Goal: Task Accomplishment & Management: Manage account settings

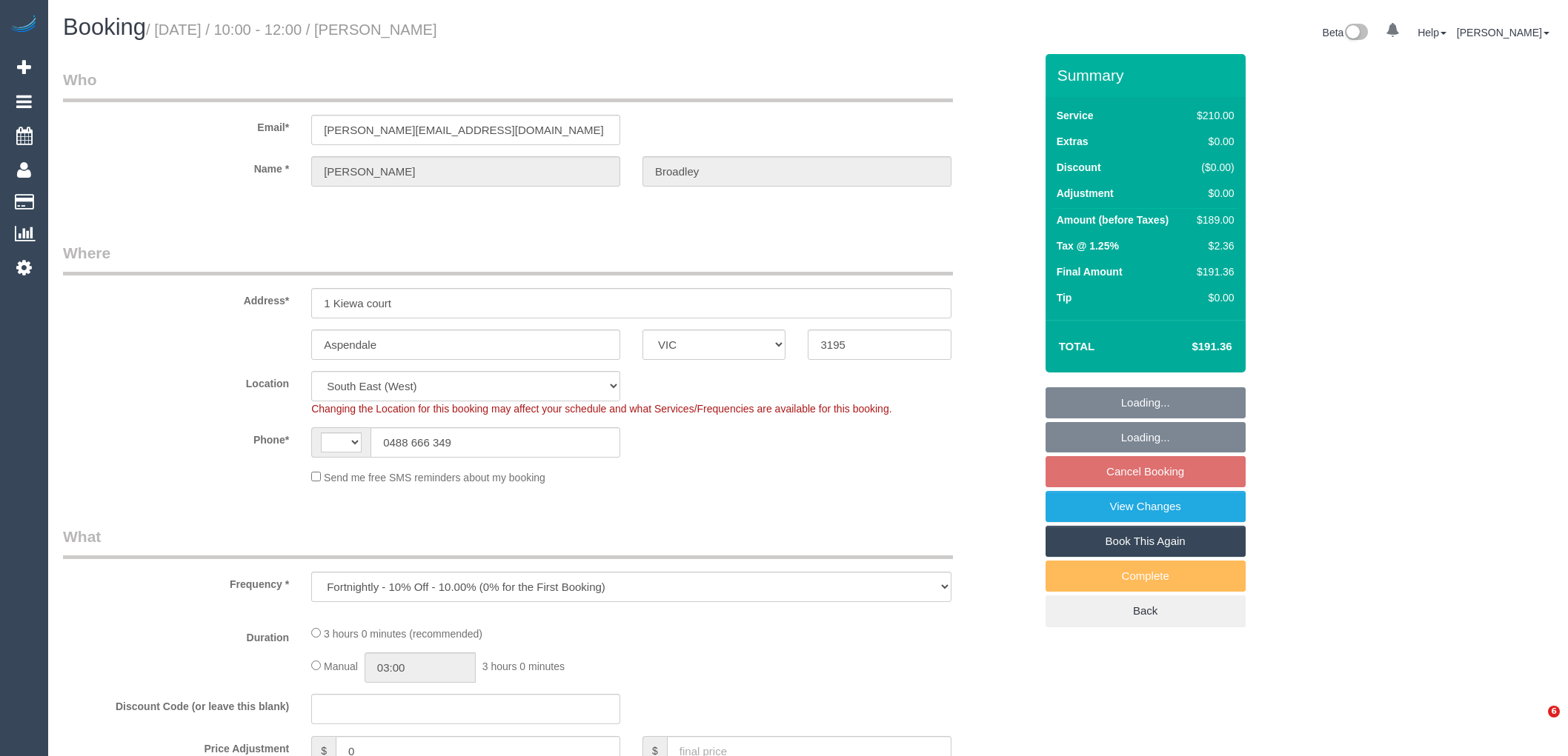
select select "VIC"
select select "object:535"
select select "string:AU"
select select "string:stripe-pm_1QZ0oz2GScqysDRVtyTJ0NhQ"
select select "number:27"
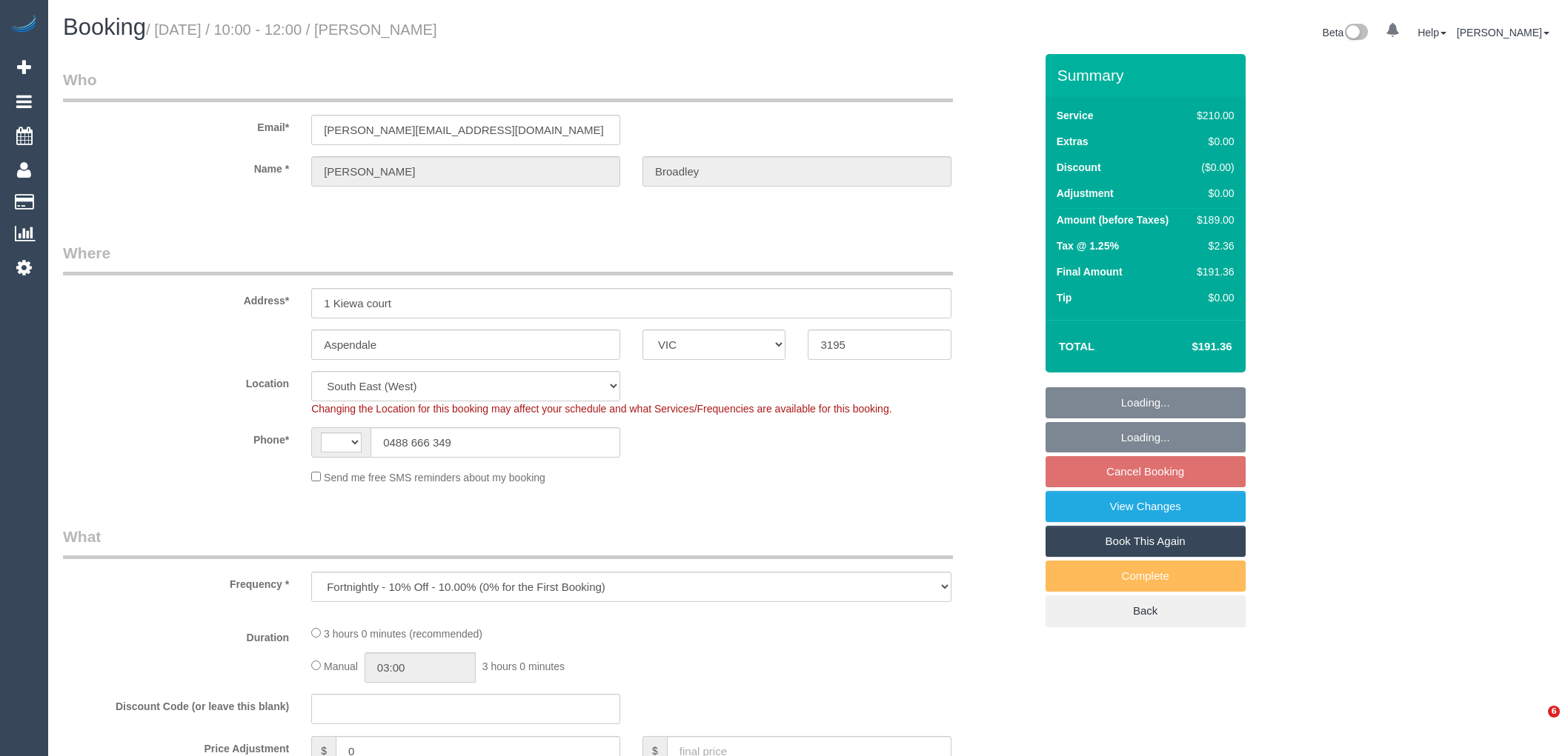
select select "number:14"
select select "number:19"
select select "number:22"
select select "number:34"
select select "number:26"
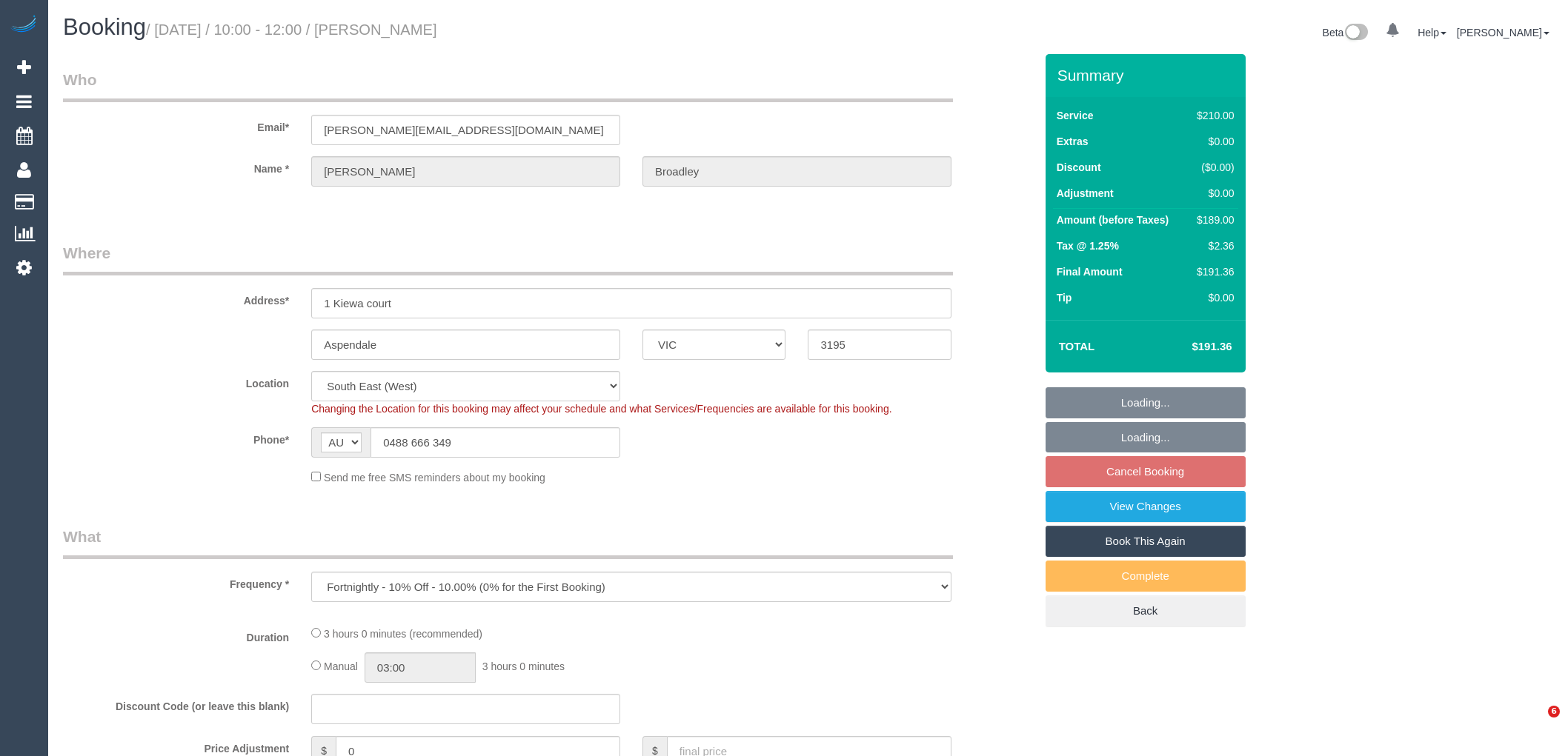
select select "180"
select select "spot3"
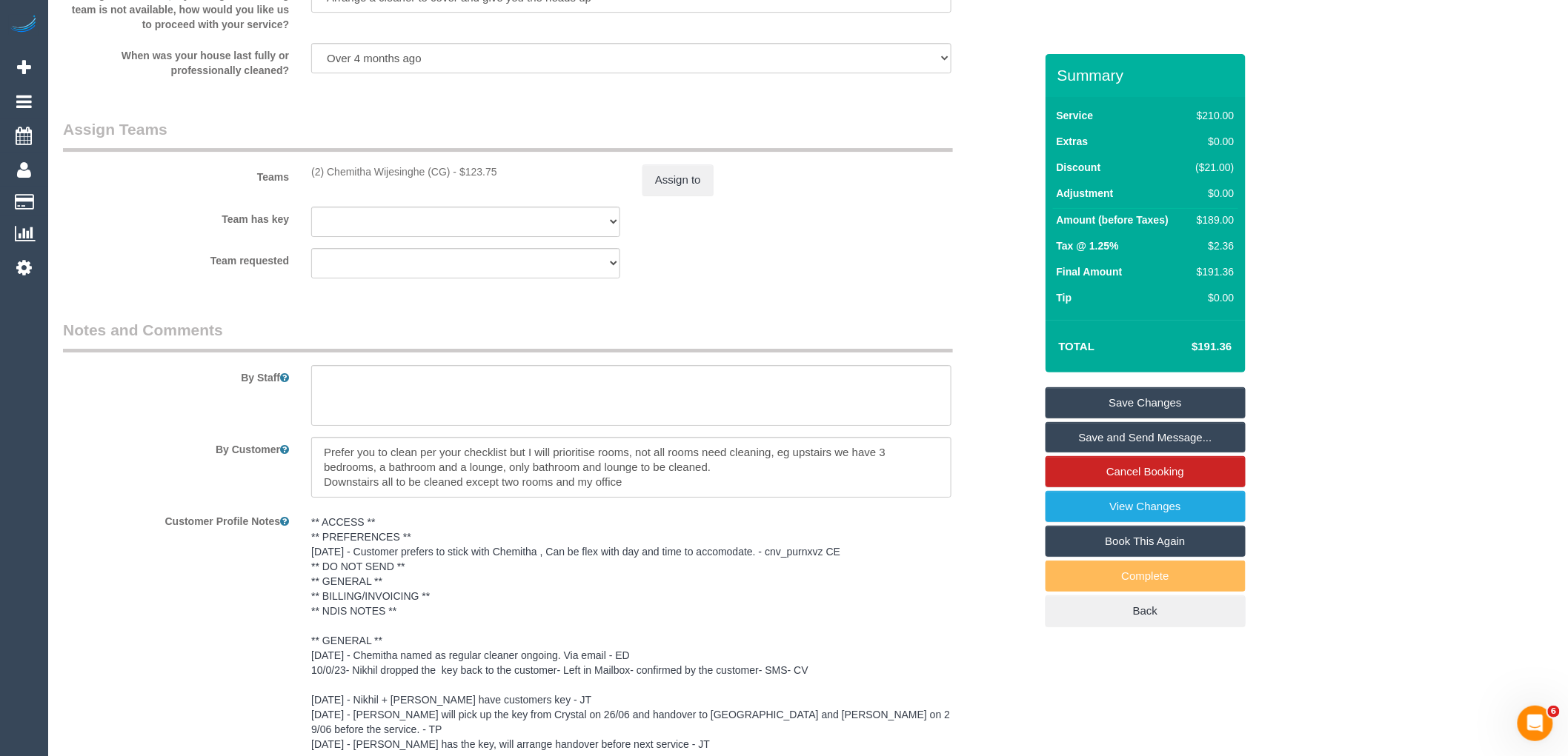
scroll to position [2242, 0]
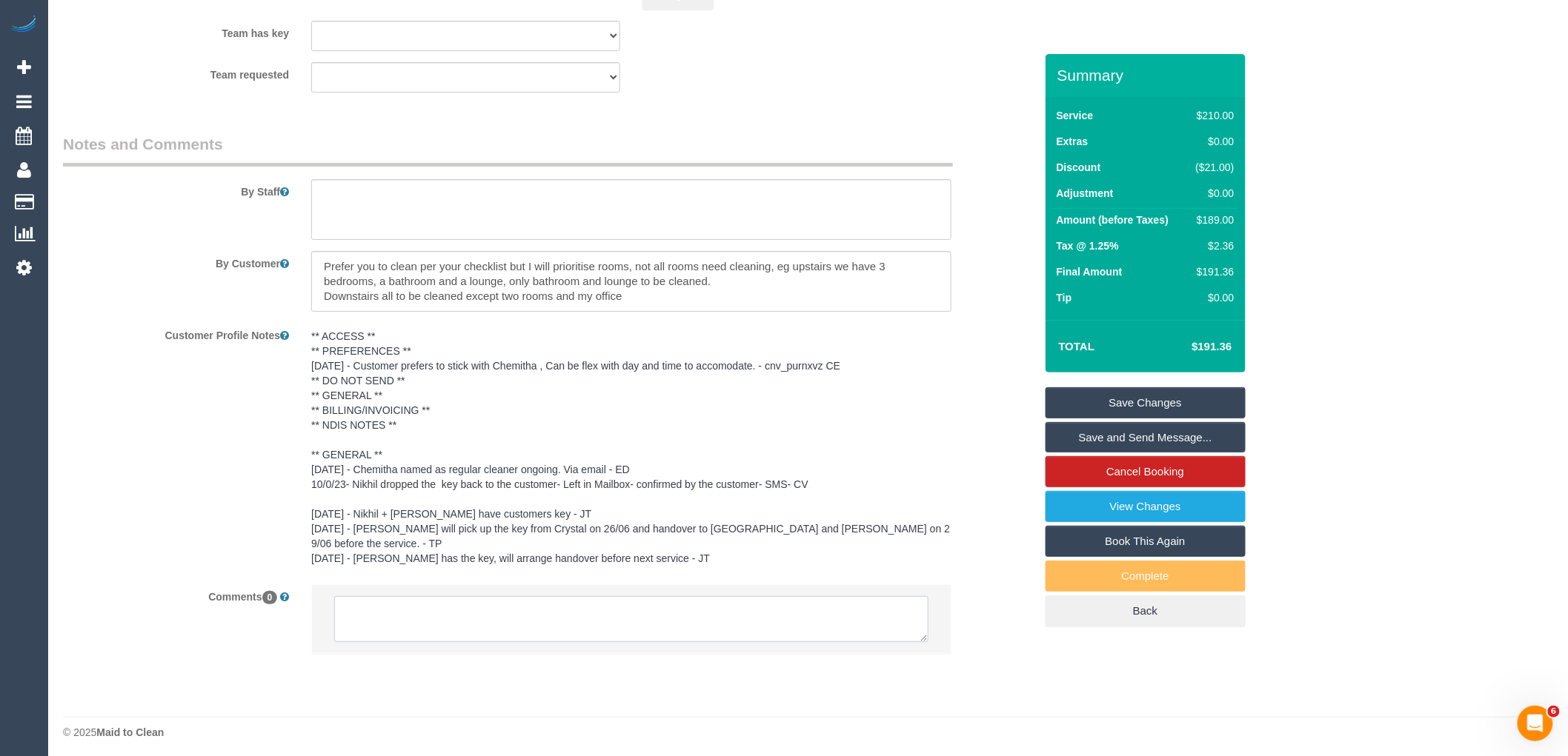
click at [546, 616] on textarea at bounding box center [630, 619] width 594 height 46
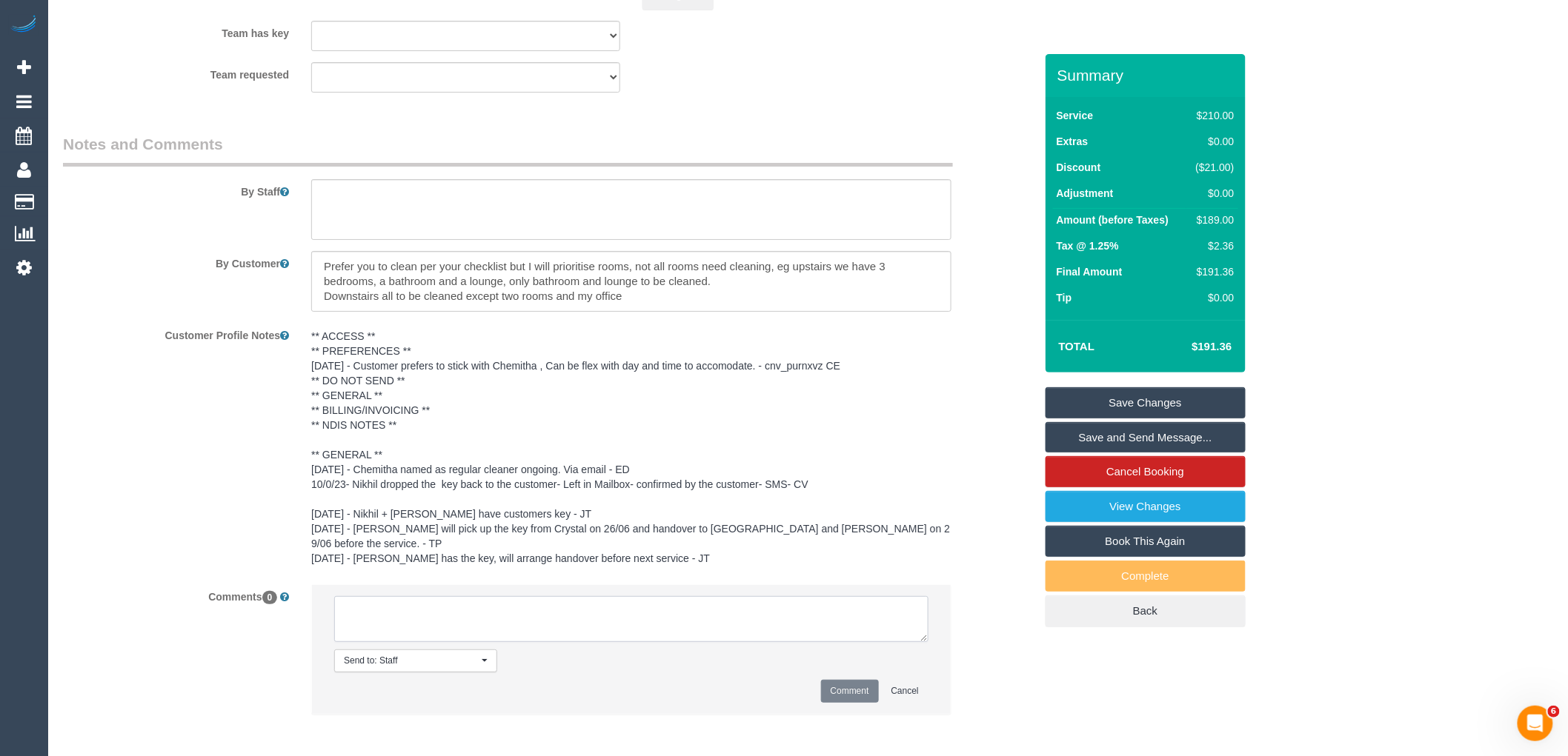
paste textarea "(2) Chemitha Wijesinghe (CG) no longer working fridays after 10/10 customer con…"
type textarea "(2) Chemitha Wijesinghe (CG) no longer working fridays after 10/10 customer con…"
click at [839, 687] on button "Comment" at bounding box center [849, 691] width 58 height 23
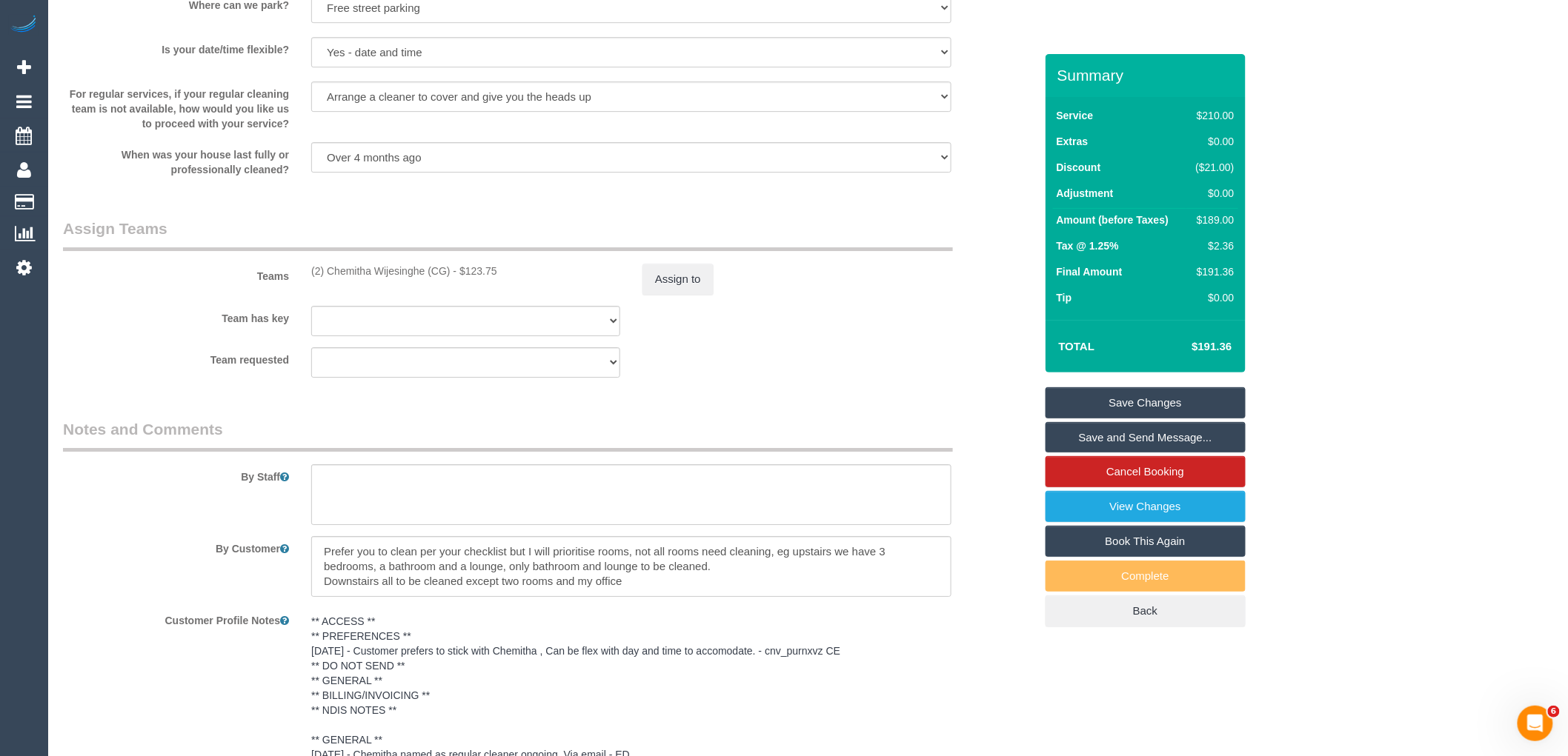
scroll to position [1831, 0]
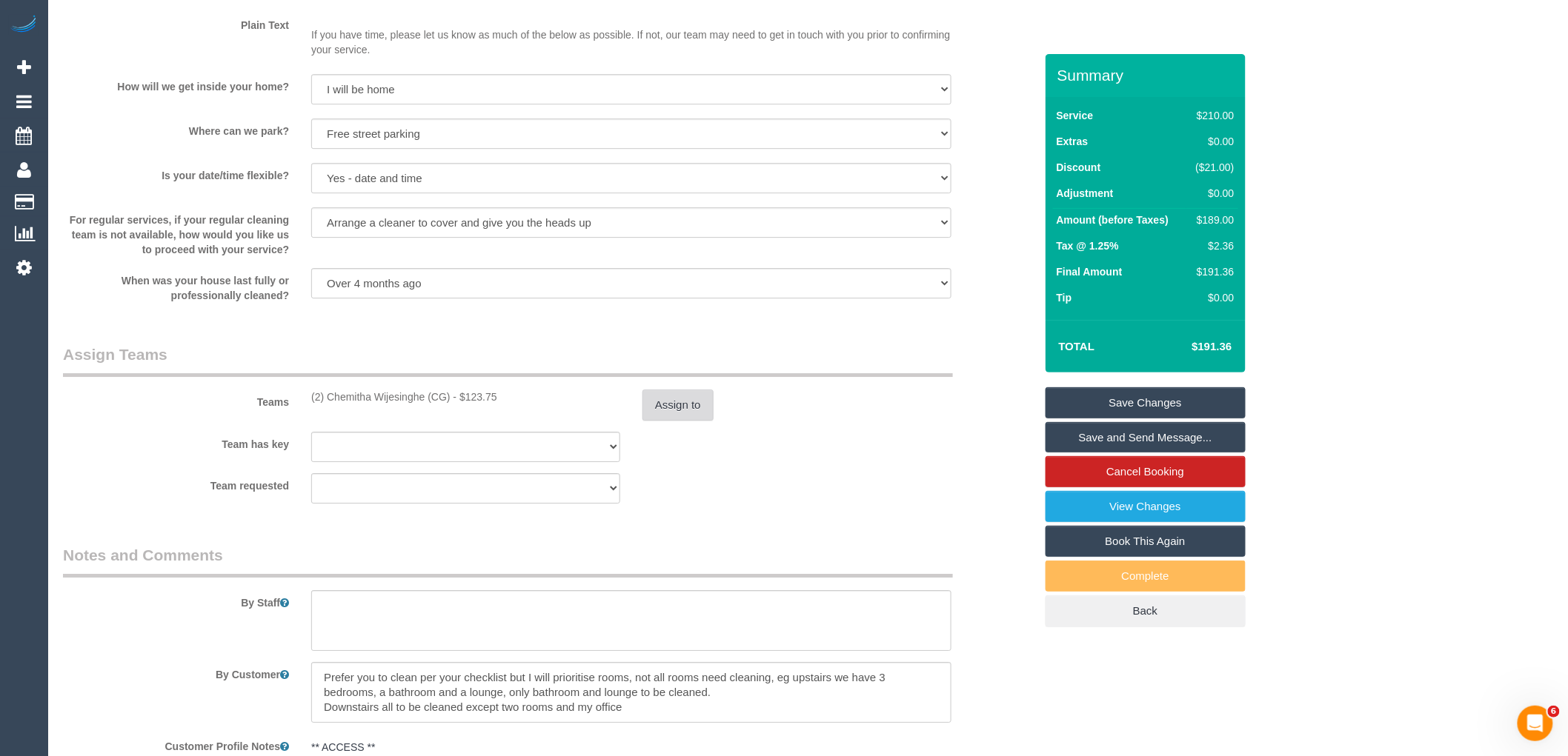
click at [672, 420] on button "Assign to" at bounding box center [678, 406] width 71 height 32
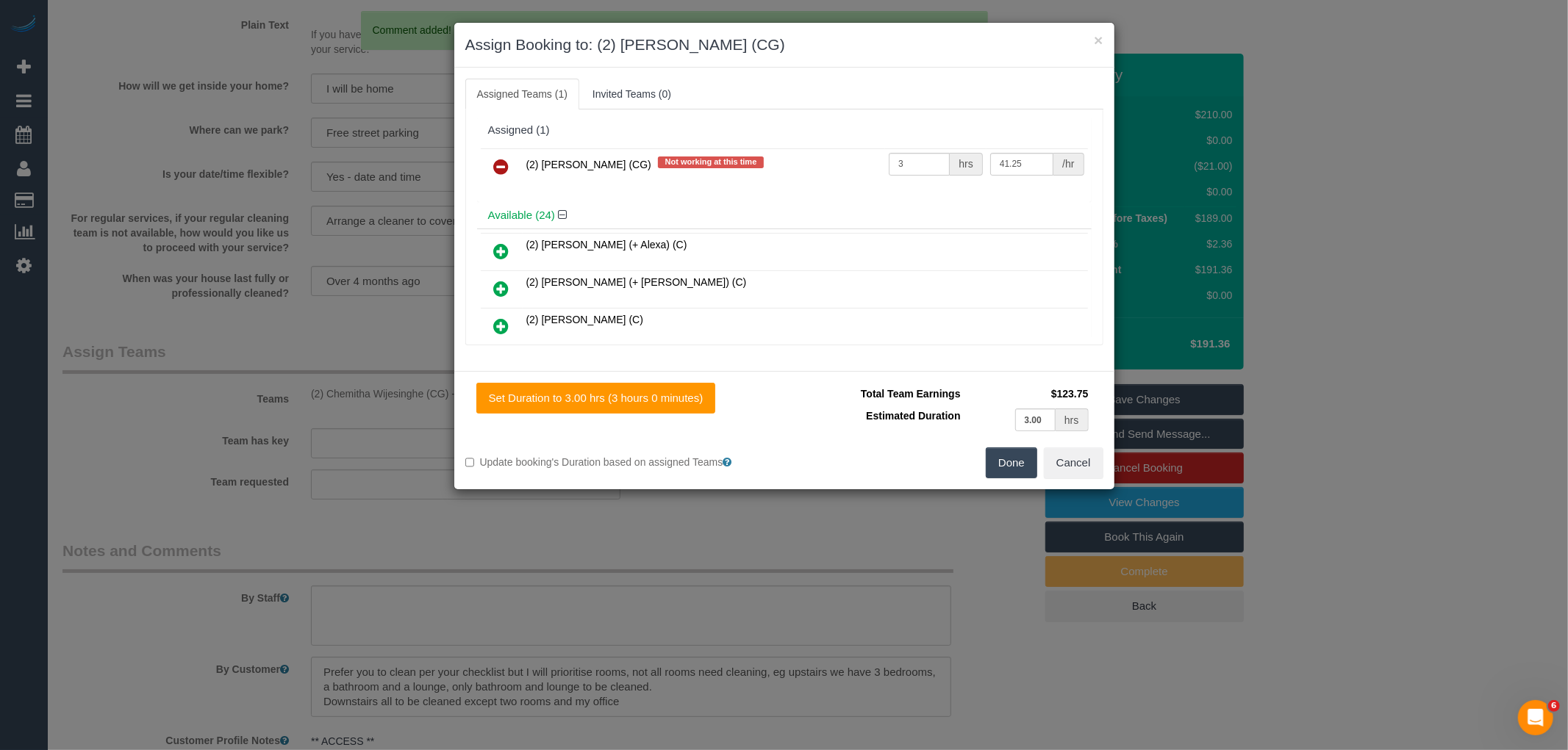
click at [508, 165] on icon at bounding box center [502, 167] width 16 height 18
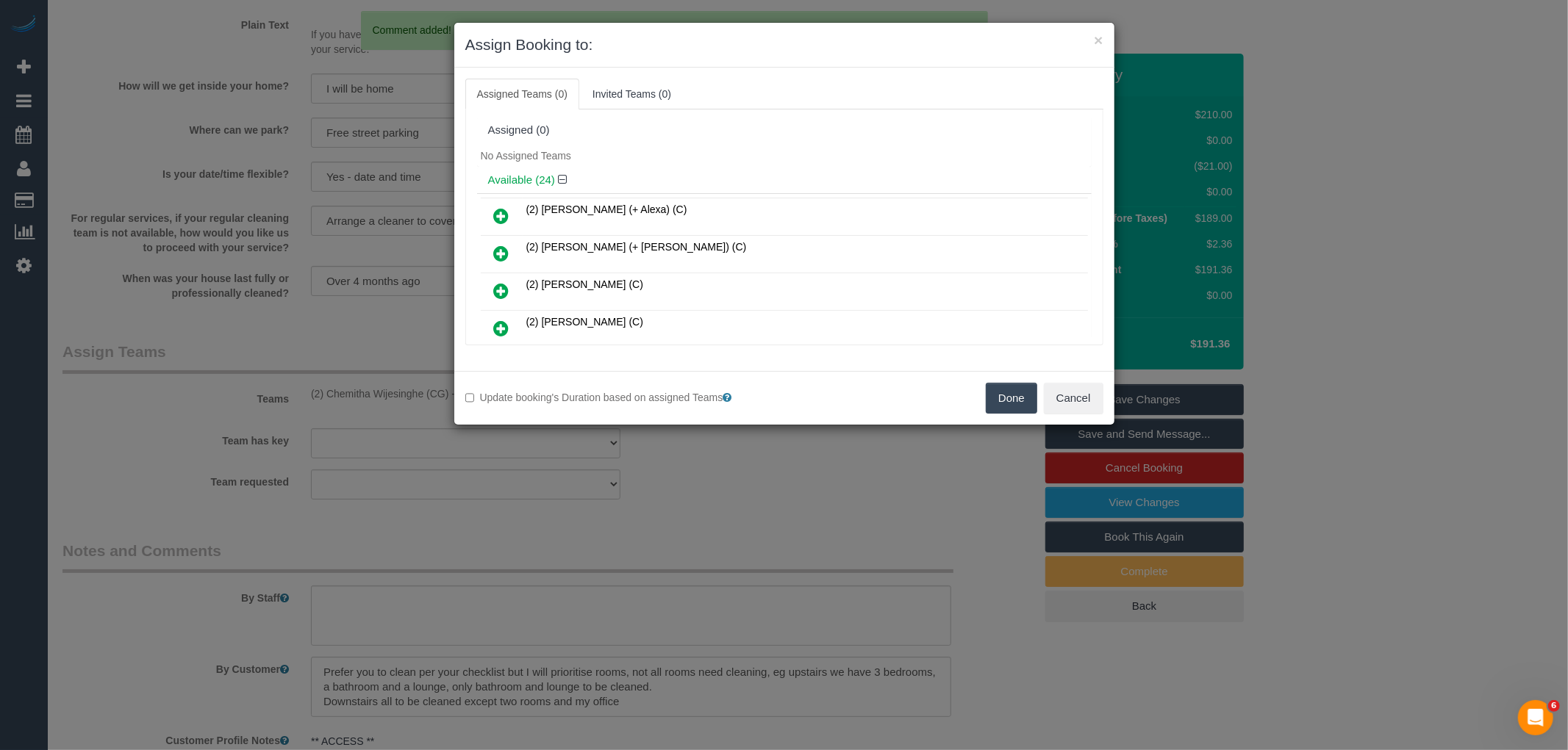
click at [1016, 399] on button "Done" at bounding box center [1011, 398] width 52 height 31
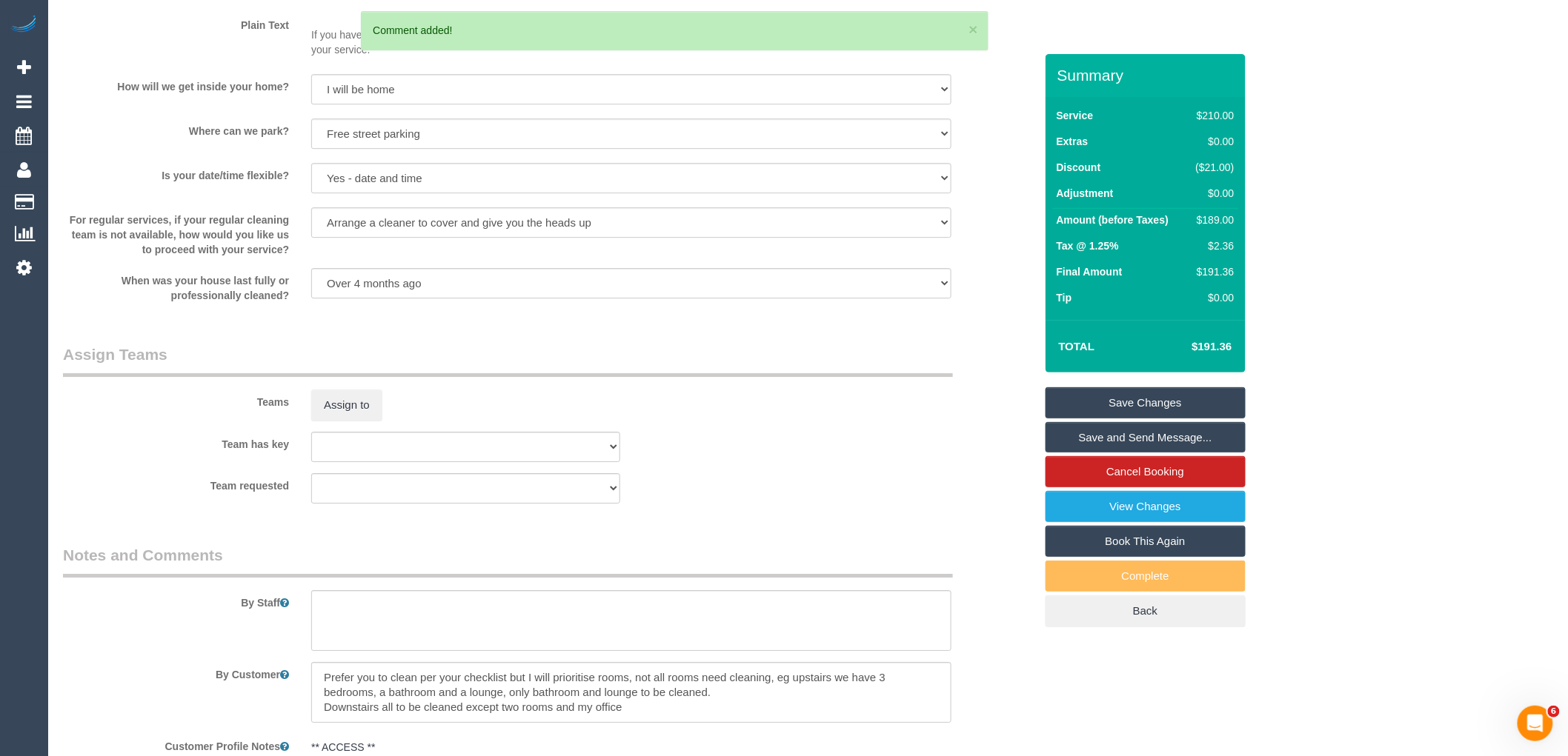
click at [1139, 405] on link "Save Changes" at bounding box center [1144, 403] width 200 height 32
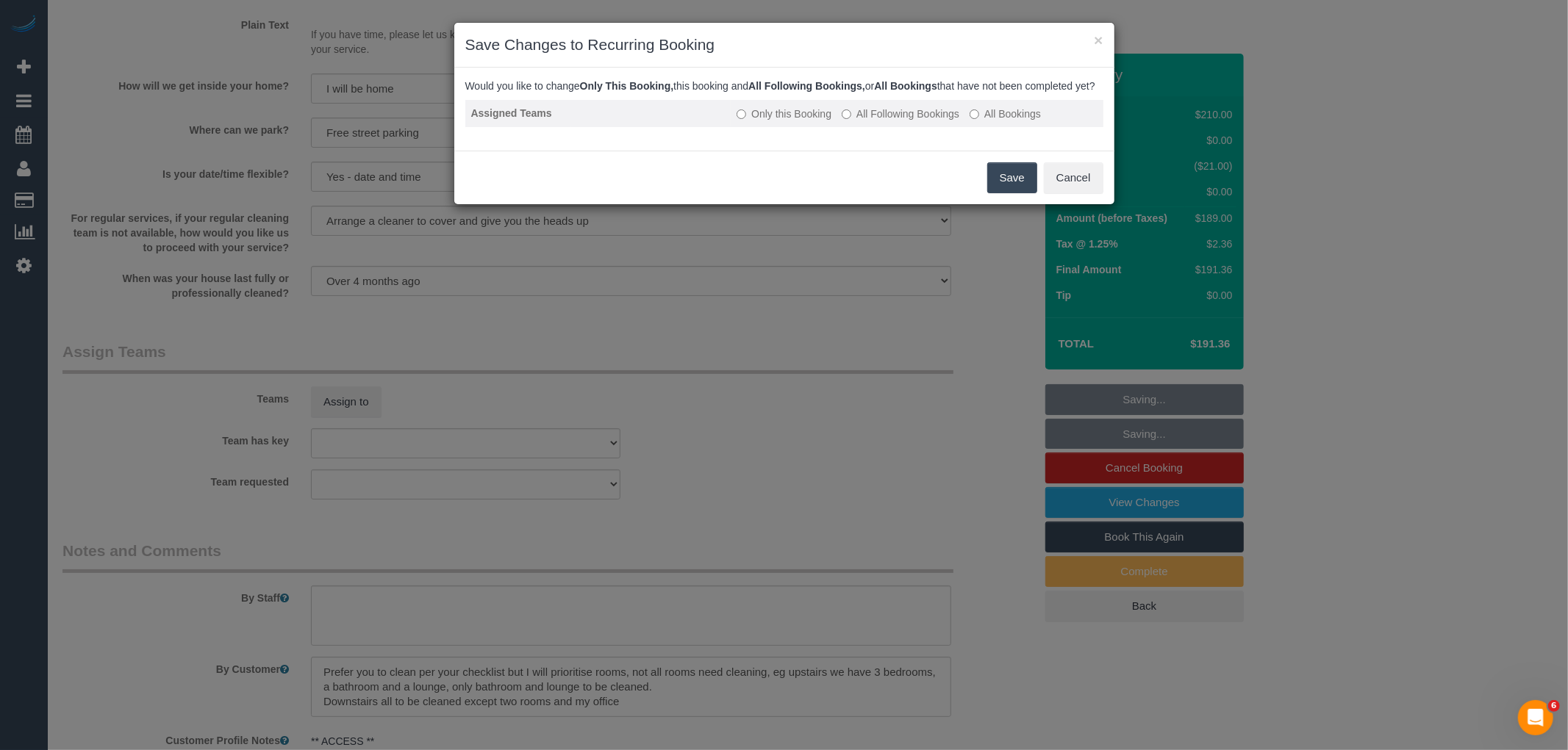
click at [879, 121] on label "All Following Bookings" at bounding box center [900, 113] width 117 height 15
click at [1012, 191] on button "Save" at bounding box center [1011, 178] width 50 height 31
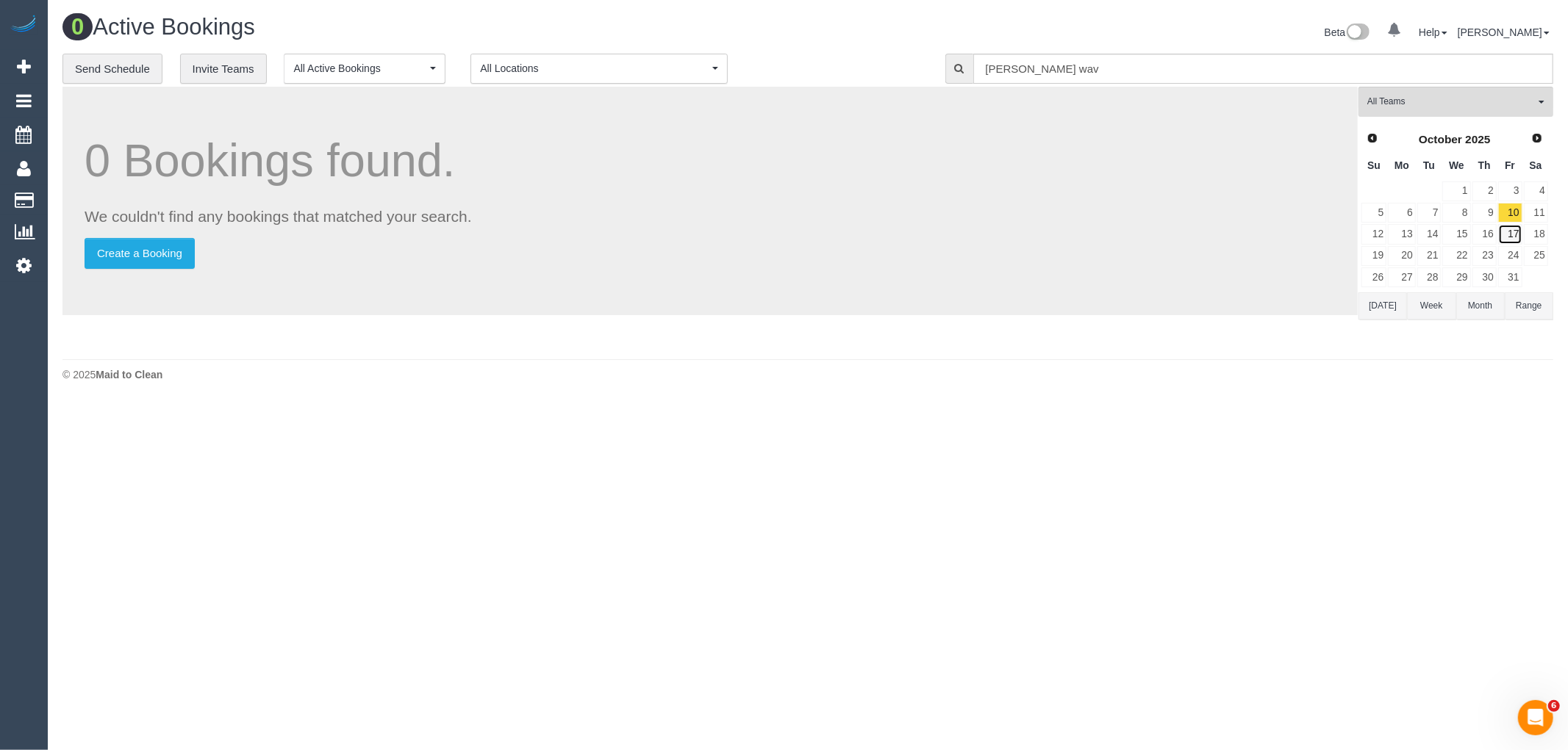
click at [1506, 238] on link "17" at bounding box center [1509, 233] width 24 height 20
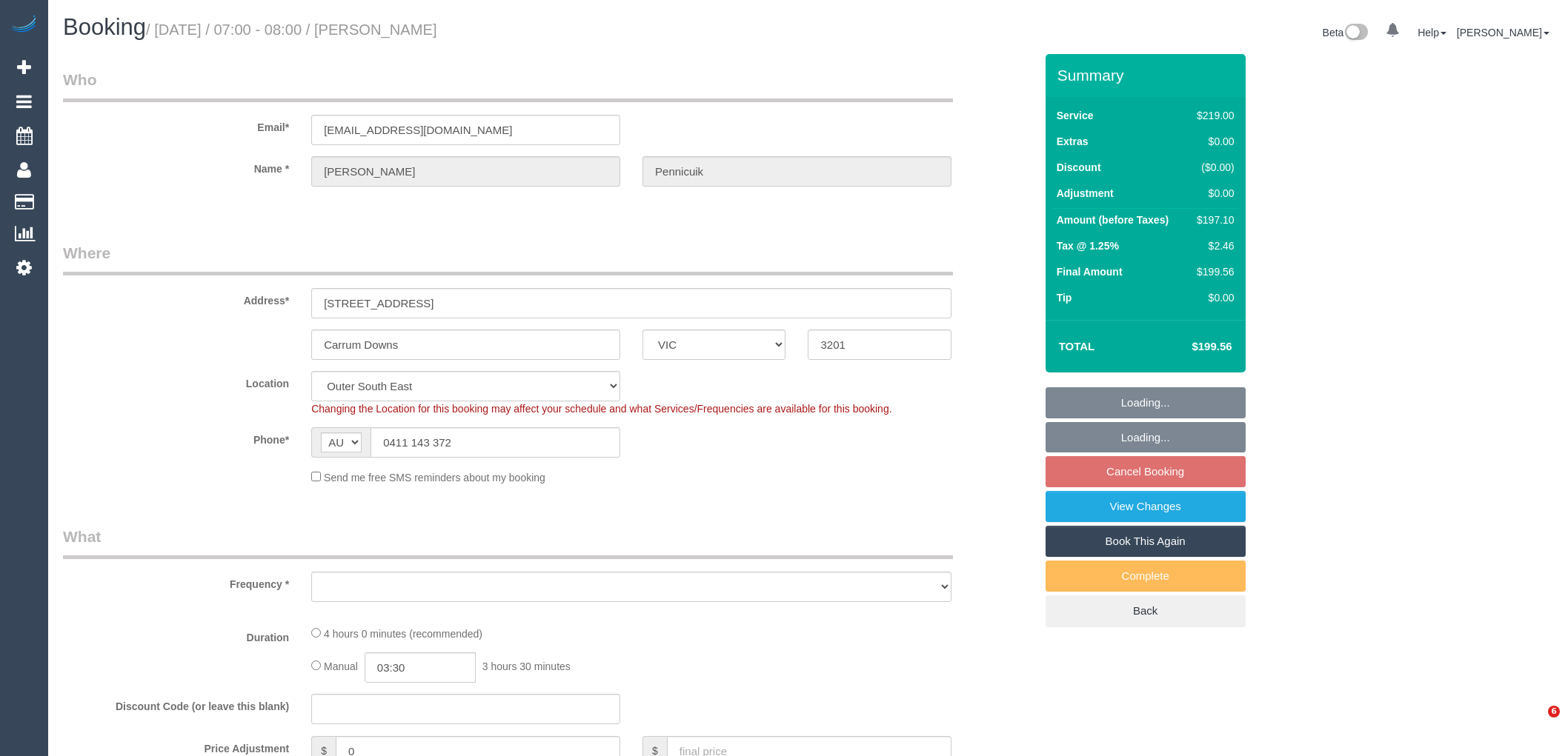
select select "VIC"
select select "object:1080"
select select "string:stripe-pm_1QF29s2GScqysDRVRRJrsfZg"
select select "number:28"
select select "number:15"
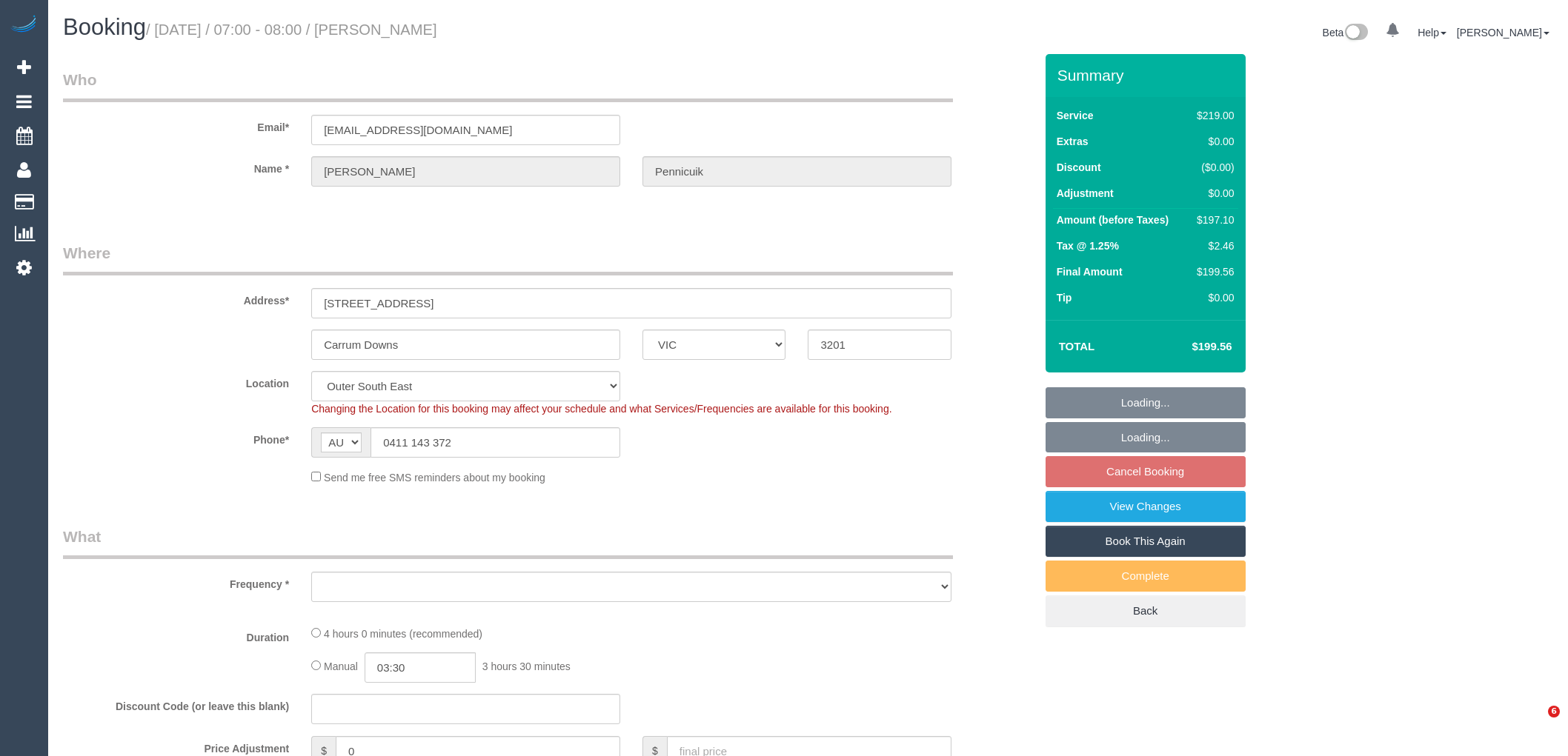
select select "number:19"
select select "number:22"
select select "number:35"
select select "number:26"
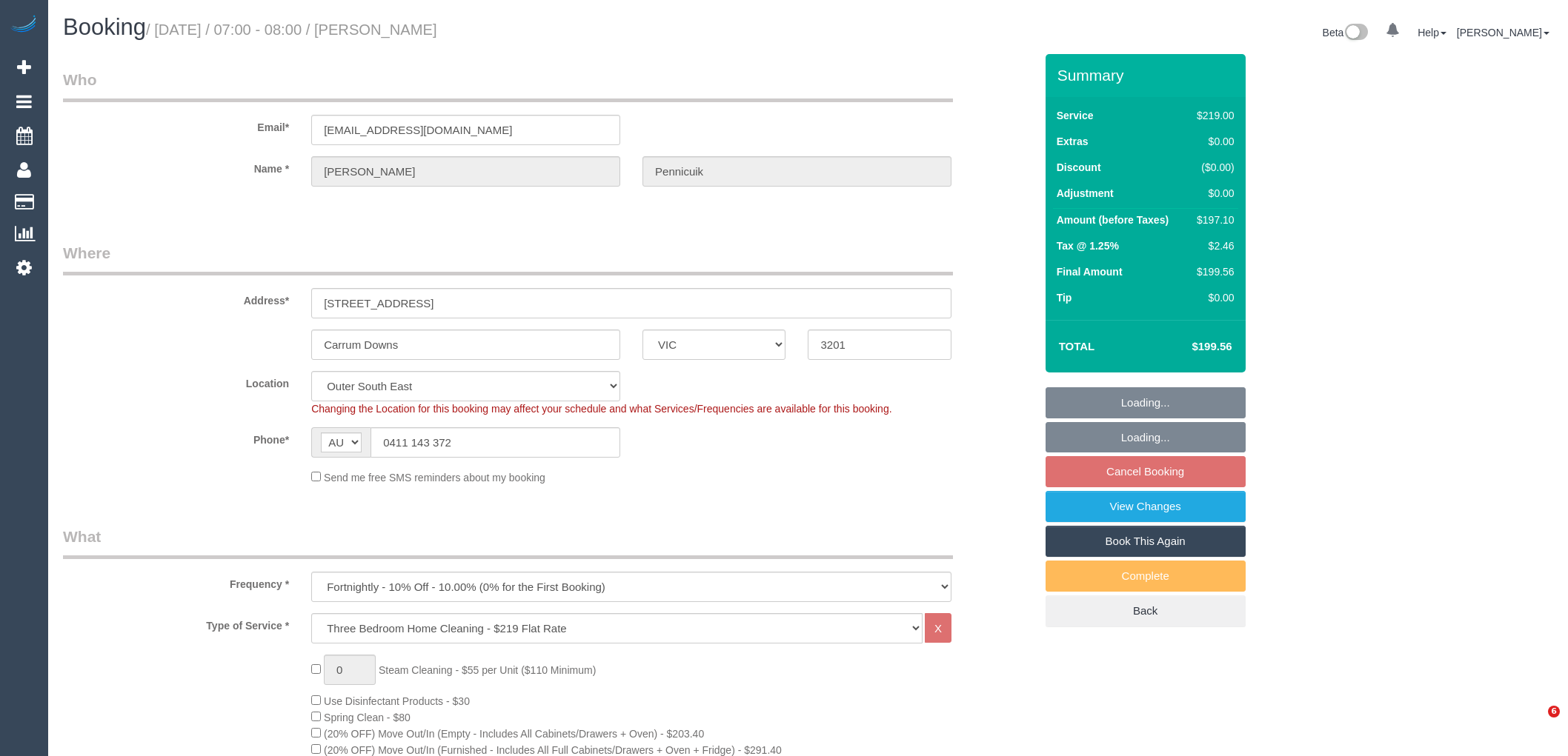
select select "spot1"
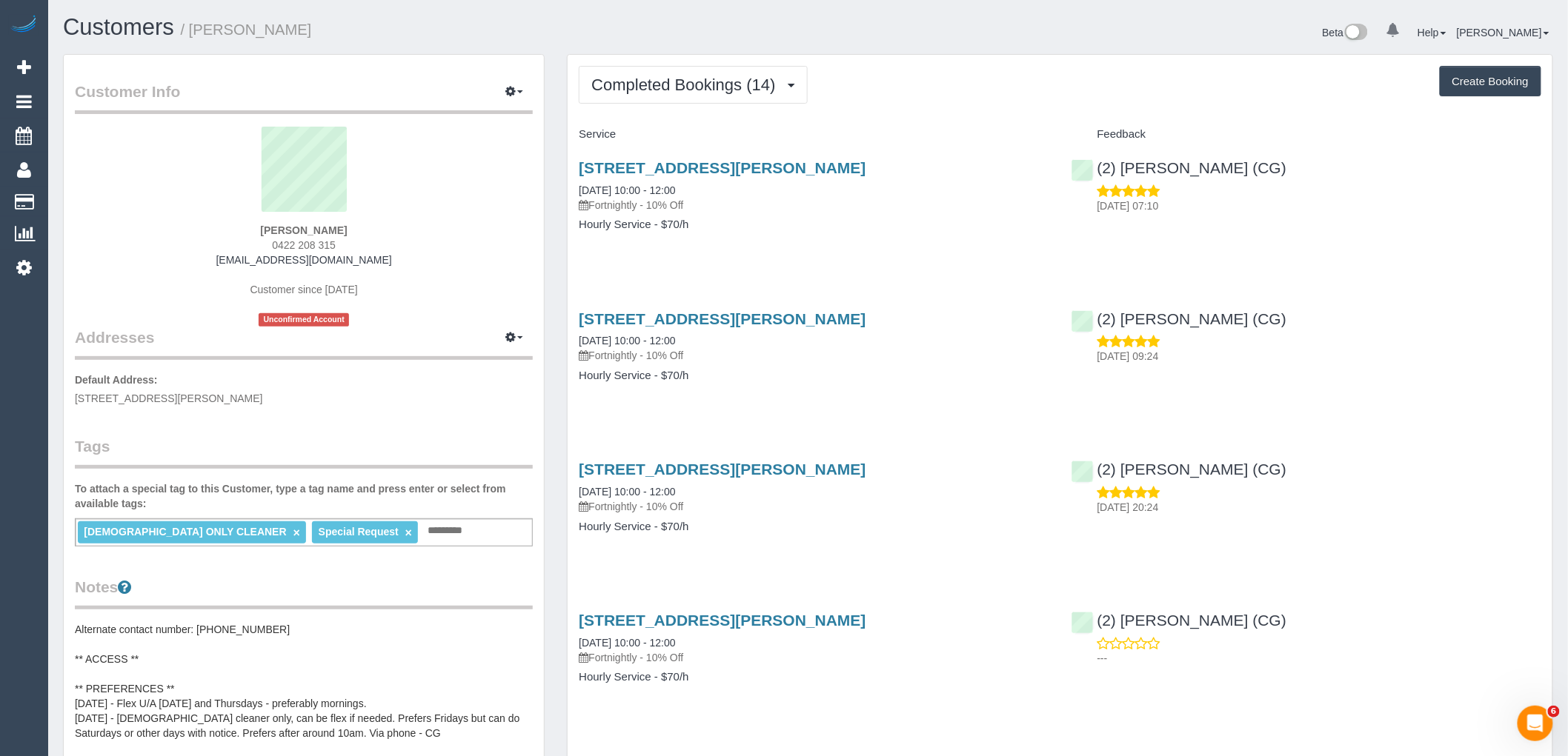
drag, startPoint x: 395, startPoint y: 265, endPoint x: 161, endPoint y: 286, distance: 234.9
click at [174, 265] on div "Flavia Correa 0422 208 315 myboyseb3@hotmail.com Customer since 2023 Unconfirme…" at bounding box center [303, 226] width 458 height 200
copy link "myboyseb3@hotmail.com"
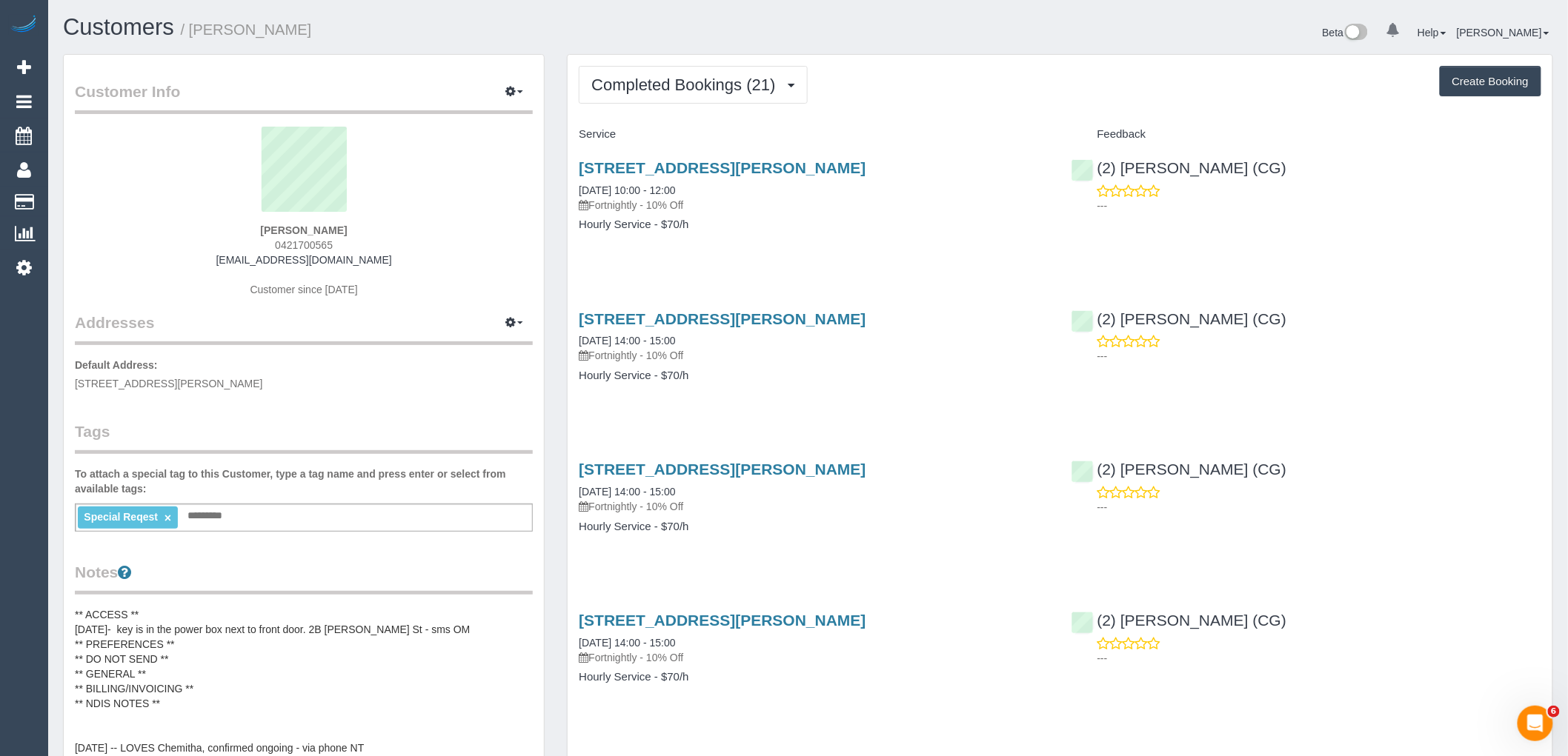
drag, startPoint x: 402, startPoint y: 255, endPoint x: 161, endPoint y: 258, distance: 241.0
click at [161, 258] on div "Abigail Turner 0421700565 aturner7619@gmail.com Customer since 2021" at bounding box center [303, 220] width 458 height 185
copy link "aturner7619@gmail.com"
click at [706, 90] on span "Completed Bookings (21)" at bounding box center [686, 85] width 191 height 19
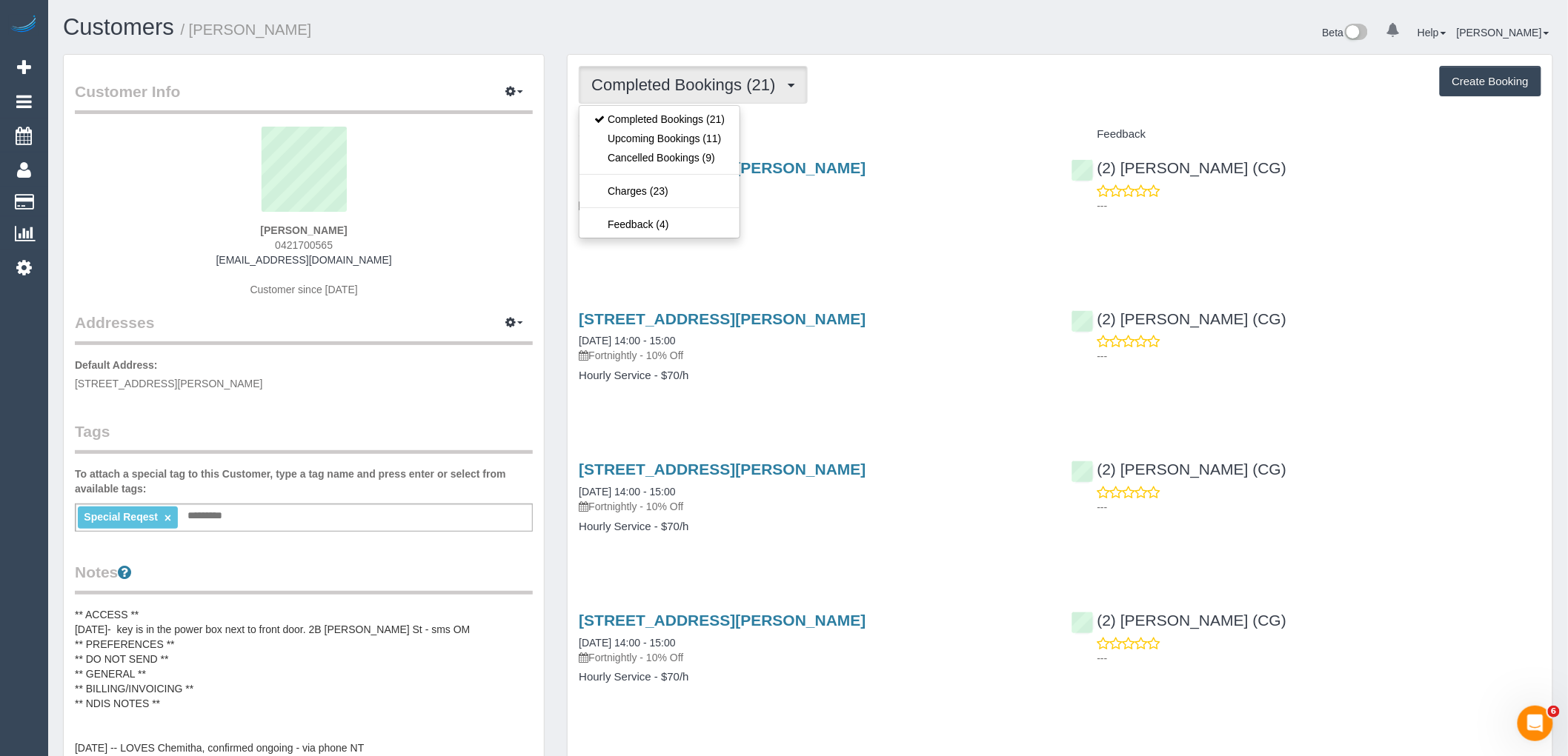
click at [924, 152] on div "2b Melva Street, Bentleigh East, VIC 3165 05/09/2025 10:00 - 12:00 Fortnightly …" at bounding box center [813, 204] width 491 height 114
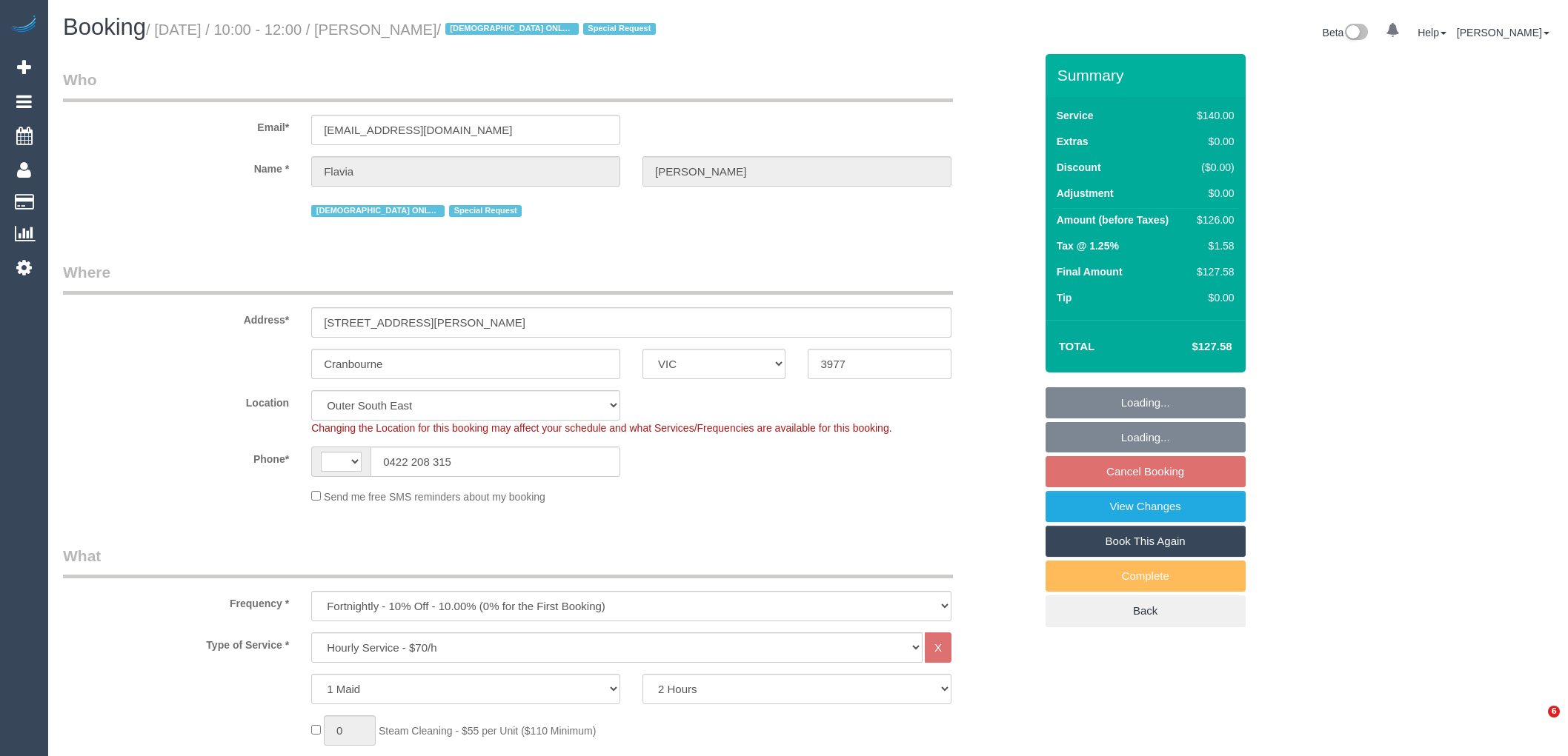
select select "VIC"
select select "object:465"
select select "string:AU"
select select "string:stripe-pm_1NELu12GScqysDRVCbSECFj2"
select select "spot3"
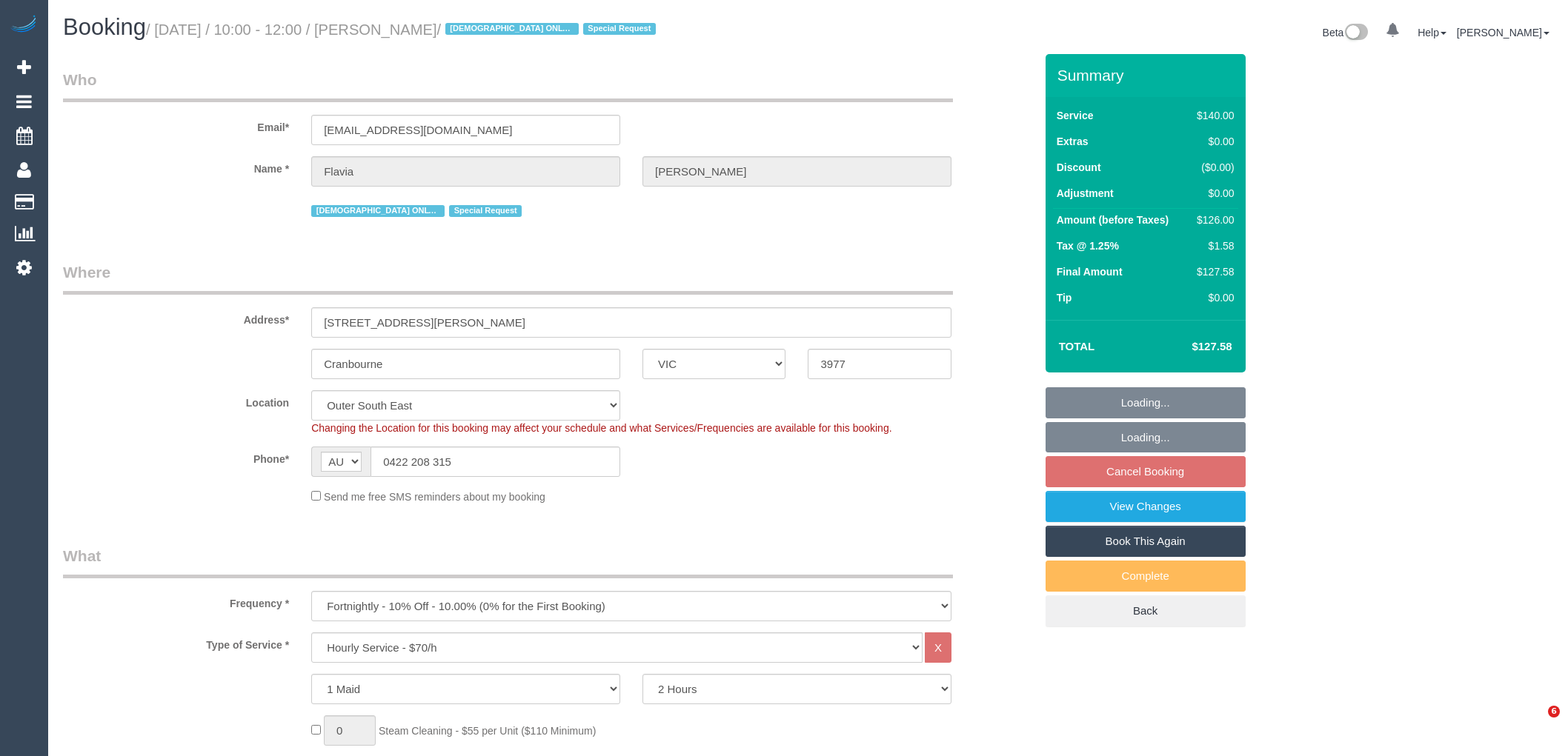
select select "number:27"
select select "number:14"
select select "number:19"
select select "number:36"
select select "number:34"
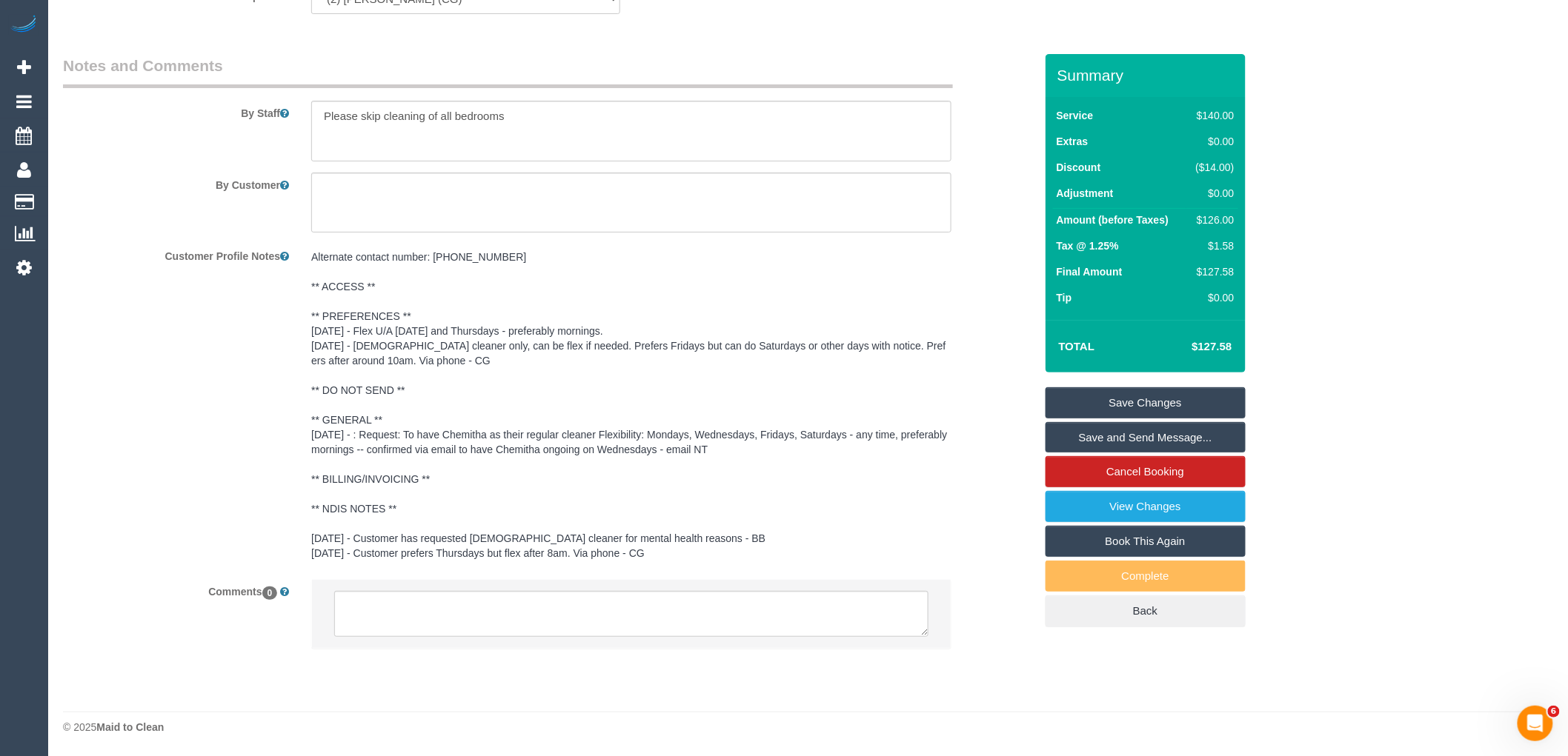
scroll to position [2352, 0]
click at [485, 624] on textarea at bounding box center [630, 613] width 594 height 46
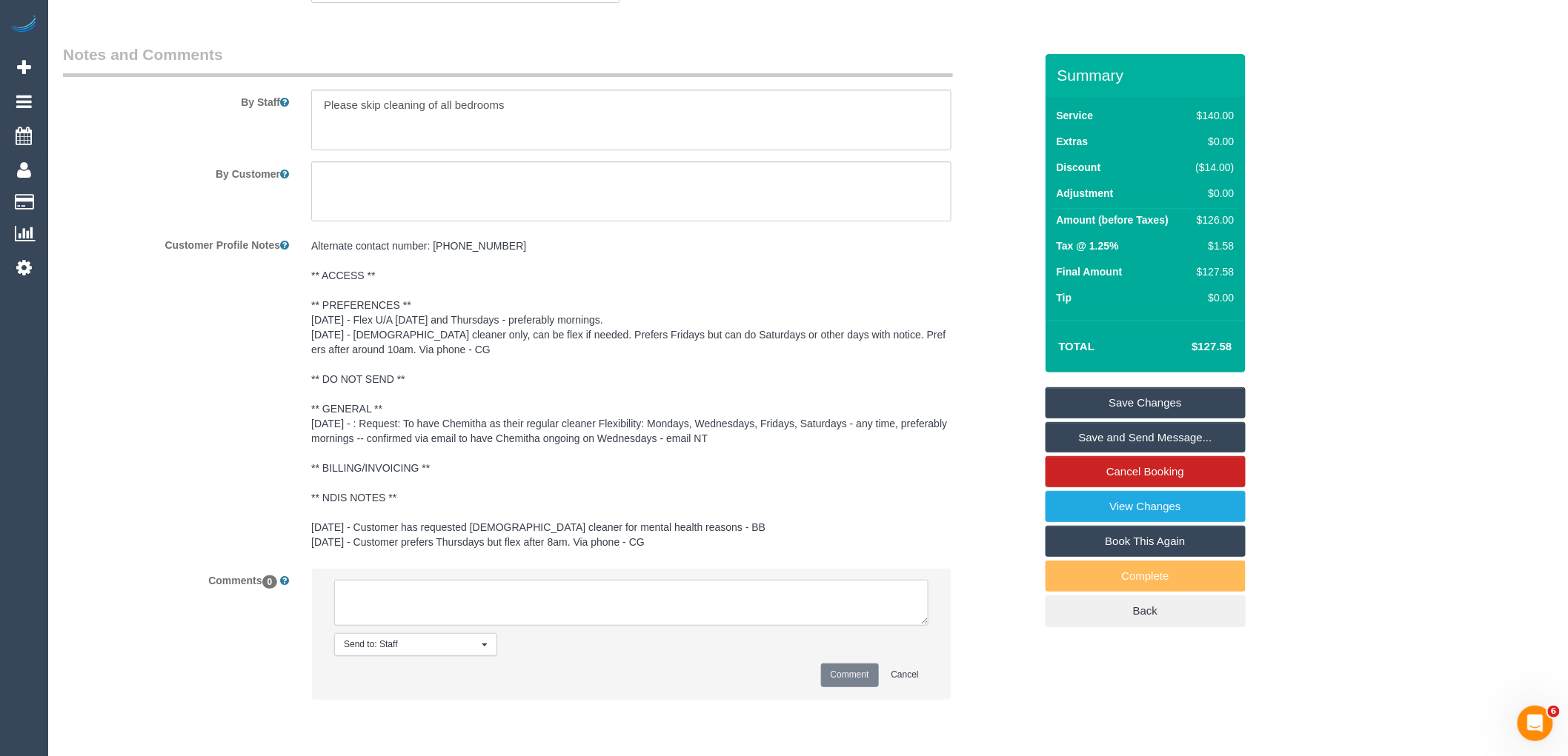
paste textarea "(2) Chemitha Wijesinghe (CG) no longer working fridays after 10/10 customer con…"
type textarea "(2) Chemitha Wijesinghe (CG) no longer working fridays after 10/10 customer con…"
click at [840, 681] on button "Comment" at bounding box center [849, 674] width 58 height 23
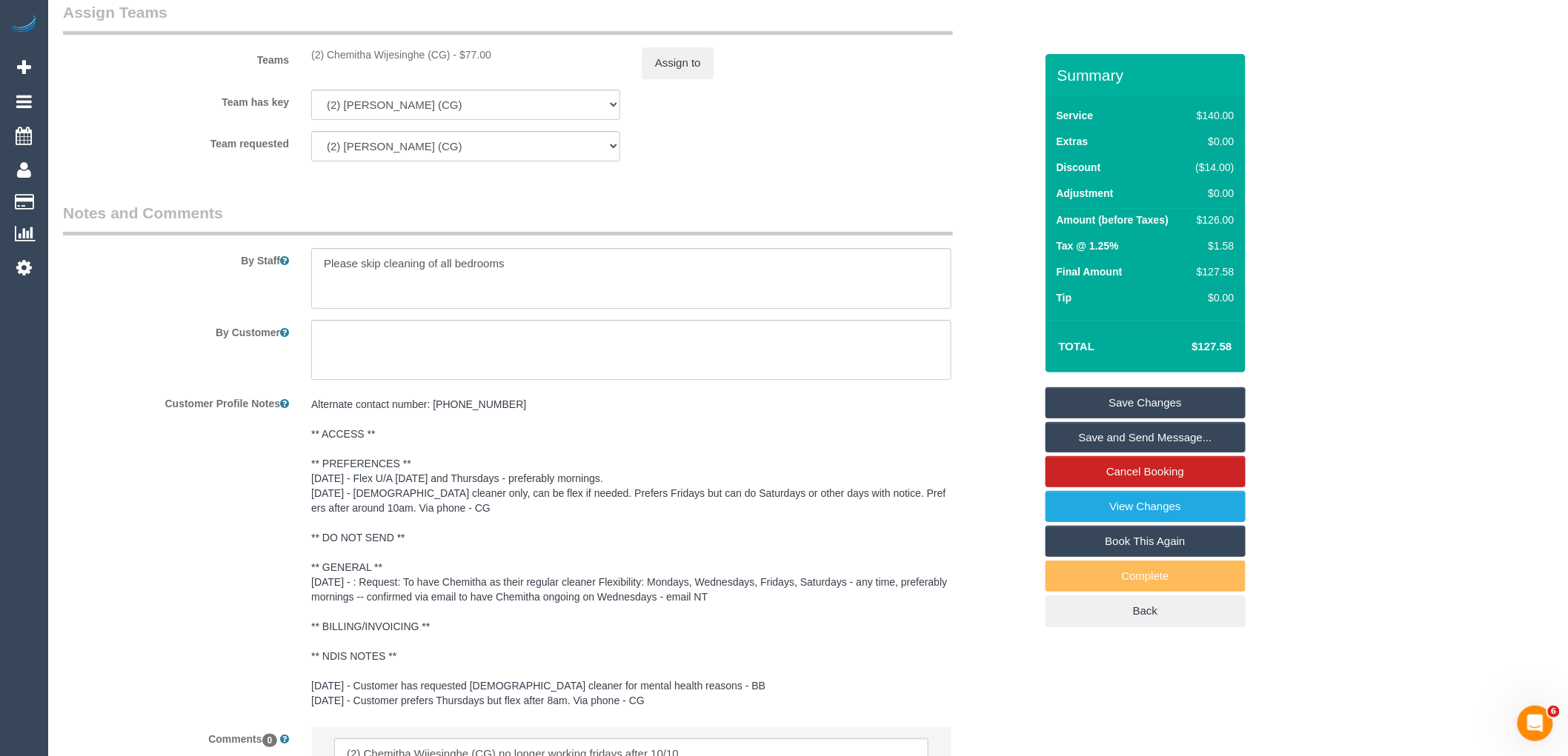
scroll to position [2023, 0]
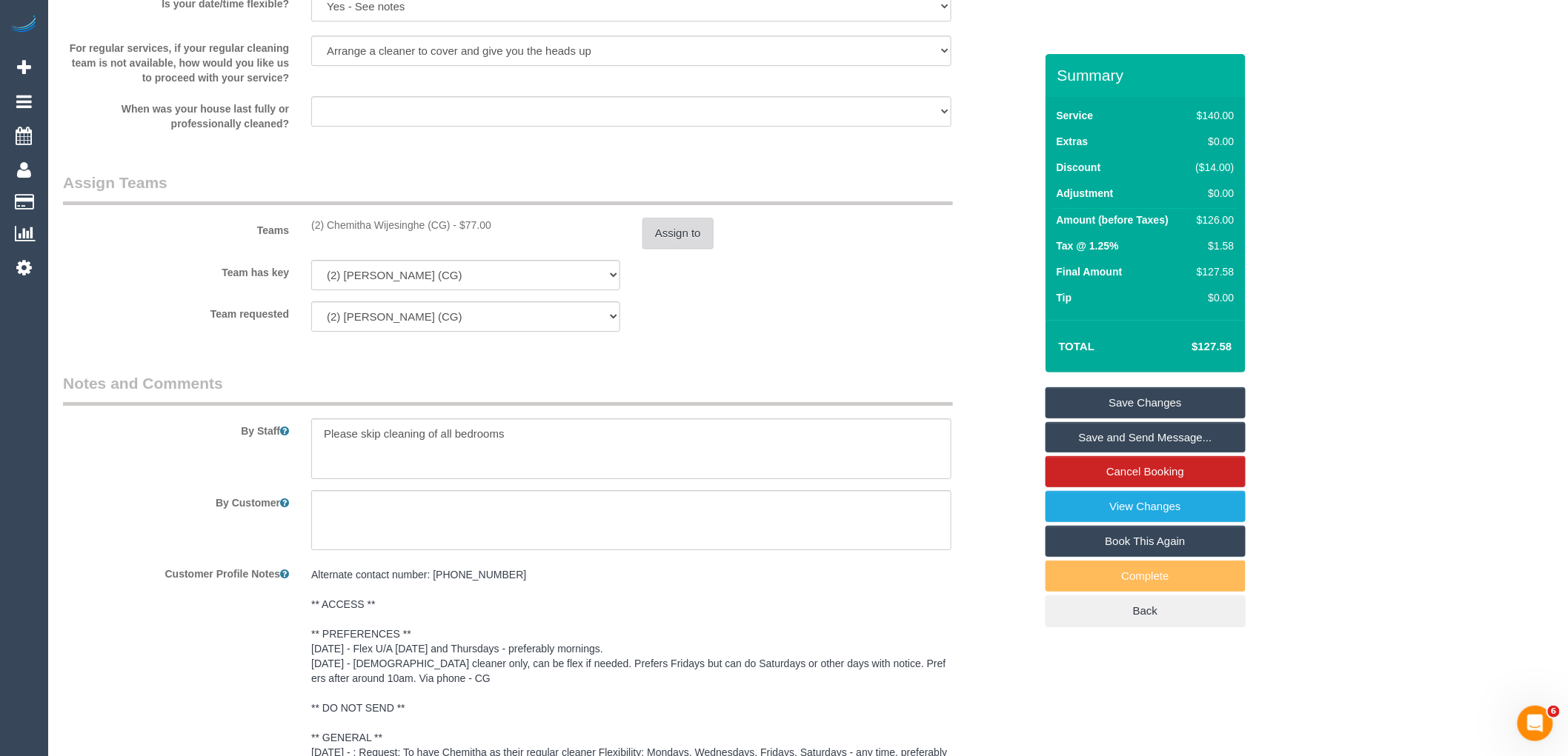
click at [685, 235] on button "Assign to" at bounding box center [678, 233] width 71 height 32
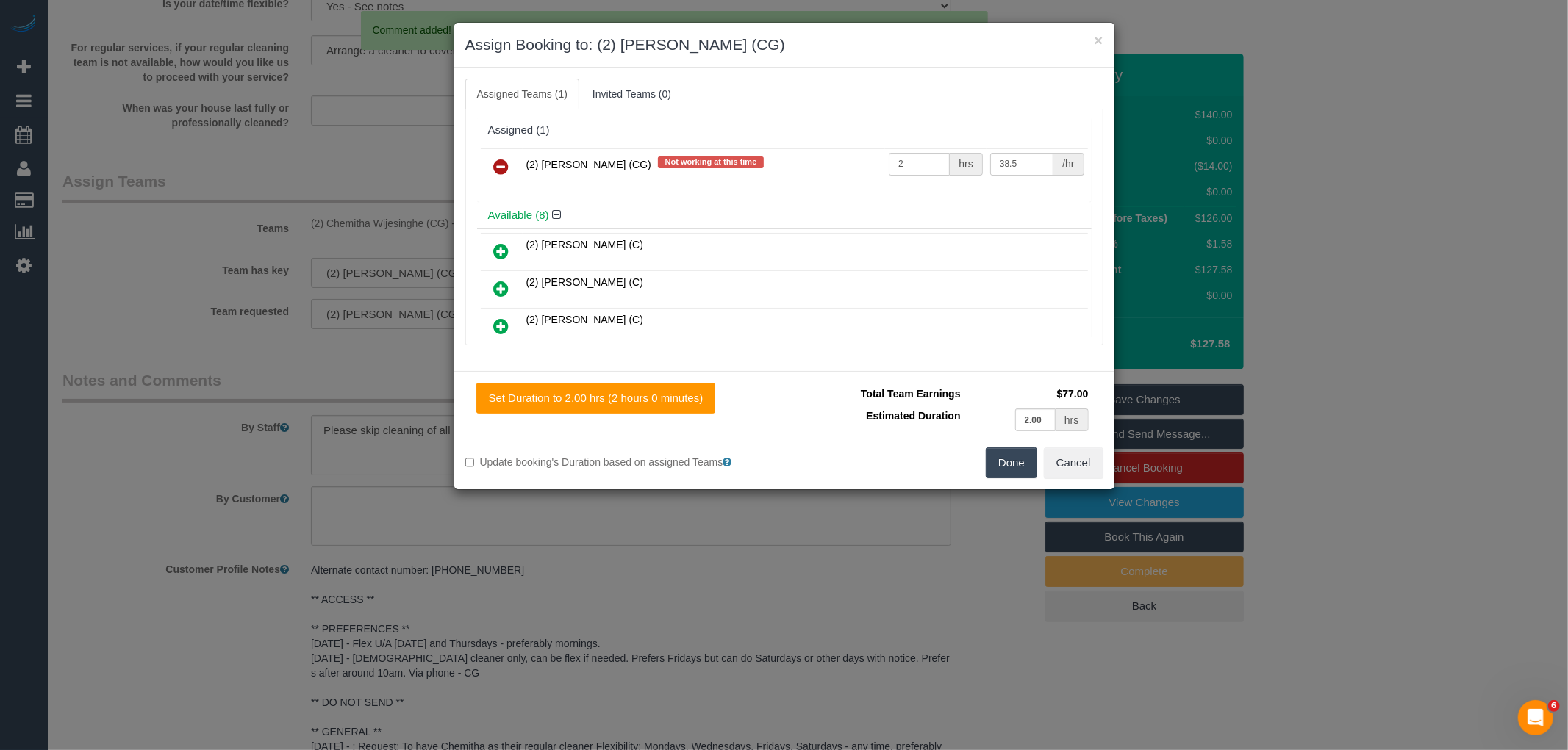
click at [501, 149] on td at bounding box center [501, 167] width 42 height 37
click at [500, 161] on icon at bounding box center [502, 167] width 16 height 18
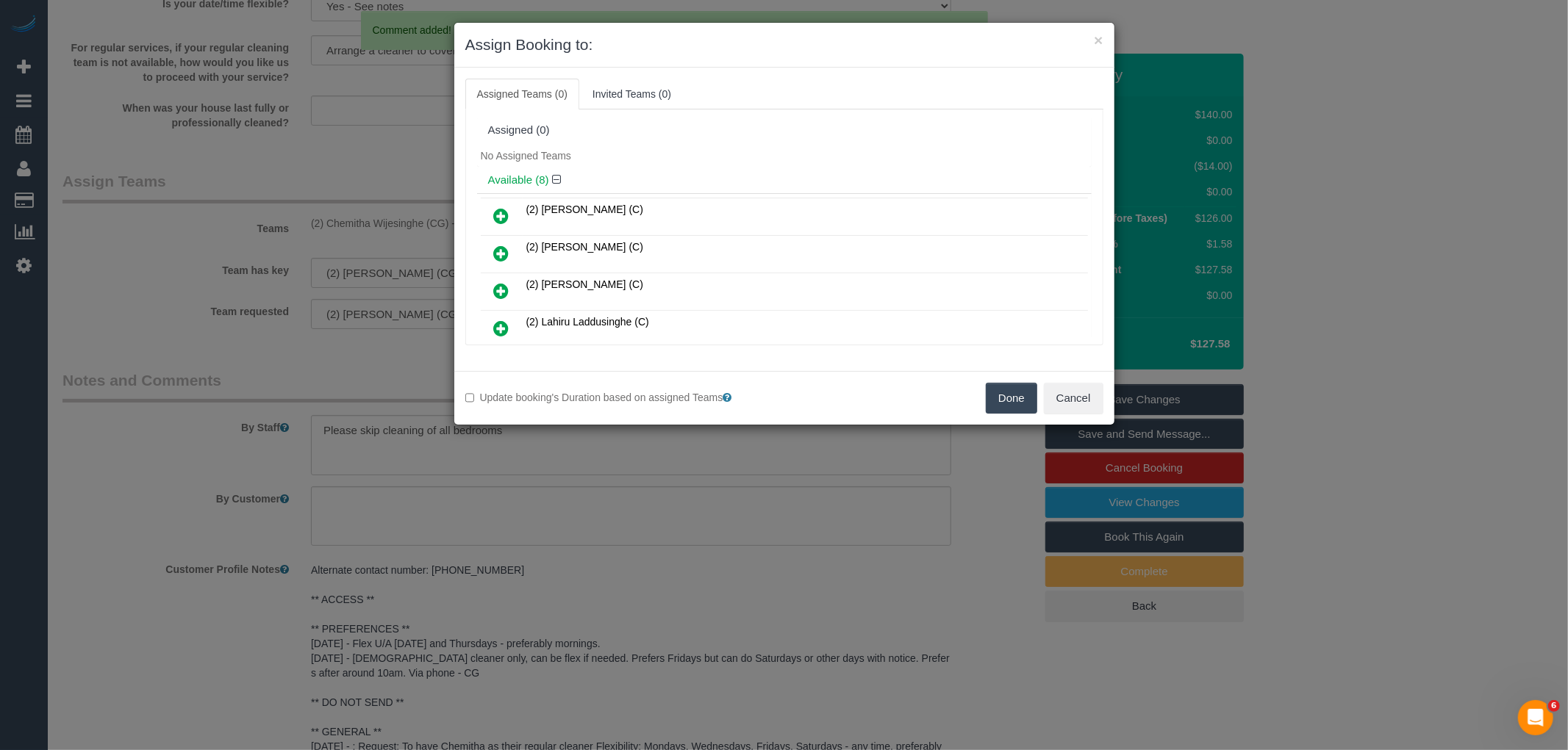
click at [1016, 393] on button "Done" at bounding box center [1011, 398] width 52 height 31
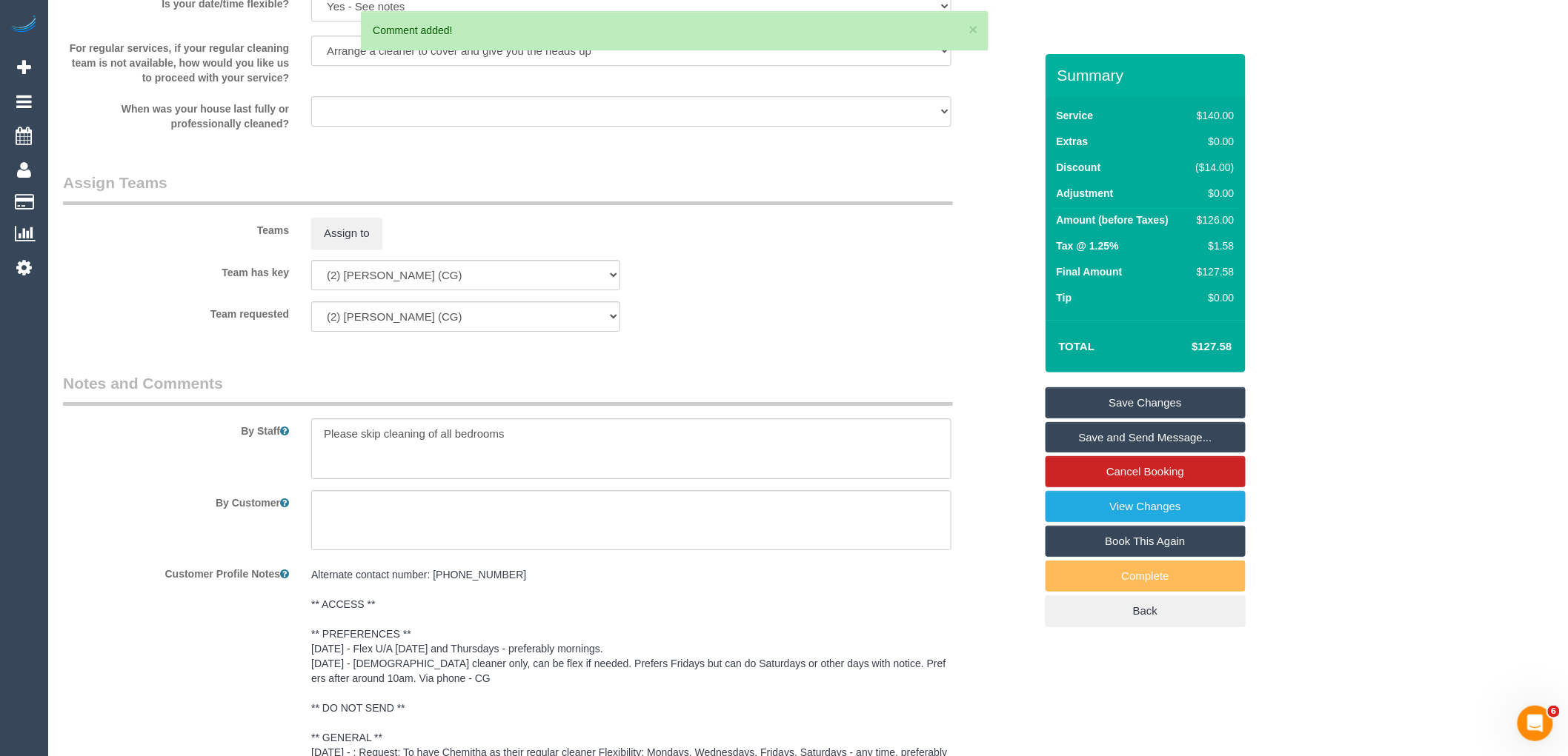
click at [1152, 410] on link "Save Changes" at bounding box center [1144, 403] width 200 height 32
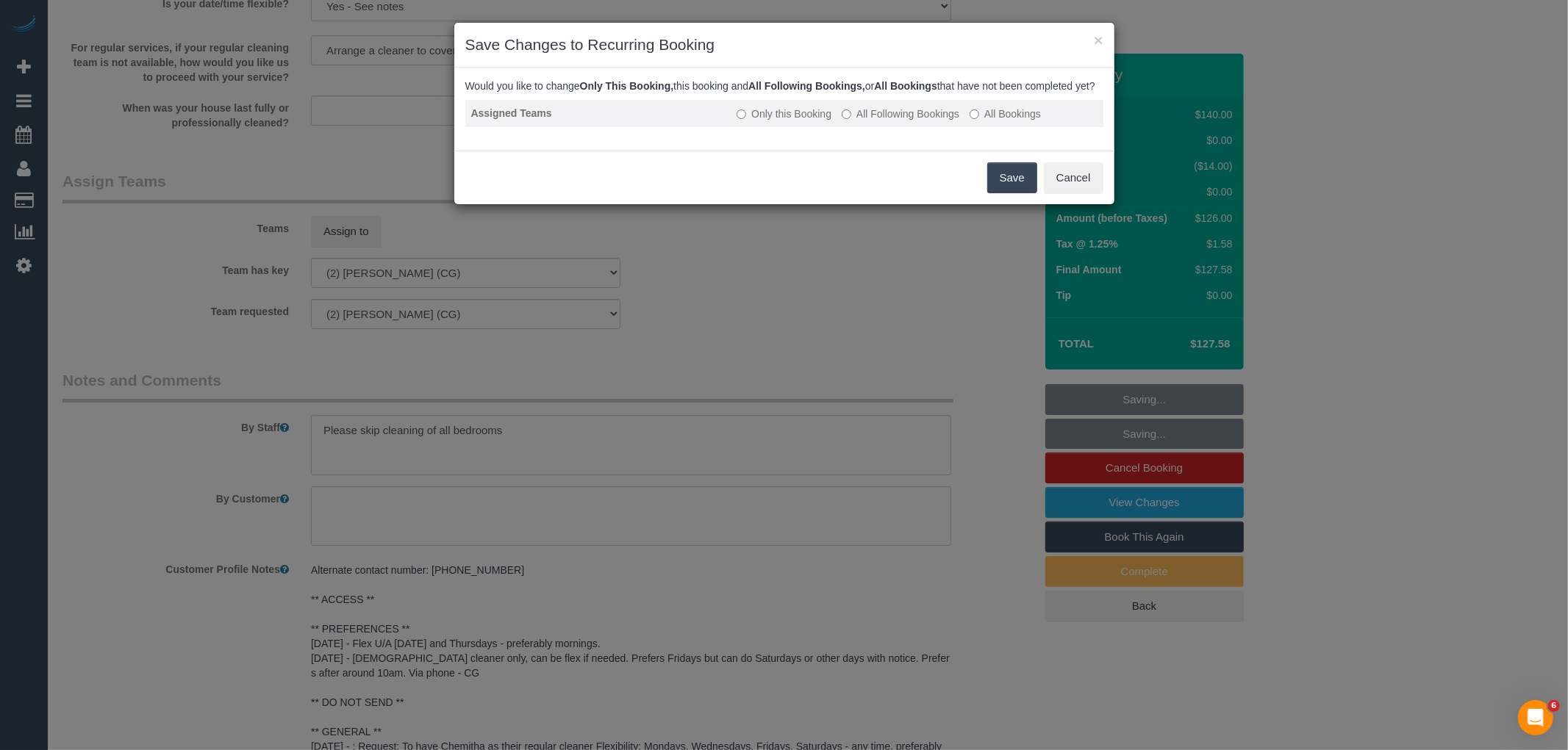
click at [909, 121] on label "All Following Bookings" at bounding box center [900, 113] width 117 height 15
click at [993, 193] on button "Save" at bounding box center [1011, 178] width 50 height 31
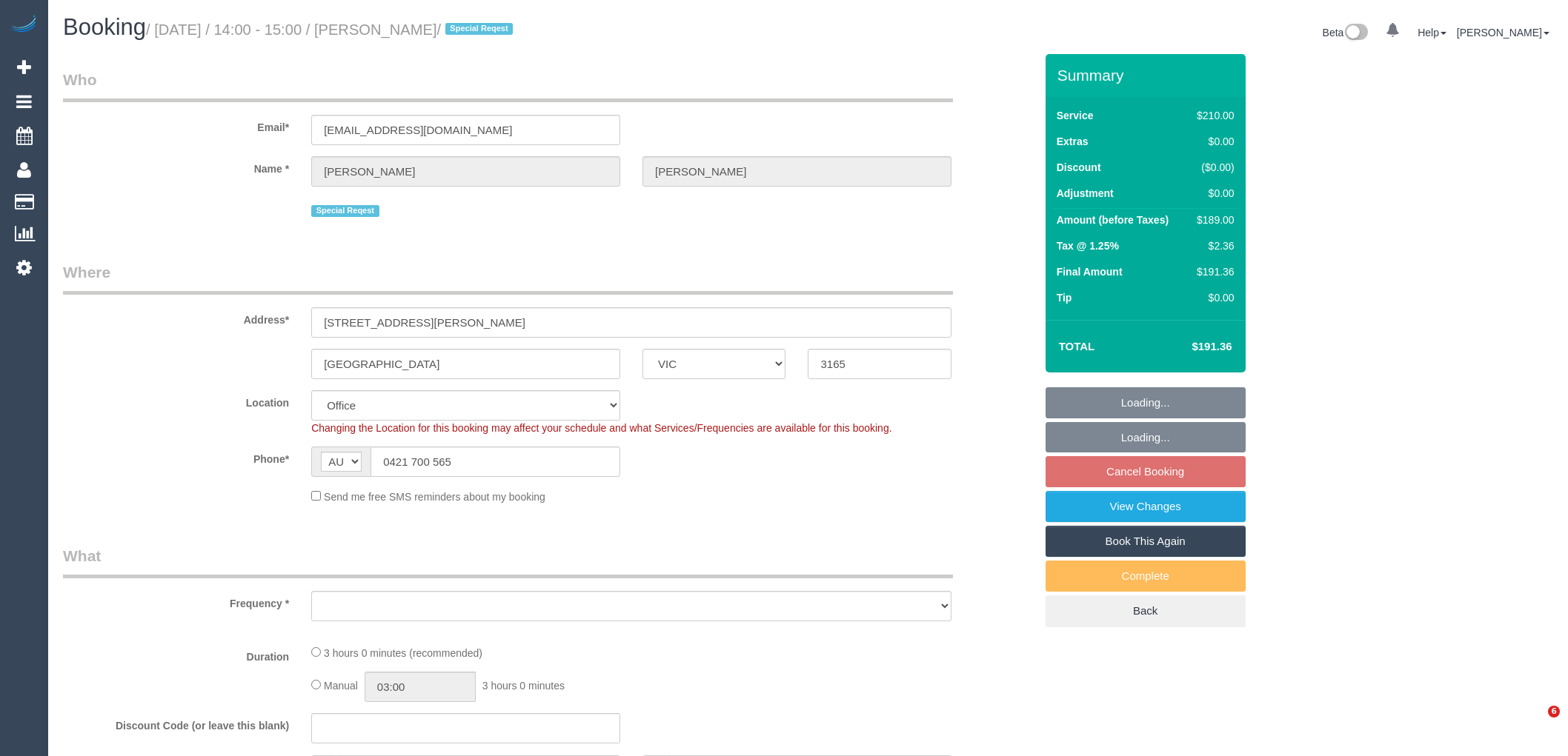
select select "VIC"
select select "object:544"
select select "180"
select select "number:27"
select select "number:14"
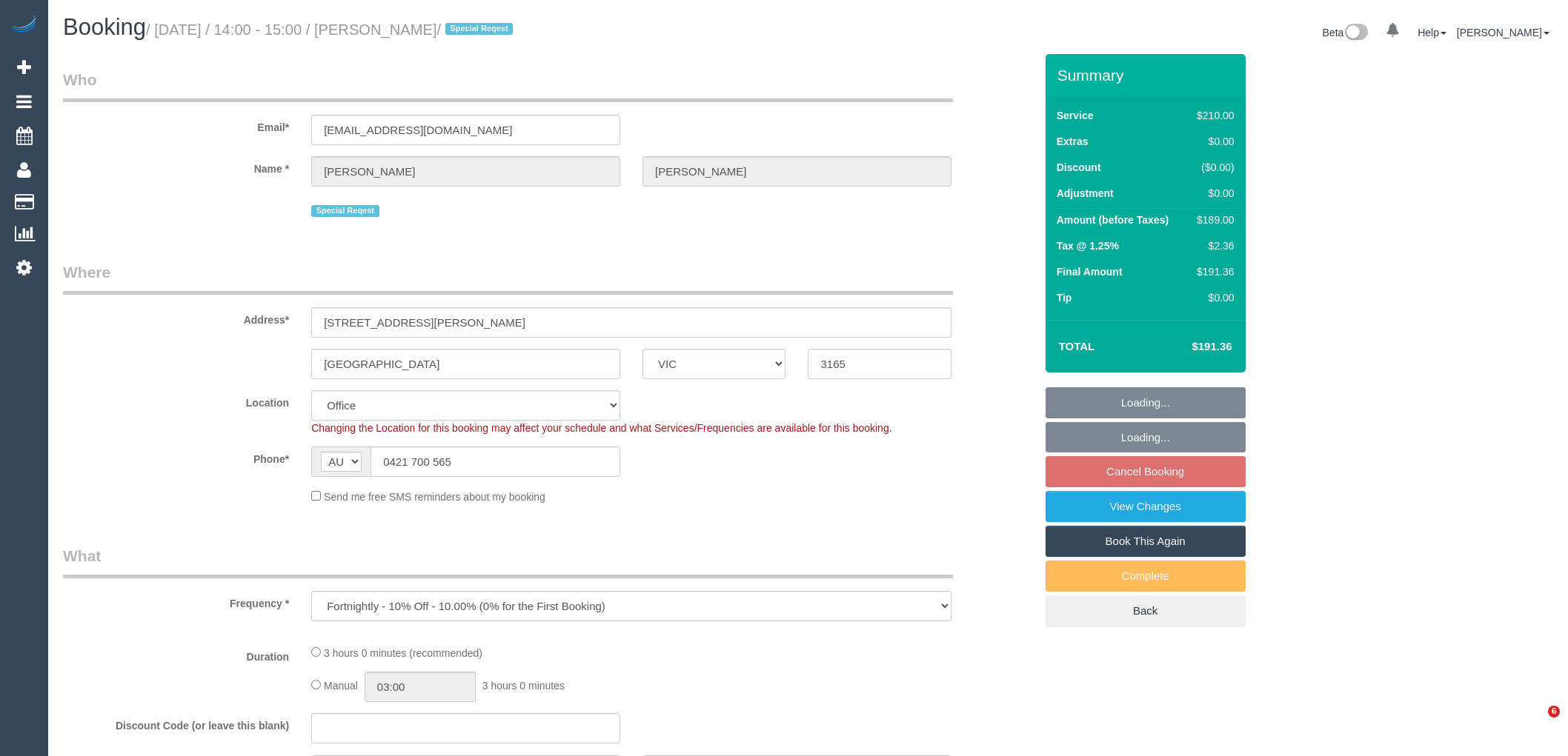
select select "number:19"
select select "number:36"
select select "number:34"
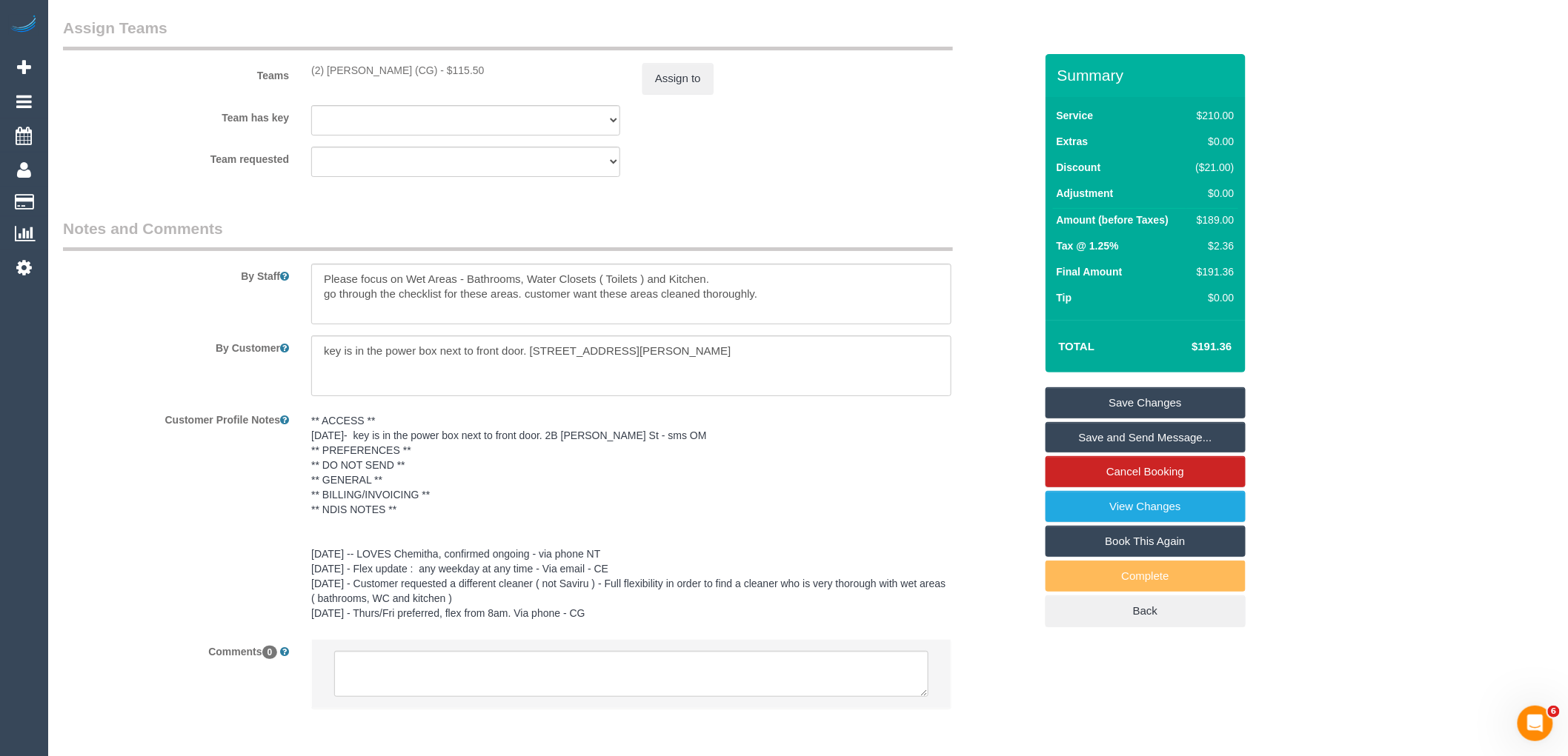
scroll to position [2330, 0]
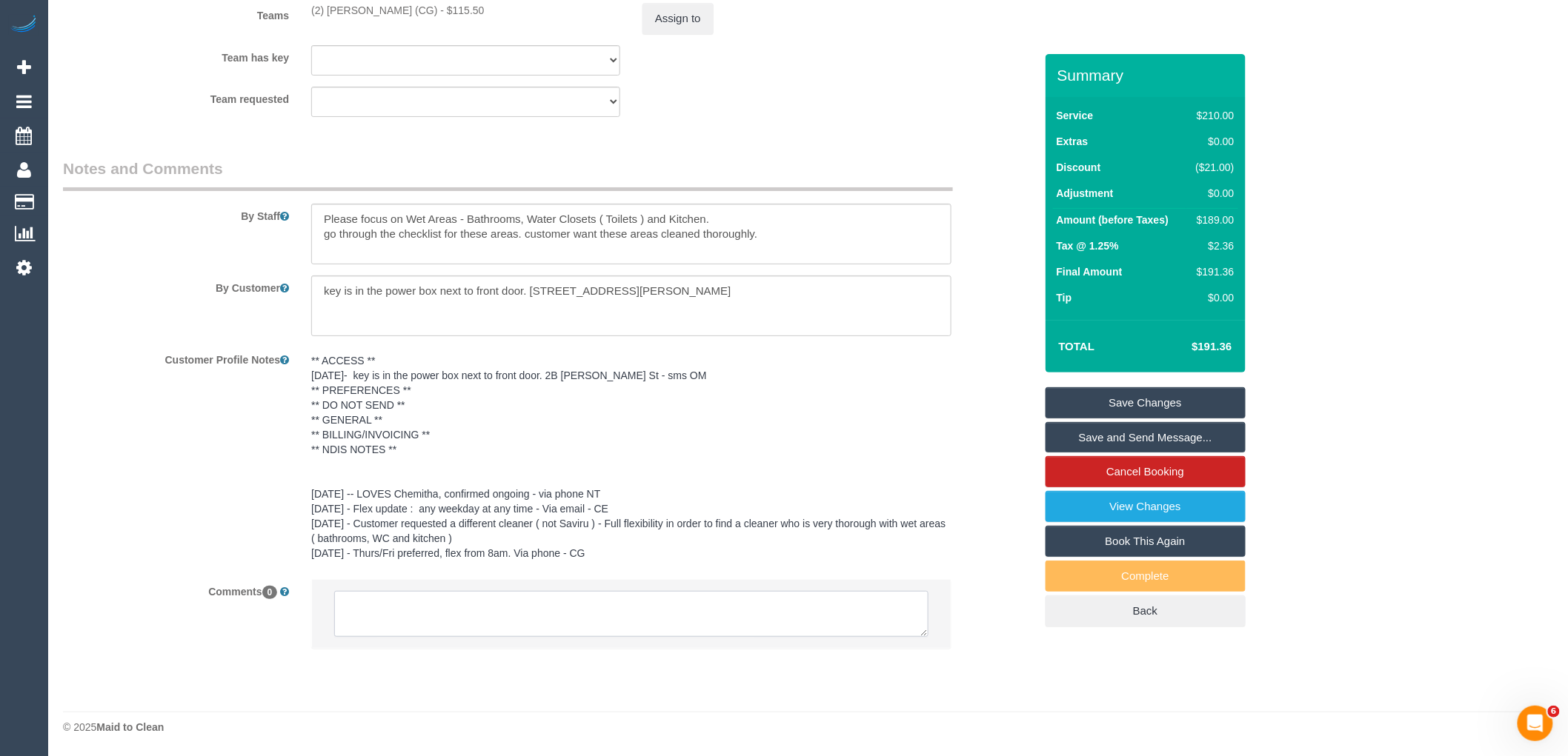
click at [502, 615] on textarea at bounding box center [630, 613] width 594 height 46
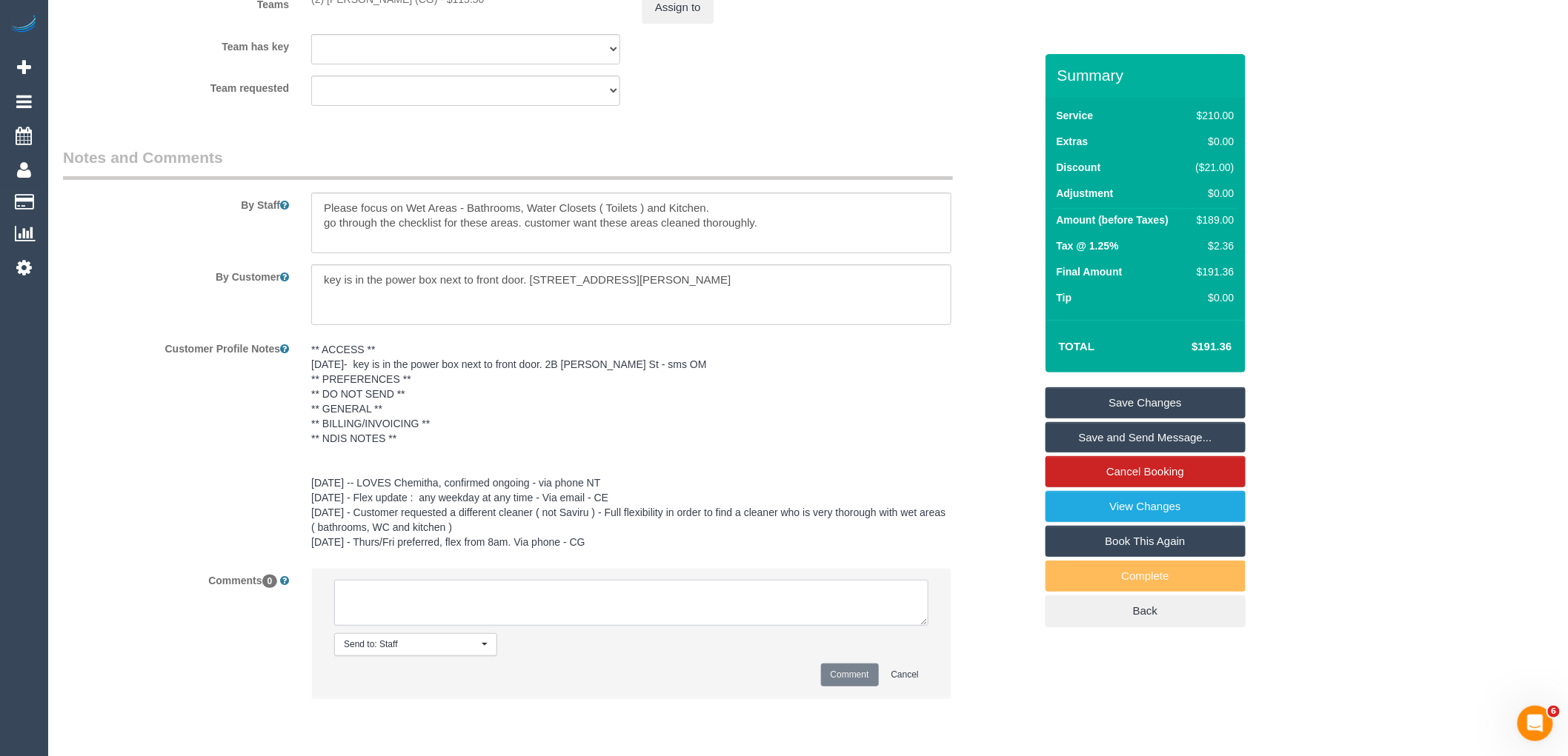
paste textarea "(2) Chemitha Wijesinghe (CG) no longer working fridays after 10/10 customer con…"
type textarea "(2) Chemitha Wijesinghe (CG) no longer working fridays after 10/10 customer con…"
click at [853, 686] on button "Comment" at bounding box center [849, 674] width 58 height 23
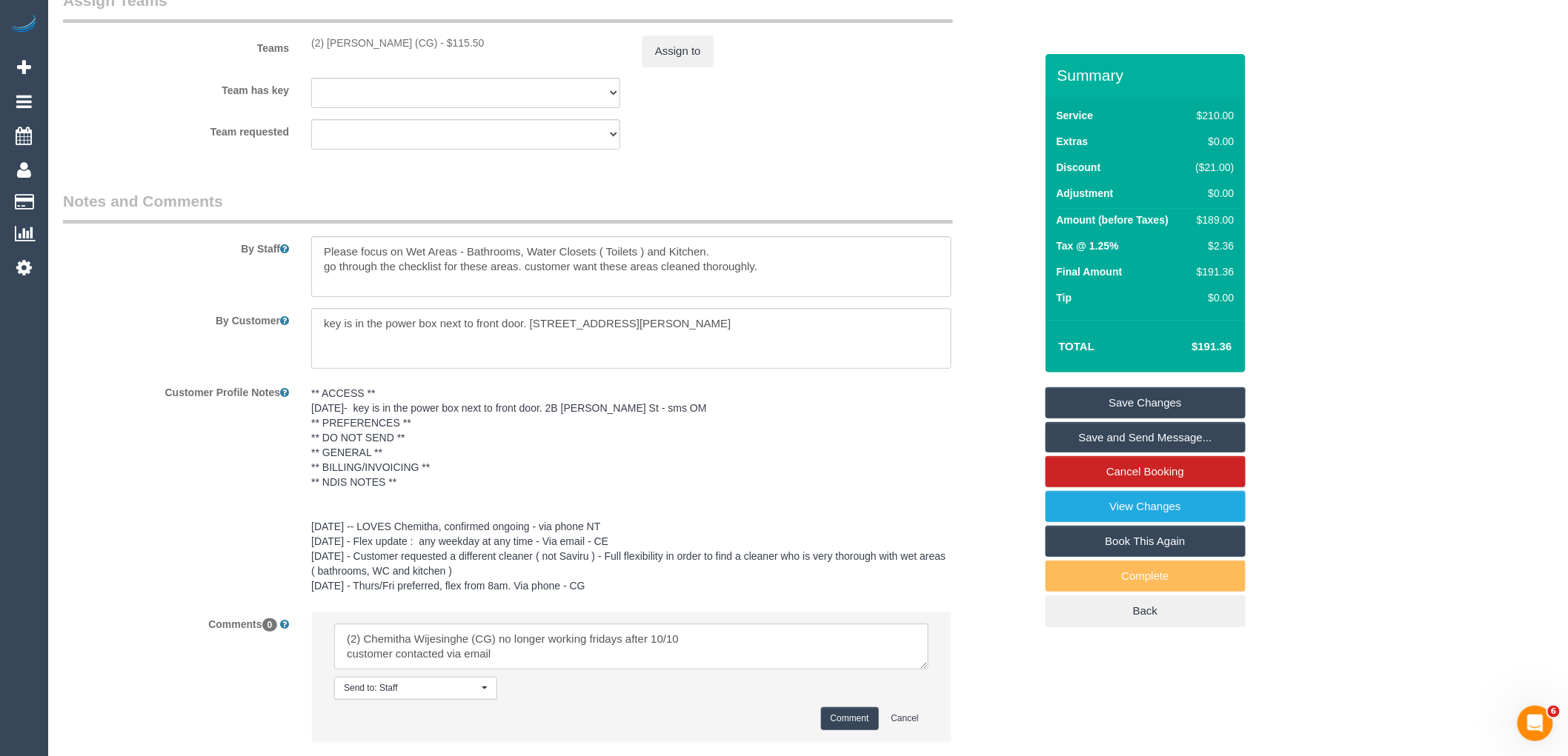
scroll to position [2001, 0]
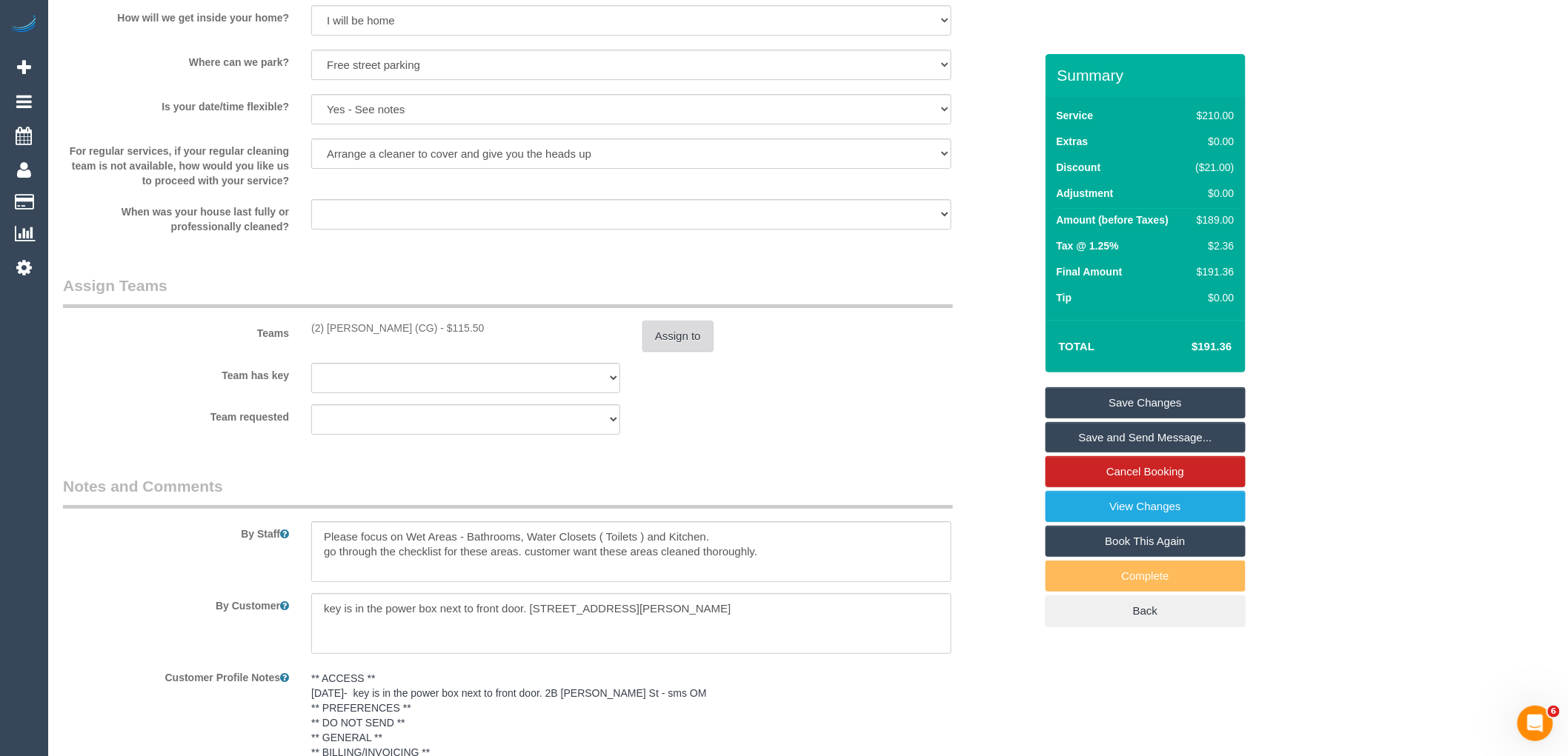
click at [664, 345] on button "Assign to" at bounding box center [678, 337] width 71 height 32
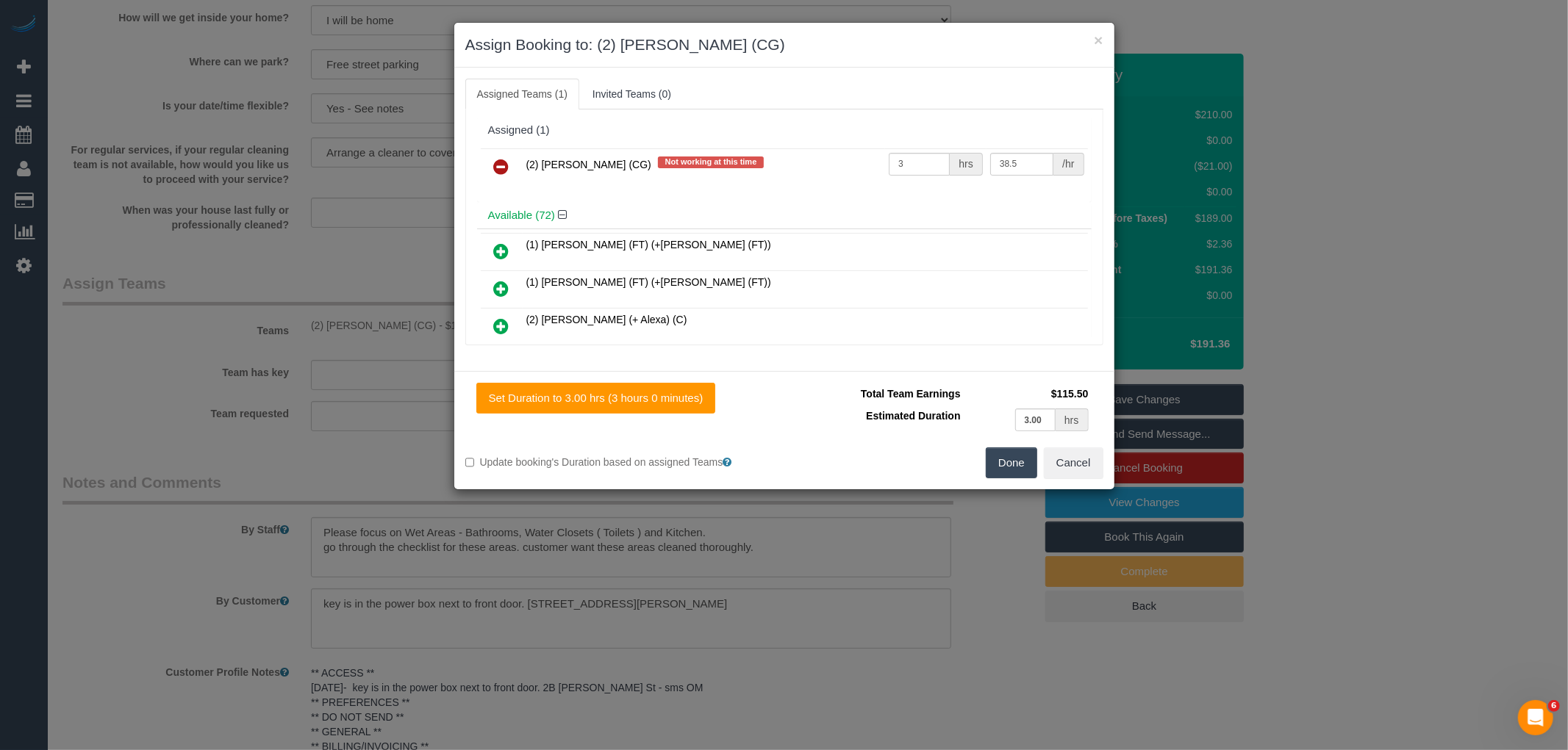
click at [503, 163] on icon at bounding box center [502, 167] width 16 height 18
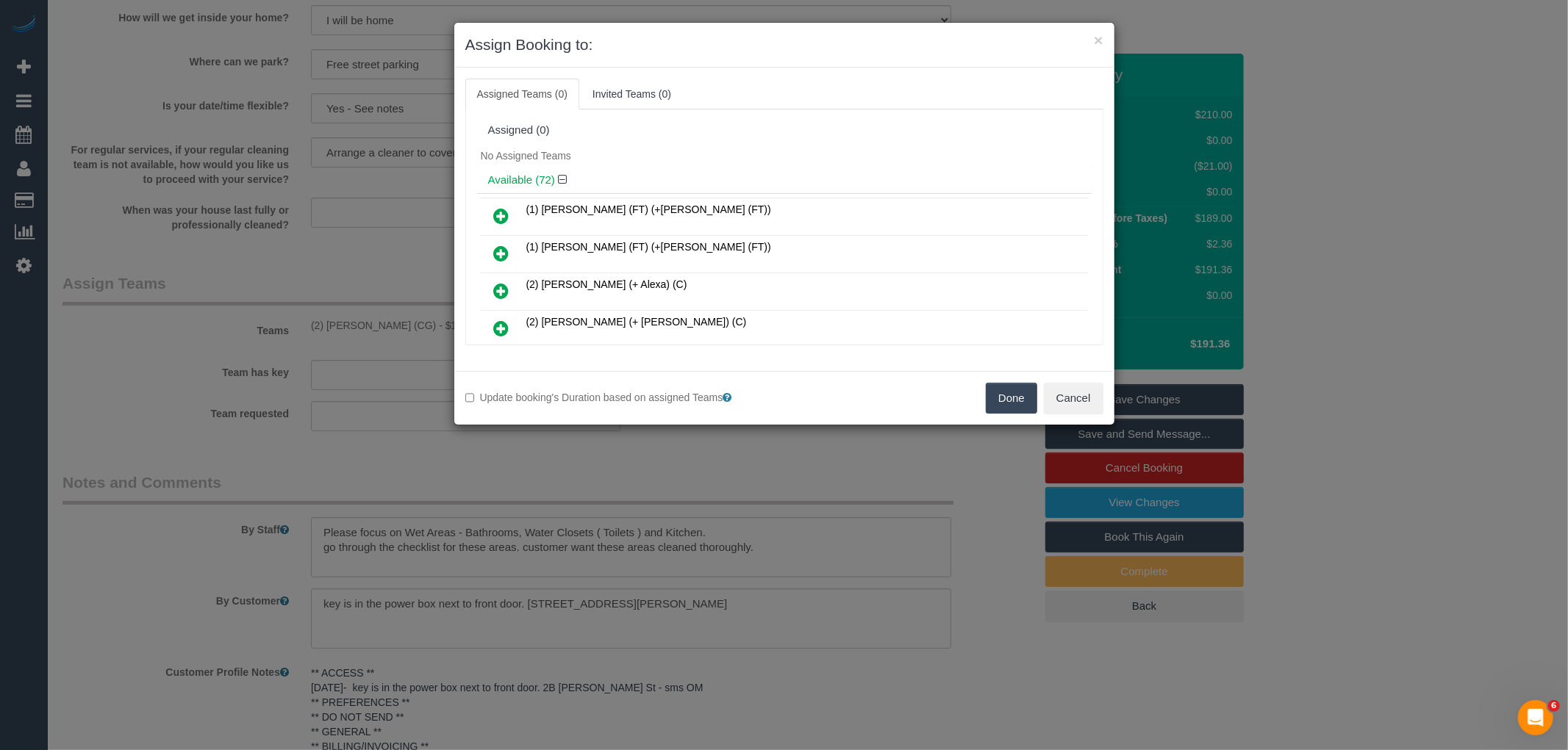
drag, startPoint x: 993, startPoint y: 396, endPoint x: 1147, endPoint y: 386, distance: 154.3
click at [994, 396] on button "Done" at bounding box center [1011, 398] width 52 height 31
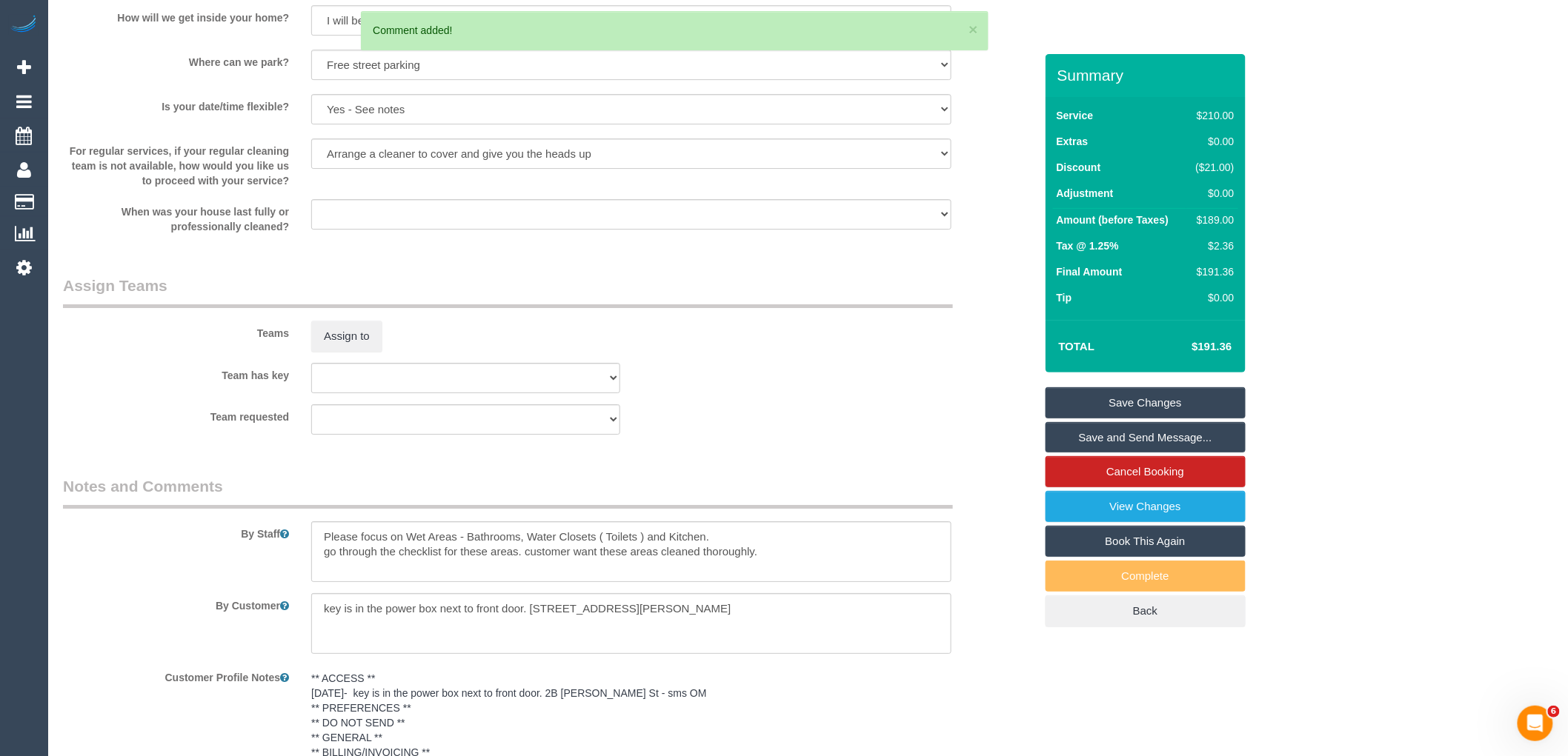
click at [1179, 402] on link "Save Changes" at bounding box center [1144, 403] width 200 height 32
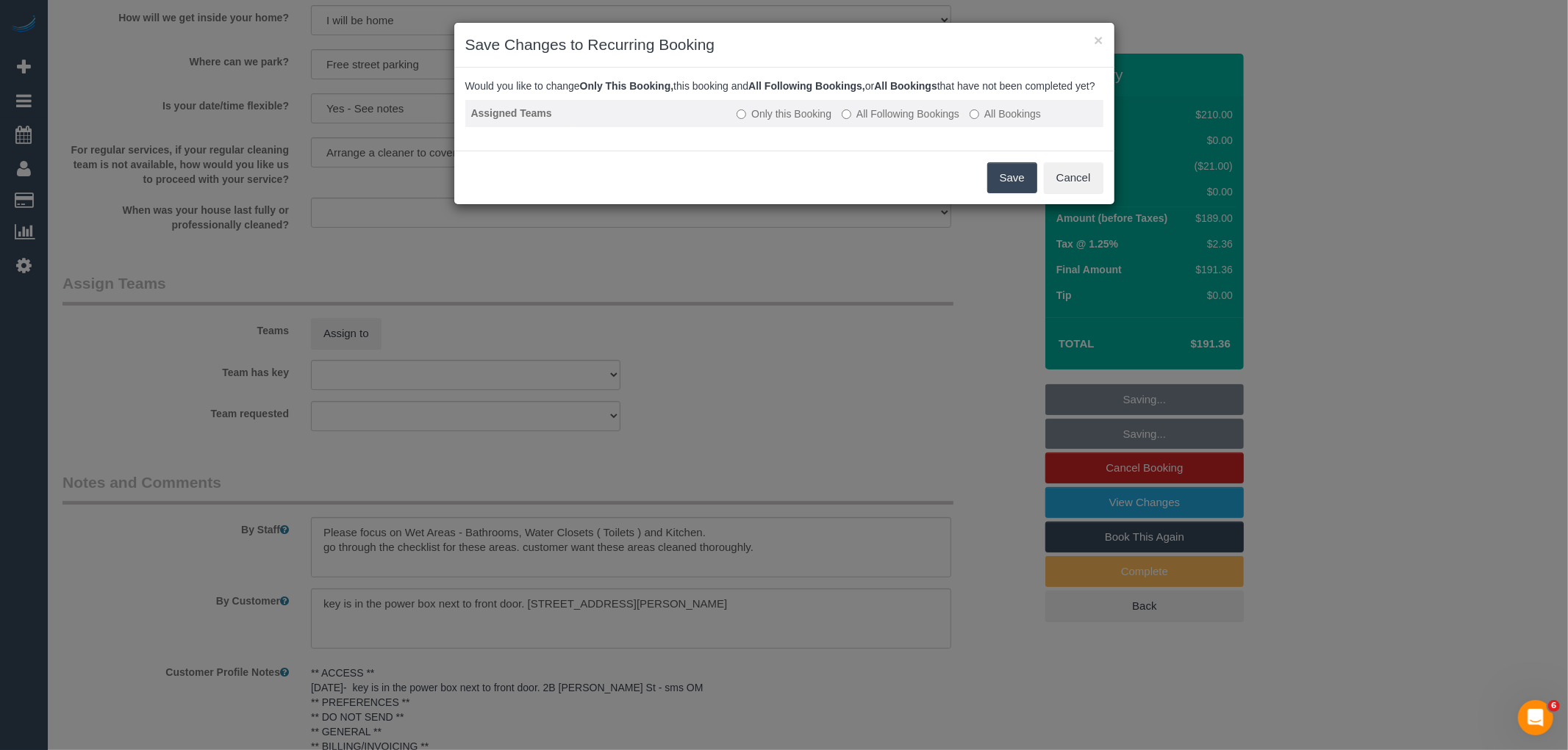
click at [900, 127] on td "Only this Booking All Following Bookings All Bookings" at bounding box center [916, 113] width 372 height 27
click at [907, 121] on label "All Following Bookings" at bounding box center [900, 113] width 117 height 15
click at [1011, 193] on button "Save" at bounding box center [1011, 178] width 50 height 31
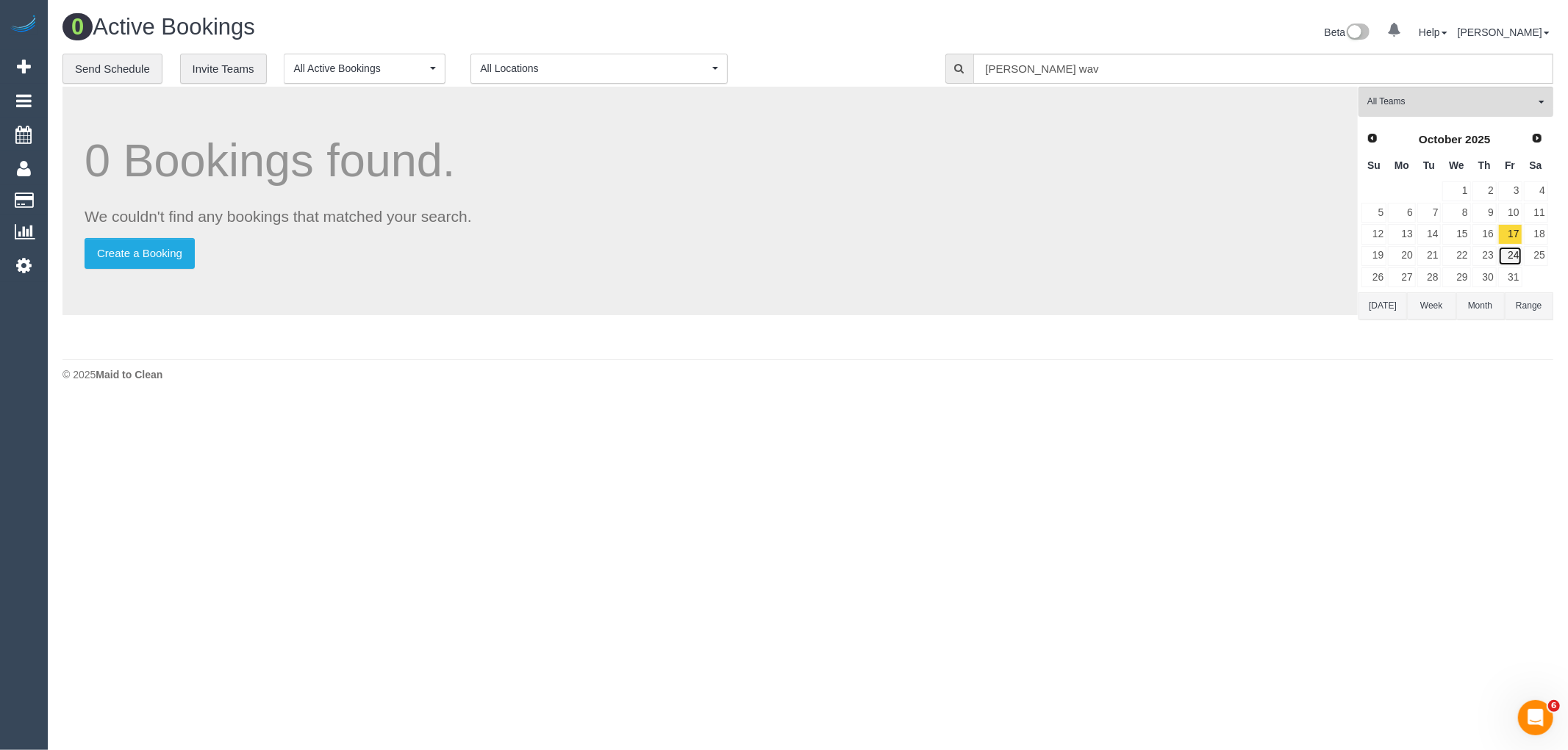
click at [1511, 255] on link "24" at bounding box center [1509, 256] width 24 height 20
click at [1508, 275] on link "31" at bounding box center [1509, 277] width 24 height 20
click at [1539, 142] on span "Next" at bounding box center [1538, 138] width 12 height 12
click at [1510, 209] on link "7" at bounding box center [1509, 213] width 24 height 20
click at [1511, 235] on link "14" at bounding box center [1509, 233] width 24 height 20
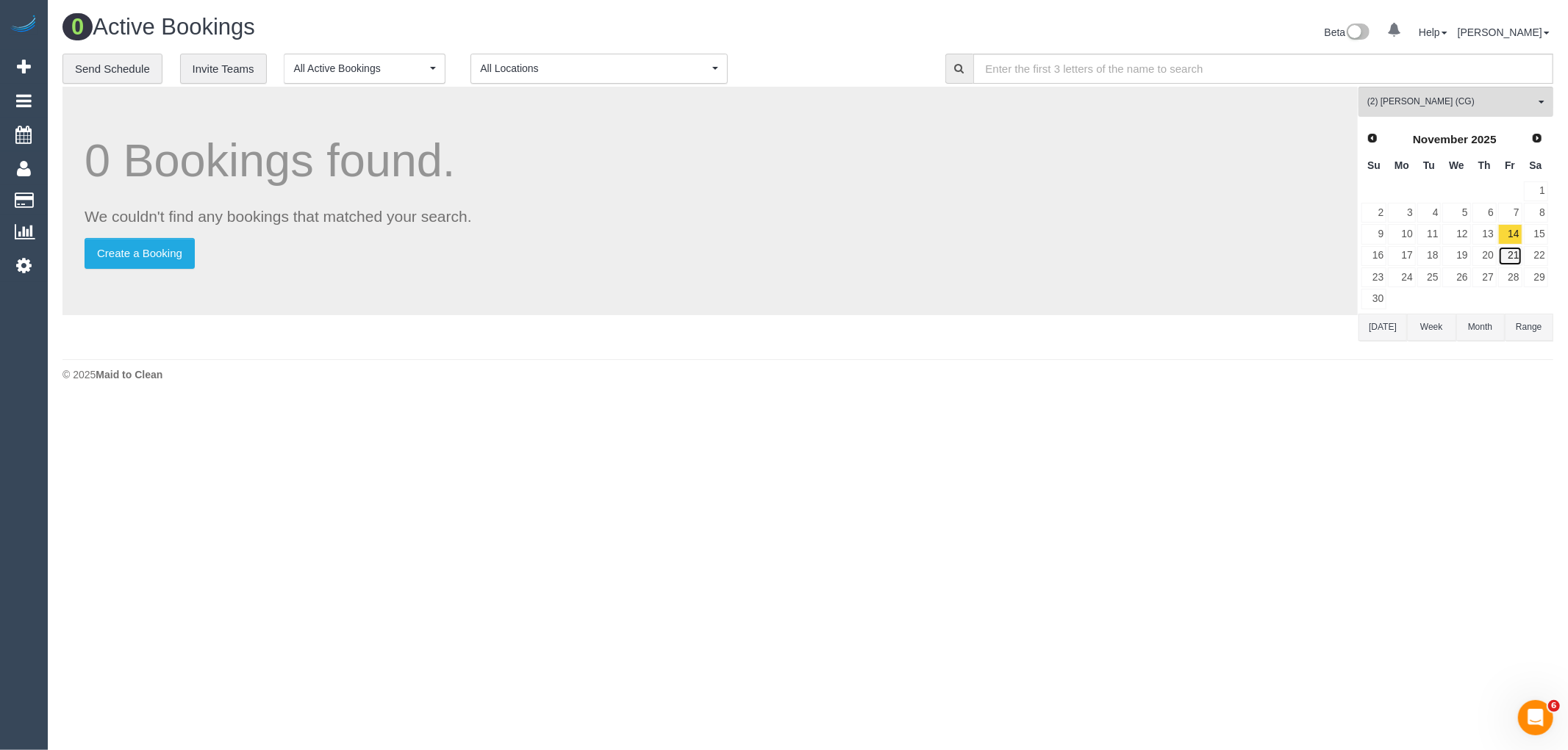
click at [1511, 256] on link "21" at bounding box center [1509, 256] width 24 height 20
click at [1511, 277] on link "28" at bounding box center [1509, 277] width 24 height 20
click at [1537, 138] on span "Next" at bounding box center [1538, 138] width 12 height 12
click at [1511, 187] on link "5" at bounding box center [1509, 191] width 24 height 20
click at [1511, 209] on link "12" at bounding box center [1509, 213] width 24 height 20
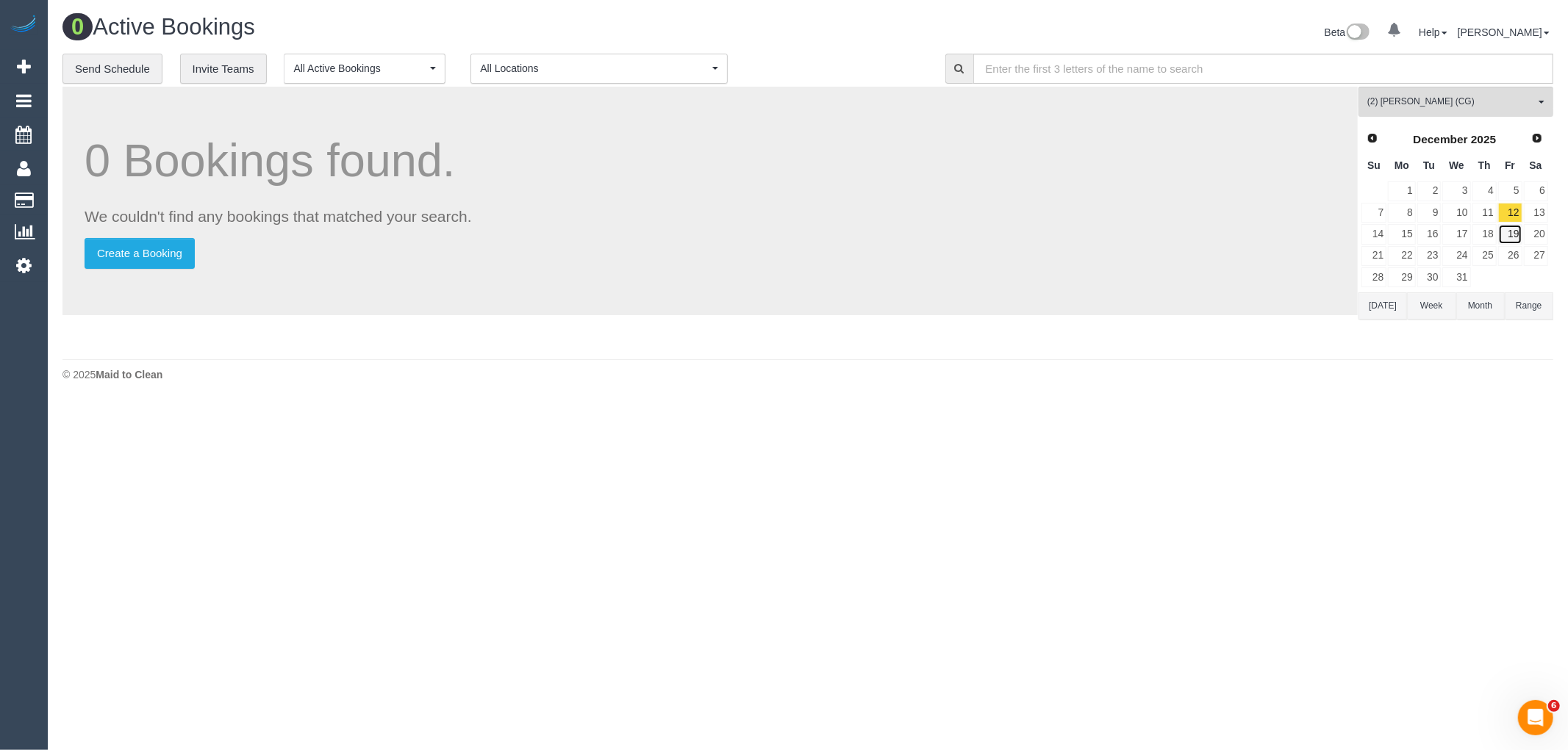
click at [1514, 226] on link "19" at bounding box center [1509, 233] width 24 height 20
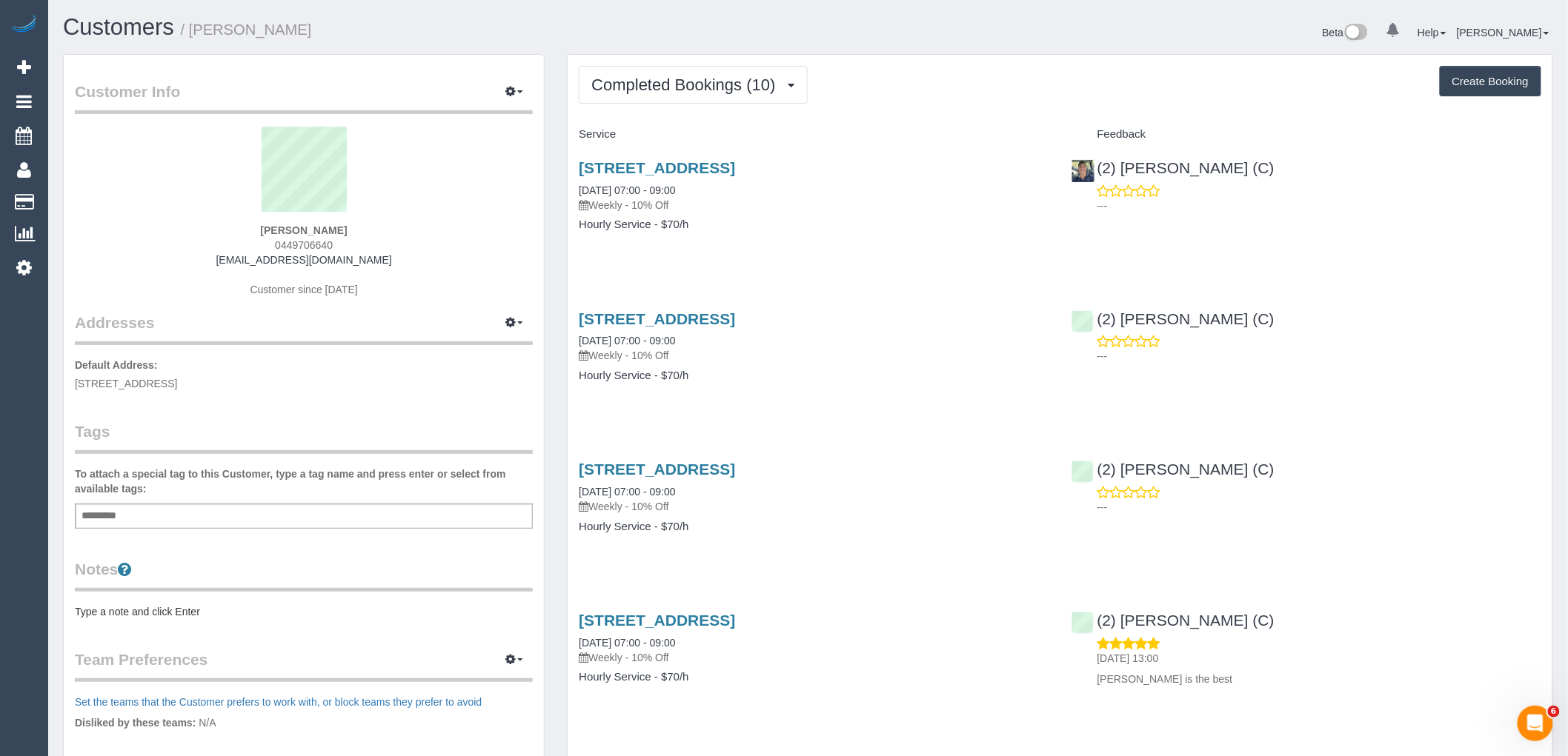
drag, startPoint x: 405, startPoint y: 259, endPoint x: 159, endPoint y: 259, distance: 246.0
click at [159, 259] on div "[PERSON_NAME] 0449706640 [EMAIL_ADDRESS][DOMAIN_NAME] Customer since [DATE]" at bounding box center [303, 220] width 458 height 185
copy link "[EMAIL_ADDRESS][DOMAIN_NAME]"
click at [699, 92] on span "Completed Bookings (10)" at bounding box center [686, 85] width 191 height 19
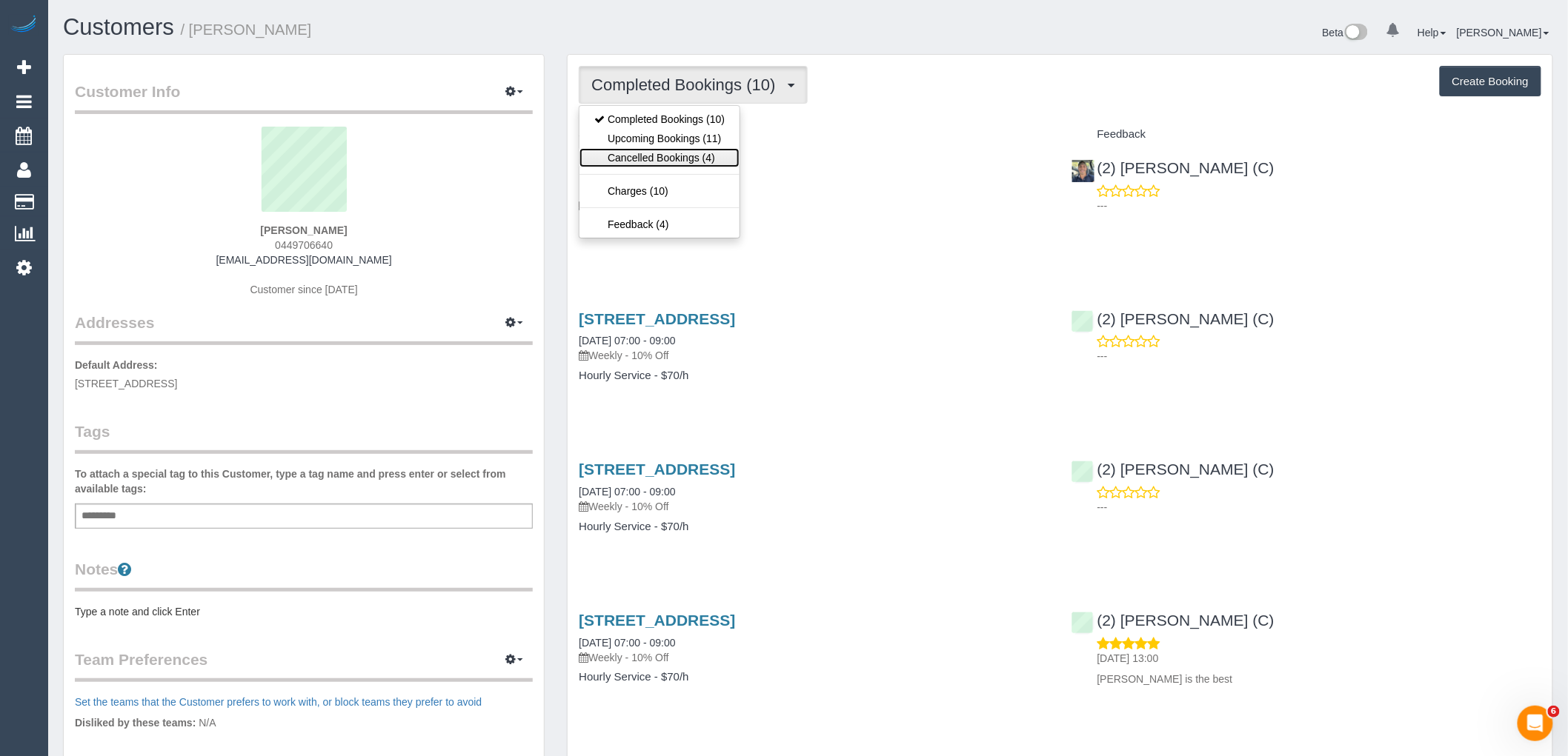
click at [695, 151] on link "Cancelled Bookings (4)" at bounding box center [659, 158] width 160 height 20
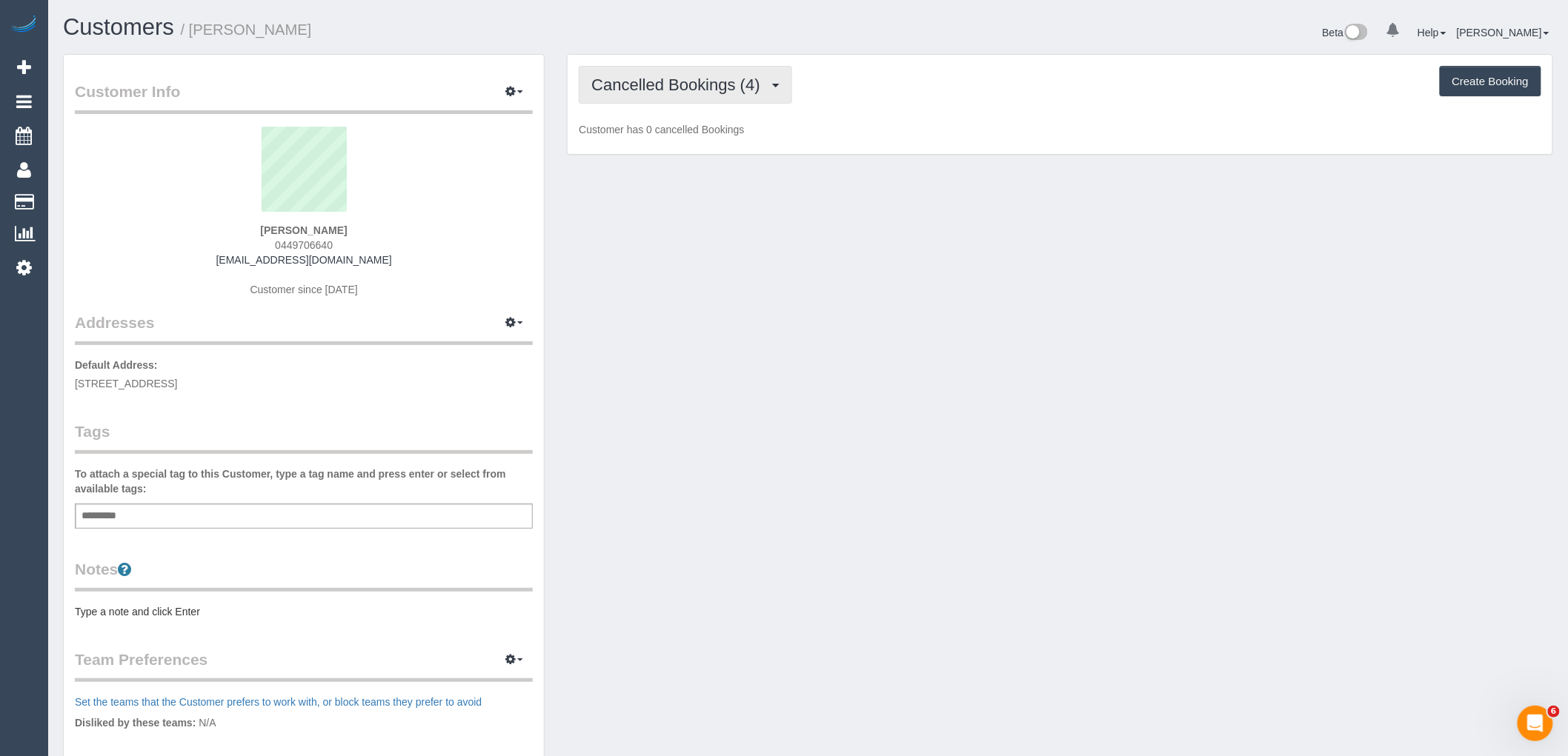
click at [709, 93] on span "Cancelled Bookings (4)" at bounding box center [679, 85] width 175 height 19
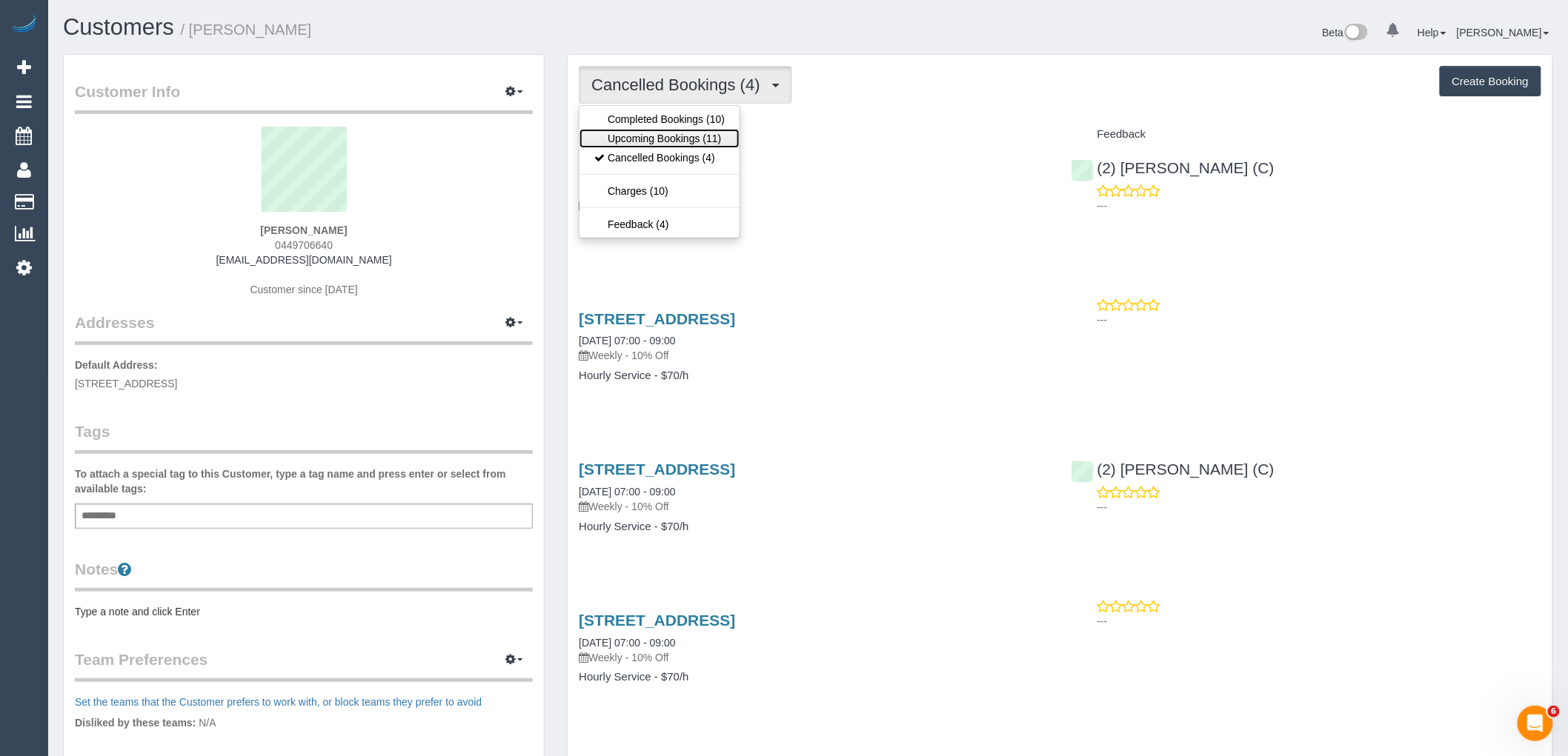
click at [701, 133] on link "Upcoming Bookings (11)" at bounding box center [659, 139] width 160 height 20
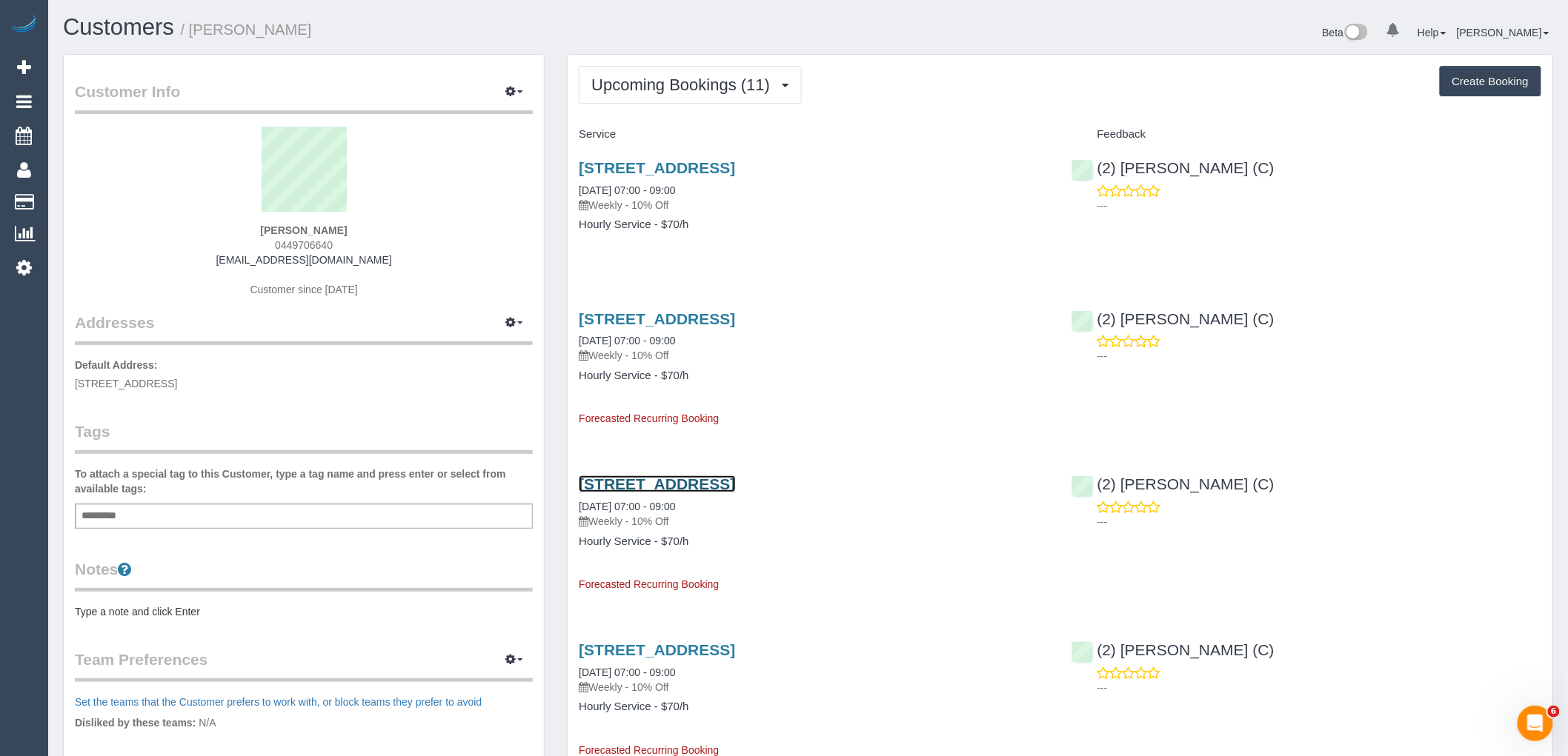
click at [722, 484] on link "7/1070 Lygon Street, 7, Carlton North, VIC 3054" at bounding box center [656, 483] width 157 height 17
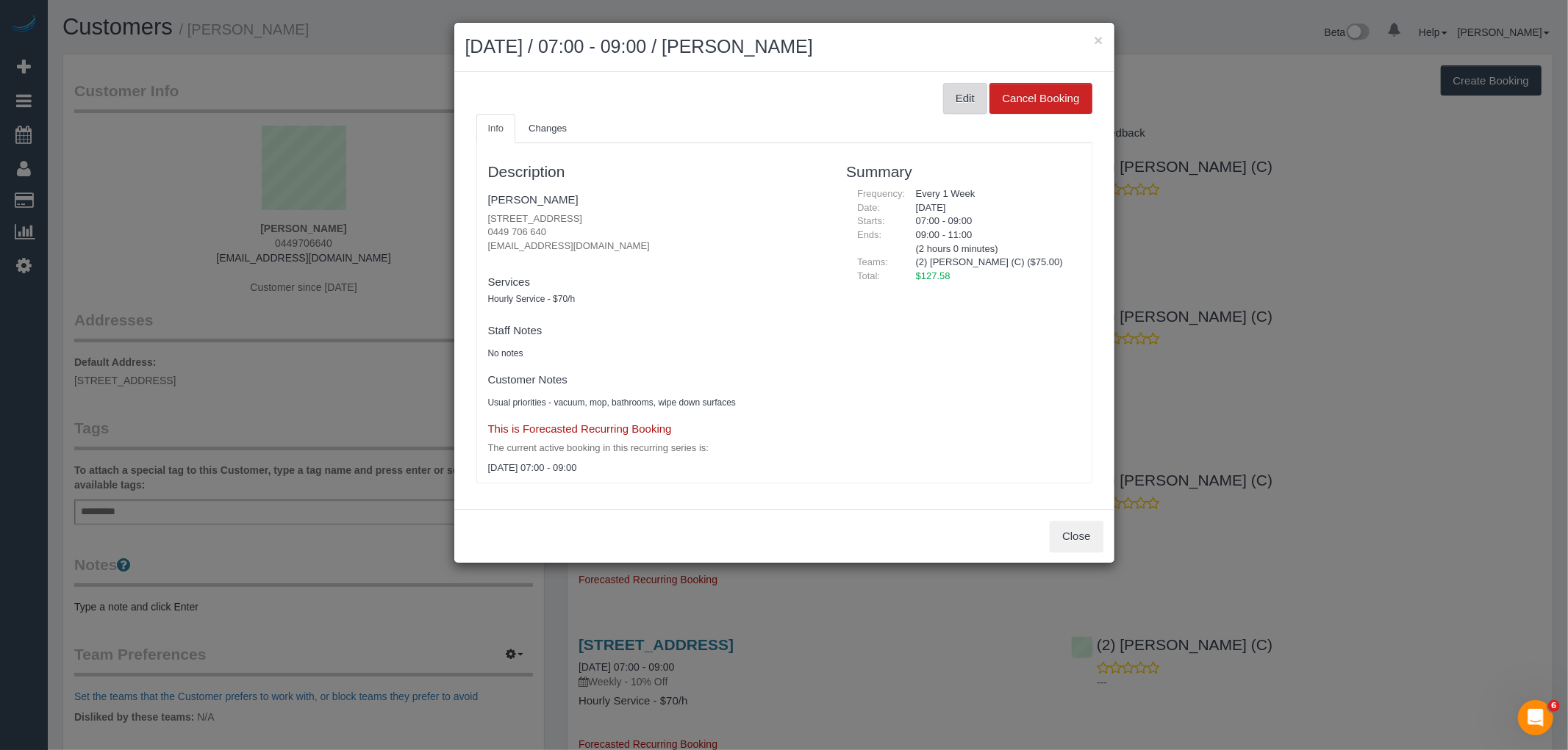
click at [968, 100] on button "Edit" at bounding box center [964, 99] width 44 height 31
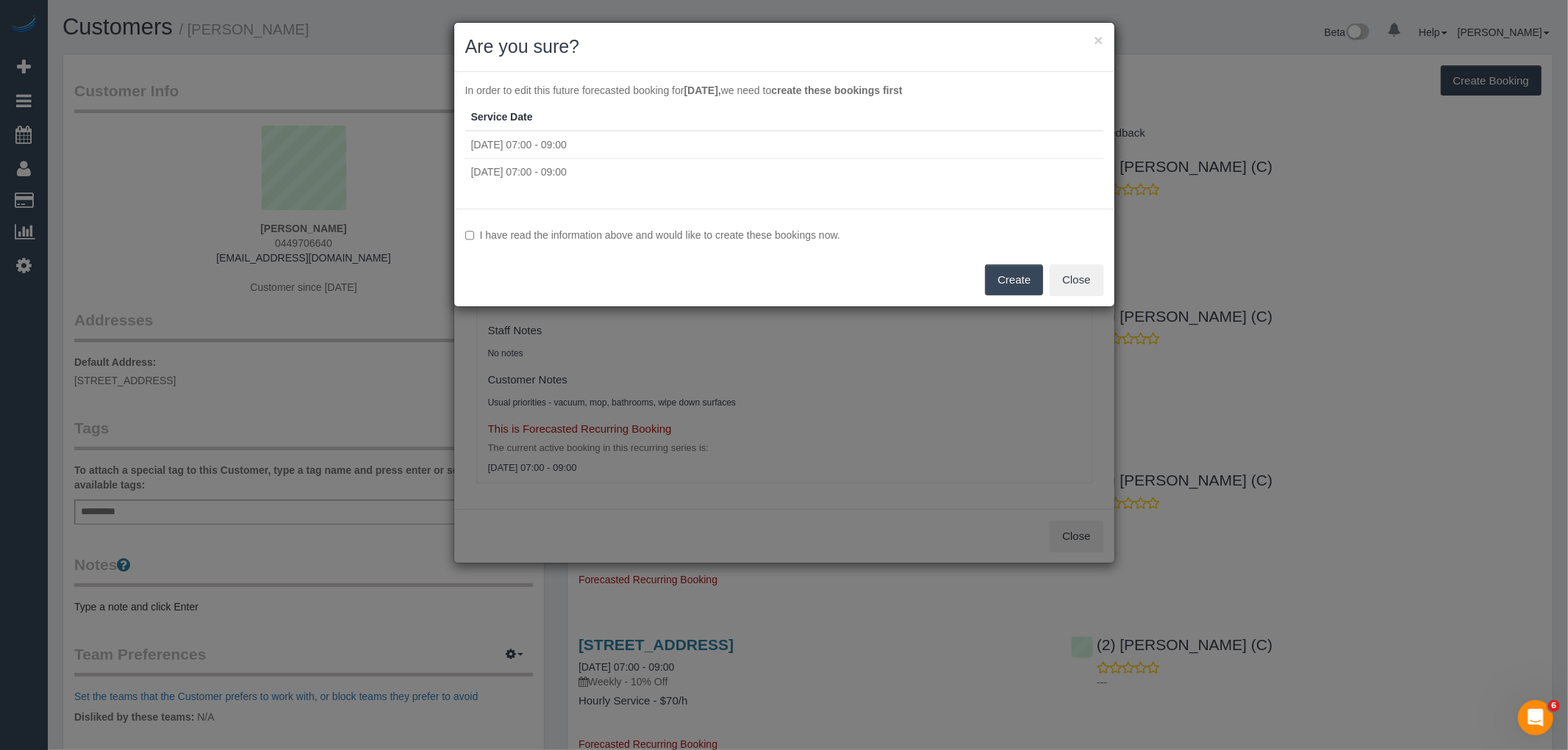
click at [723, 228] on label "I have read the information above and would like to create these bookings now." at bounding box center [784, 234] width 638 height 15
click at [1008, 280] on button "Create" at bounding box center [1013, 280] width 58 height 31
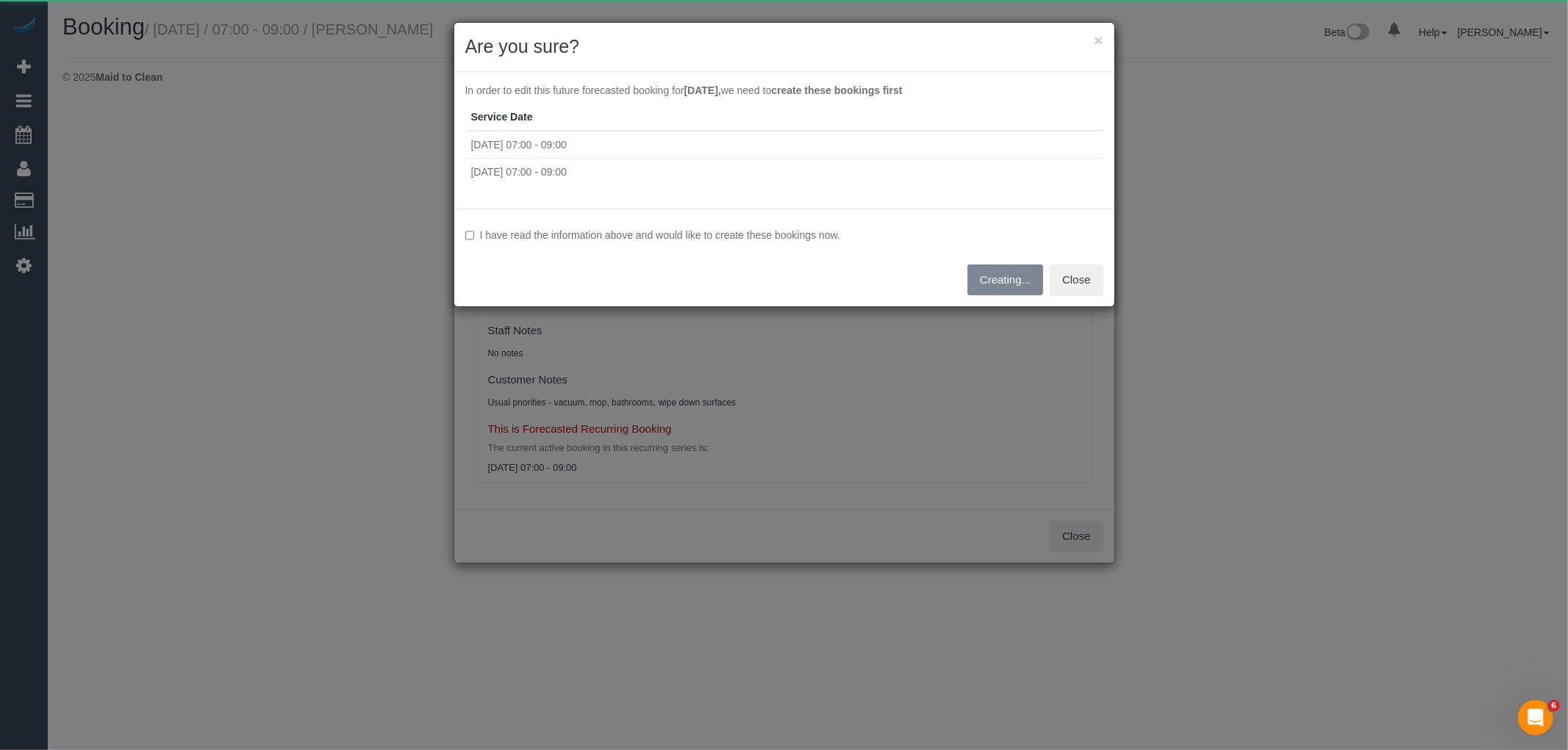
select select "VIC"
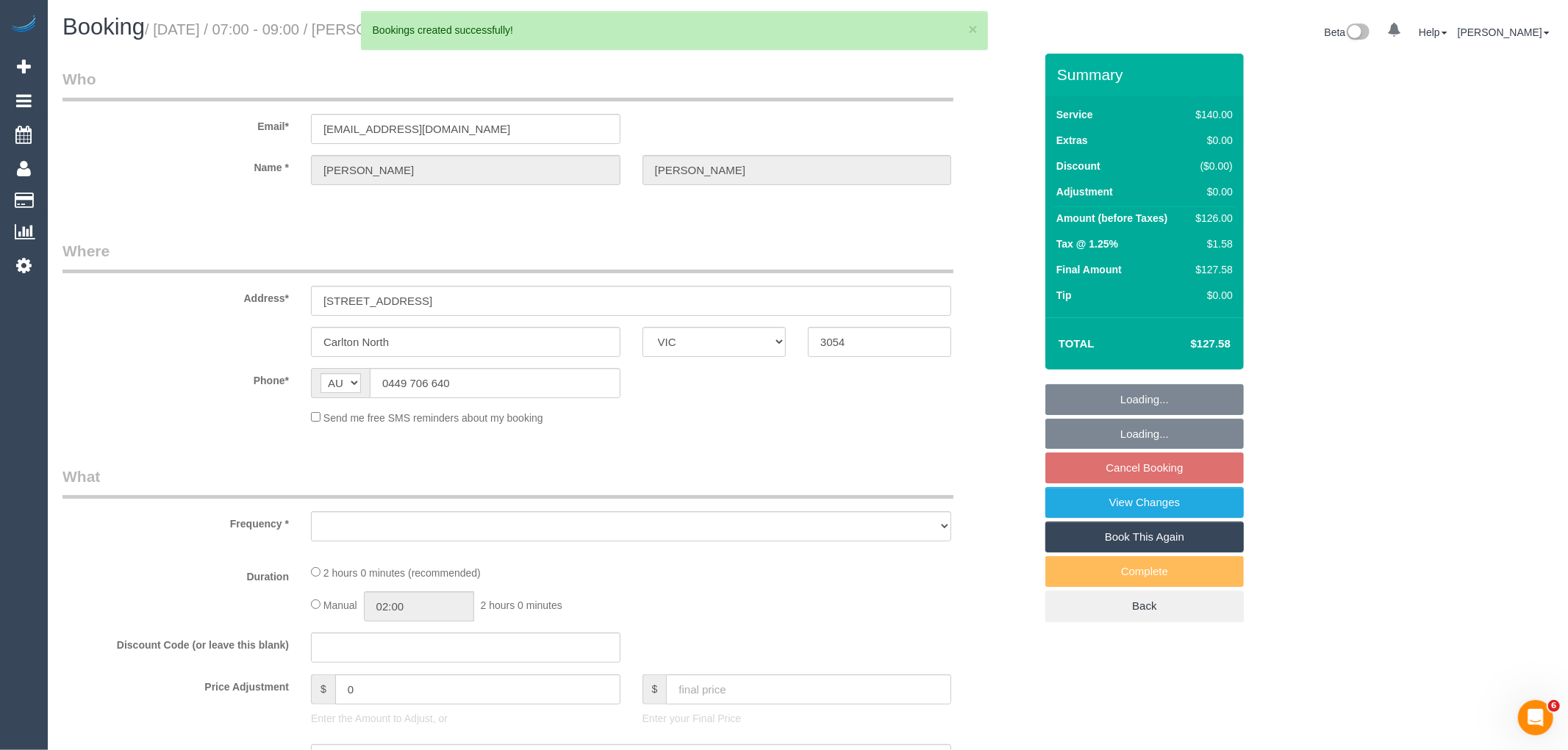
select select "string:AU"
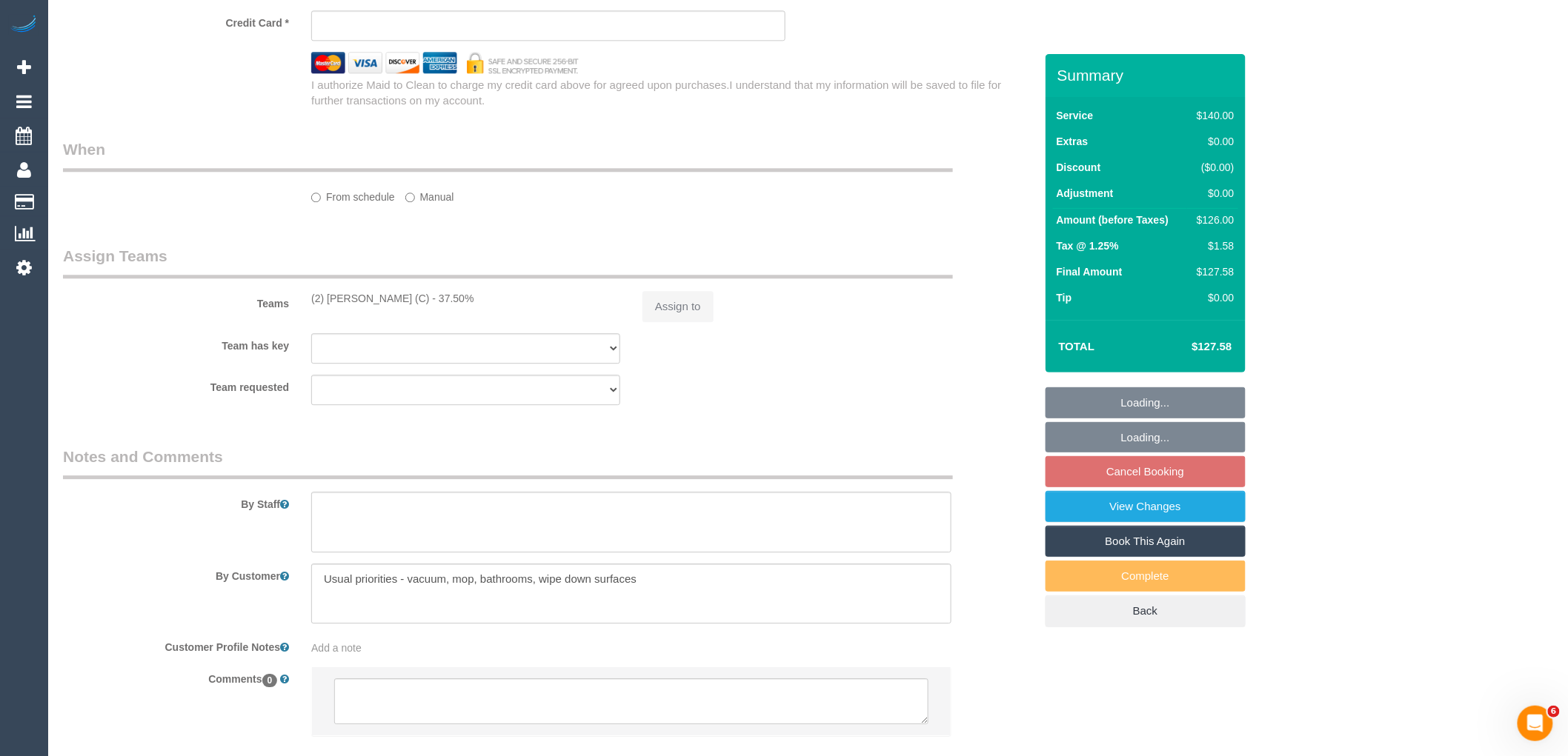
select select "string:stripe-pm_1RY0dK2GScqysDRV1CcFLDH8"
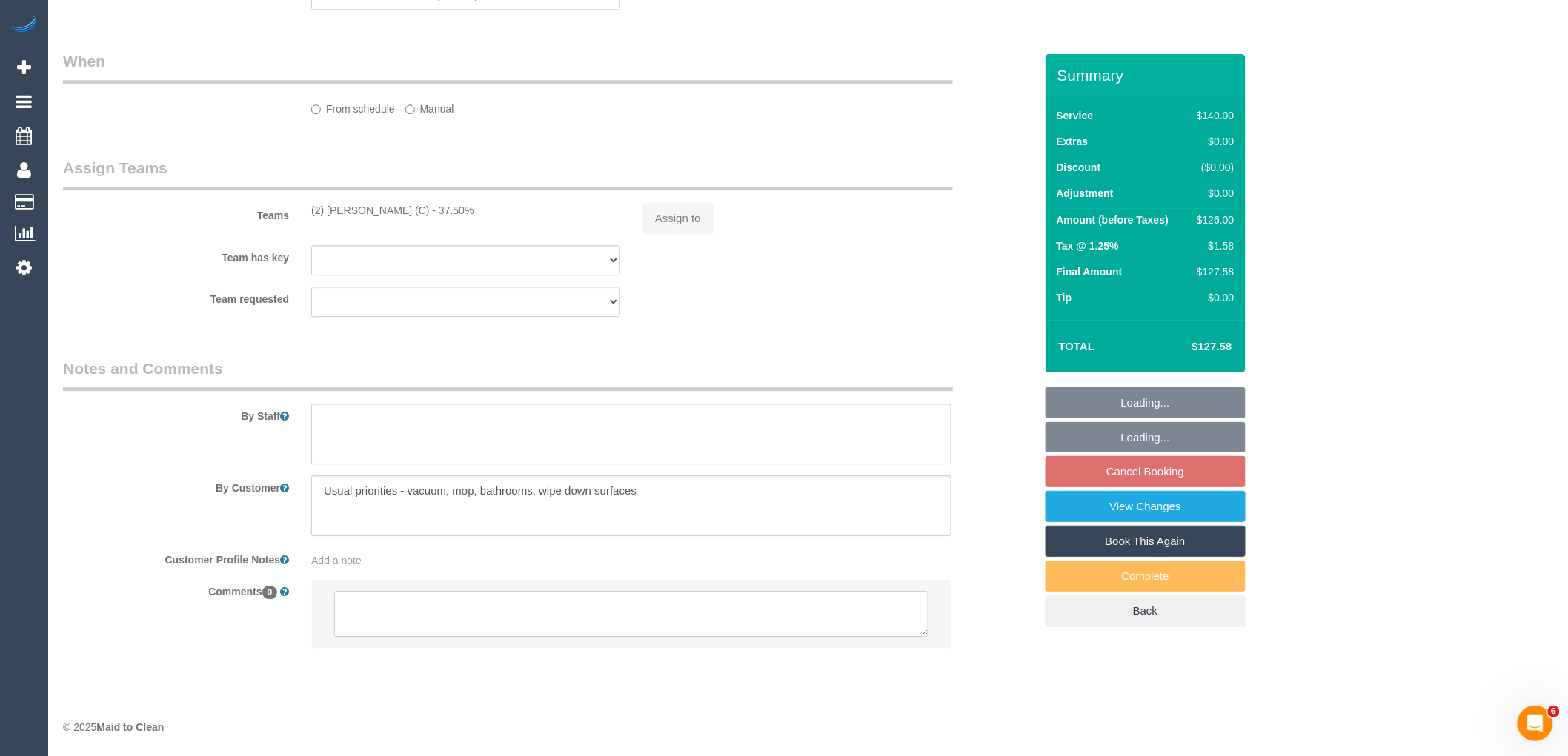
select select "object:1826"
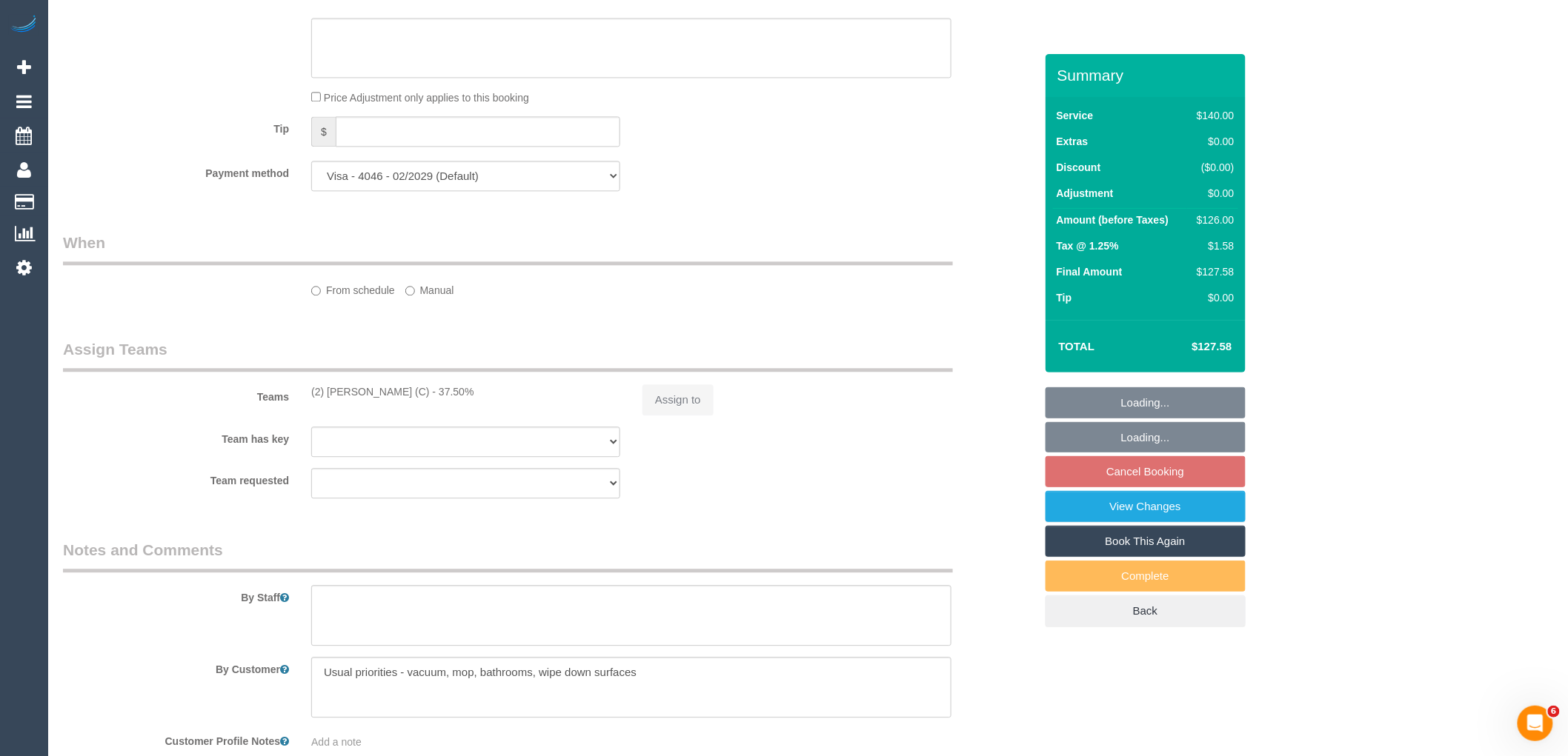
select select "spot1"
select select "number:29"
select select "number:14"
select select "number:19"
select select "number:22"
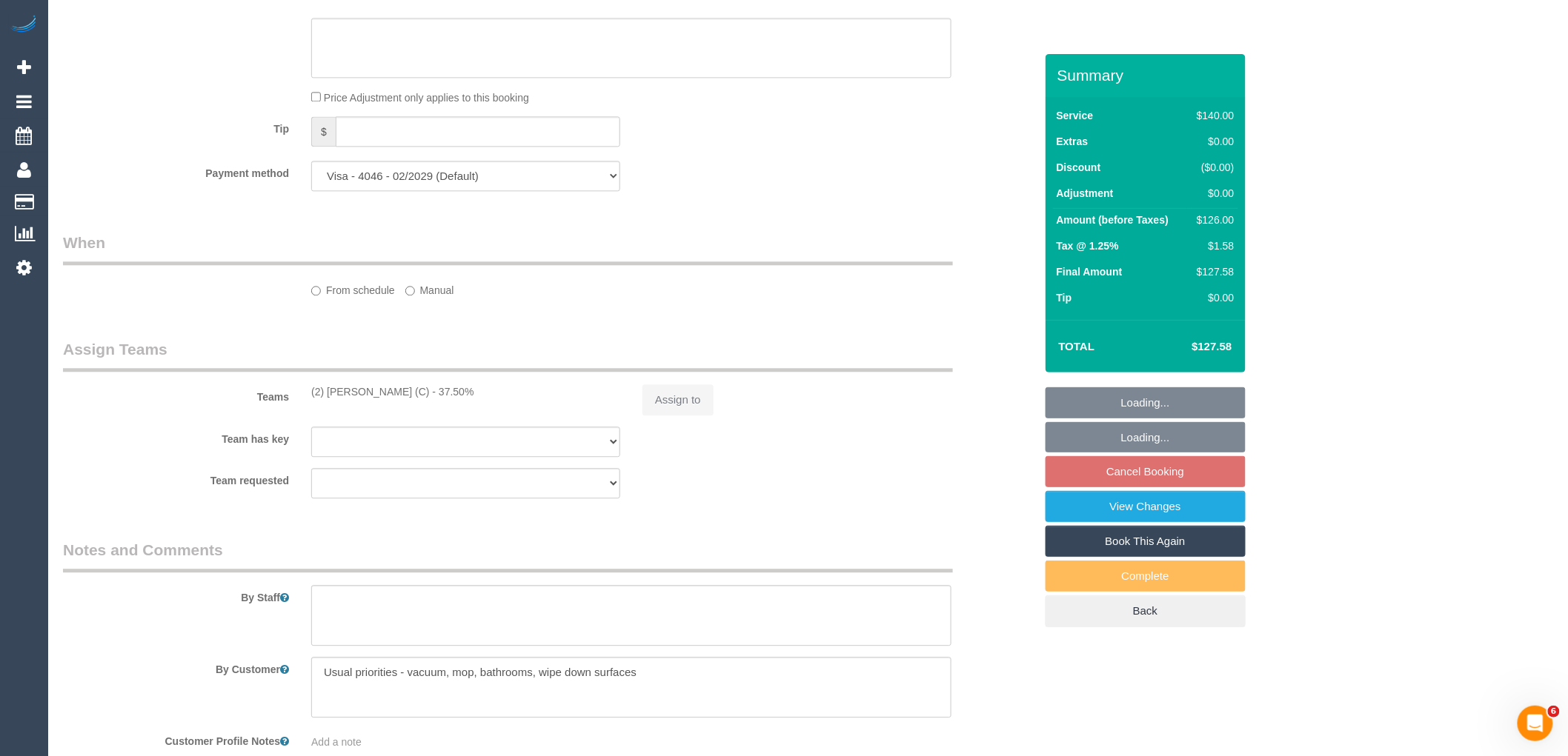
select select "number:34"
select select "number:26"
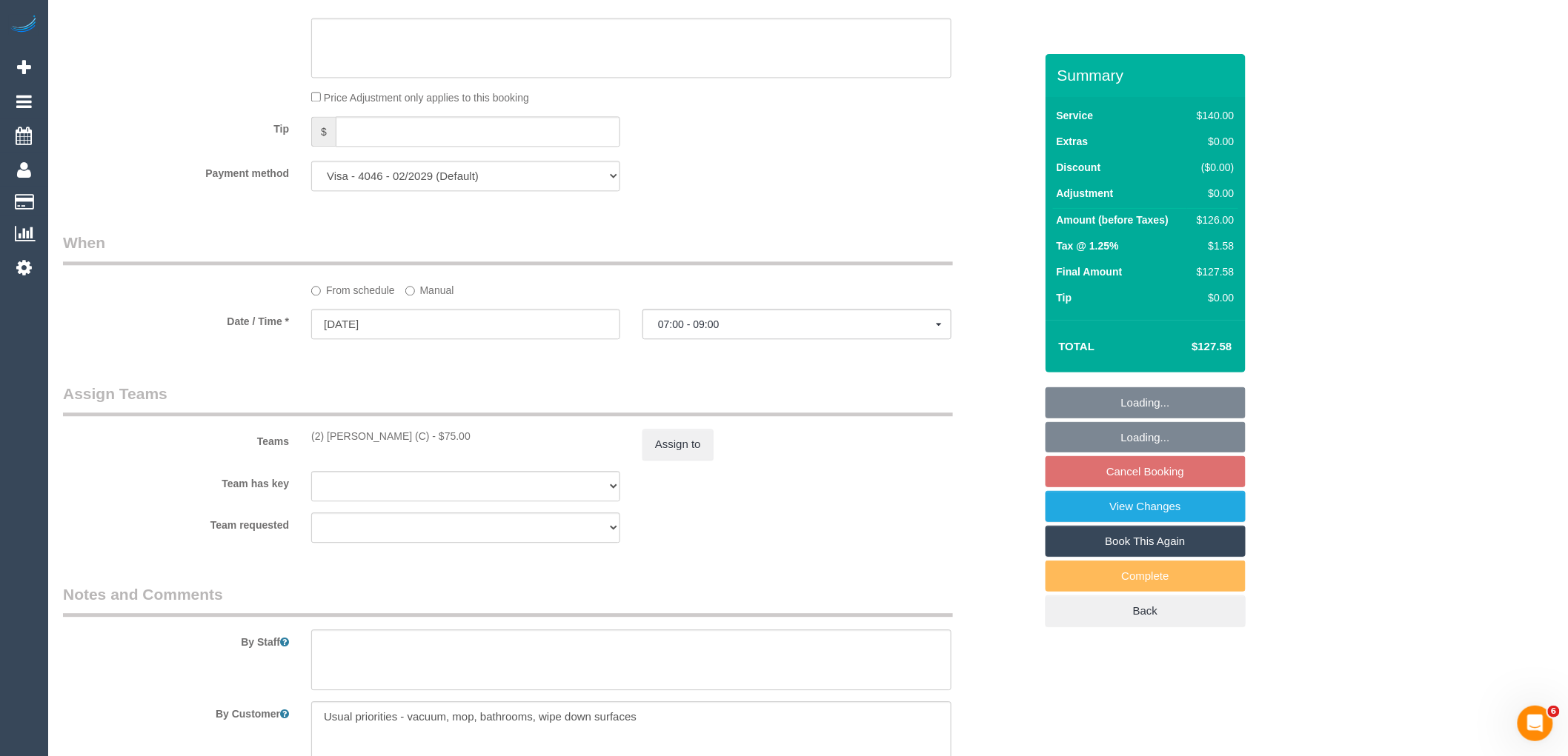
select select "object:2875"
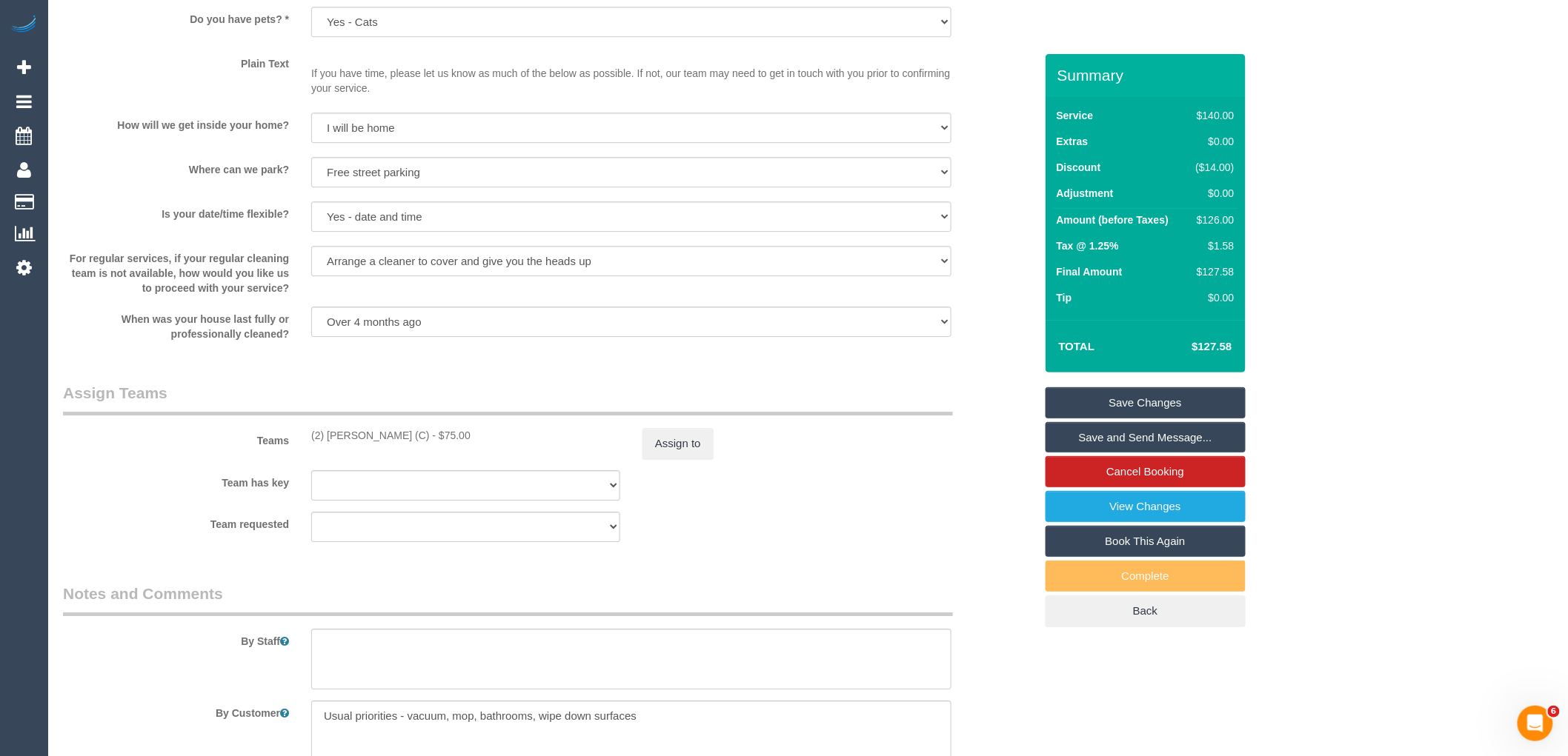
scroll to position [2024, 0]
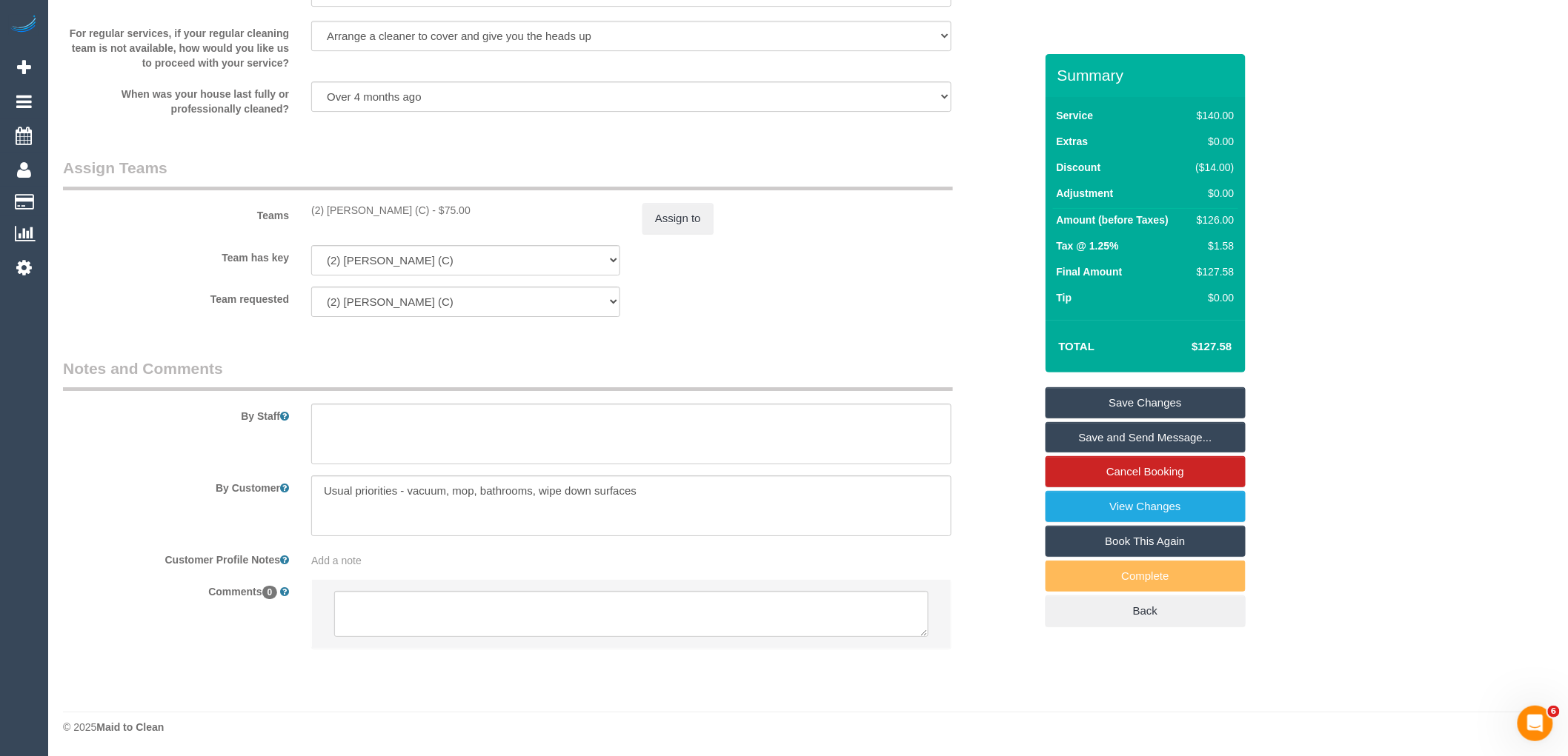
drag, startPoint x: 324, startPoint y: 209, endPoint x: 344, endPoint y: 406, distance: 198.0
click at [300, 211] on div "(2) [PERSON_NAME] (C) - $75.00" at bounding box center [466, 210] width 331 height 15
copy div "(2) [PERSON_NAME] (C)"
click at [388, 623] on textarea at bounding box center [630, 613] width 594 height 46
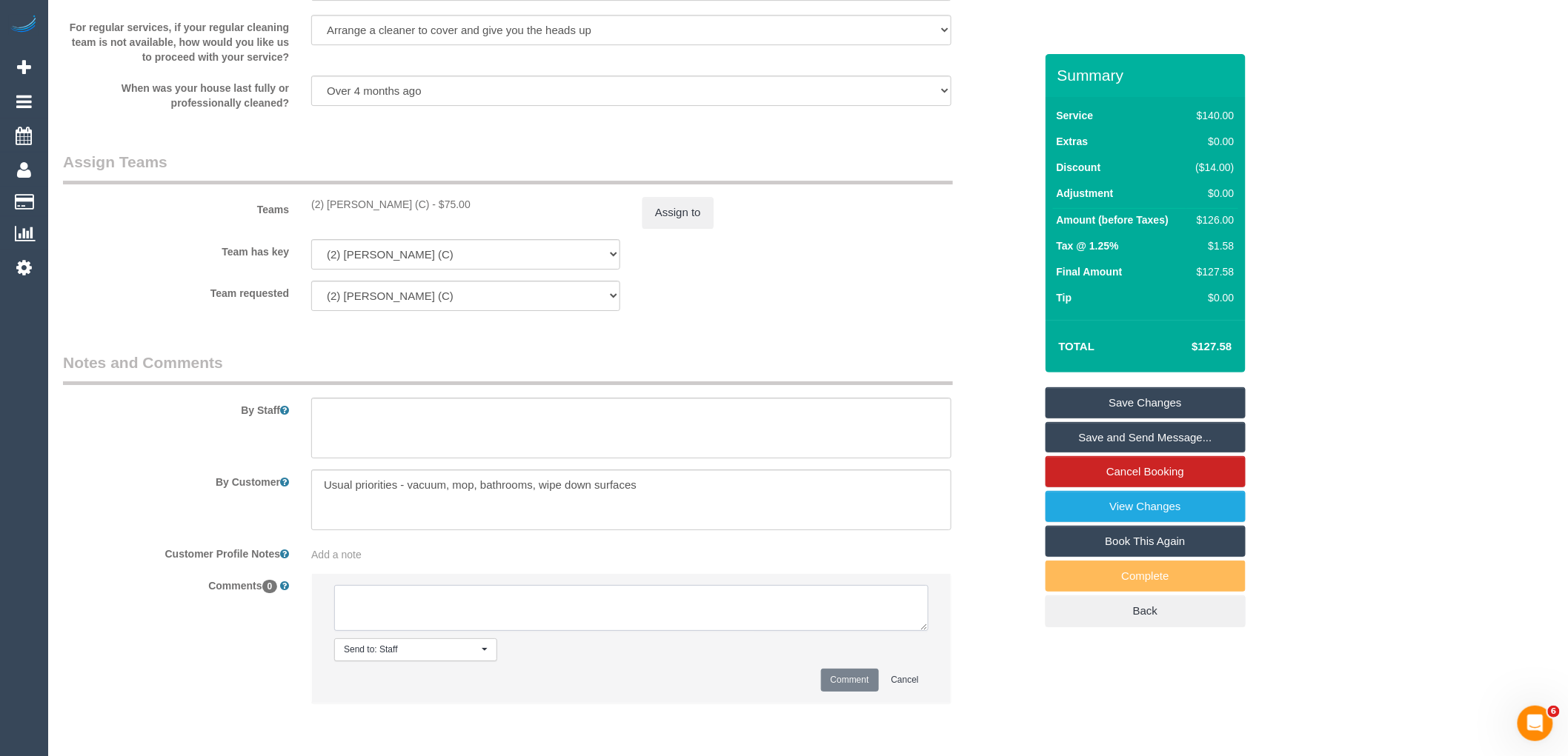
click at [441, 620] on textarea at bounding box center [630, 607] width 594 height 46
paste textarea "Joshua is unavailable for work between 10/10/25 -12/10/25."
drag, startPoint x: 494, startPoint y: 626, endPoint x: 314, endPoint y: 597, distance: 182.3
click at [277, 586] on div "Comments 0 Send to: Staff Nothing selected Send to: Staff Send to: Customer Sen…" at bounding box center [549, 645] width 994 height 145
type textarea "[PERSON_NAME] is unavailable for work between [DATE] -[DATE]. Customer informed…"
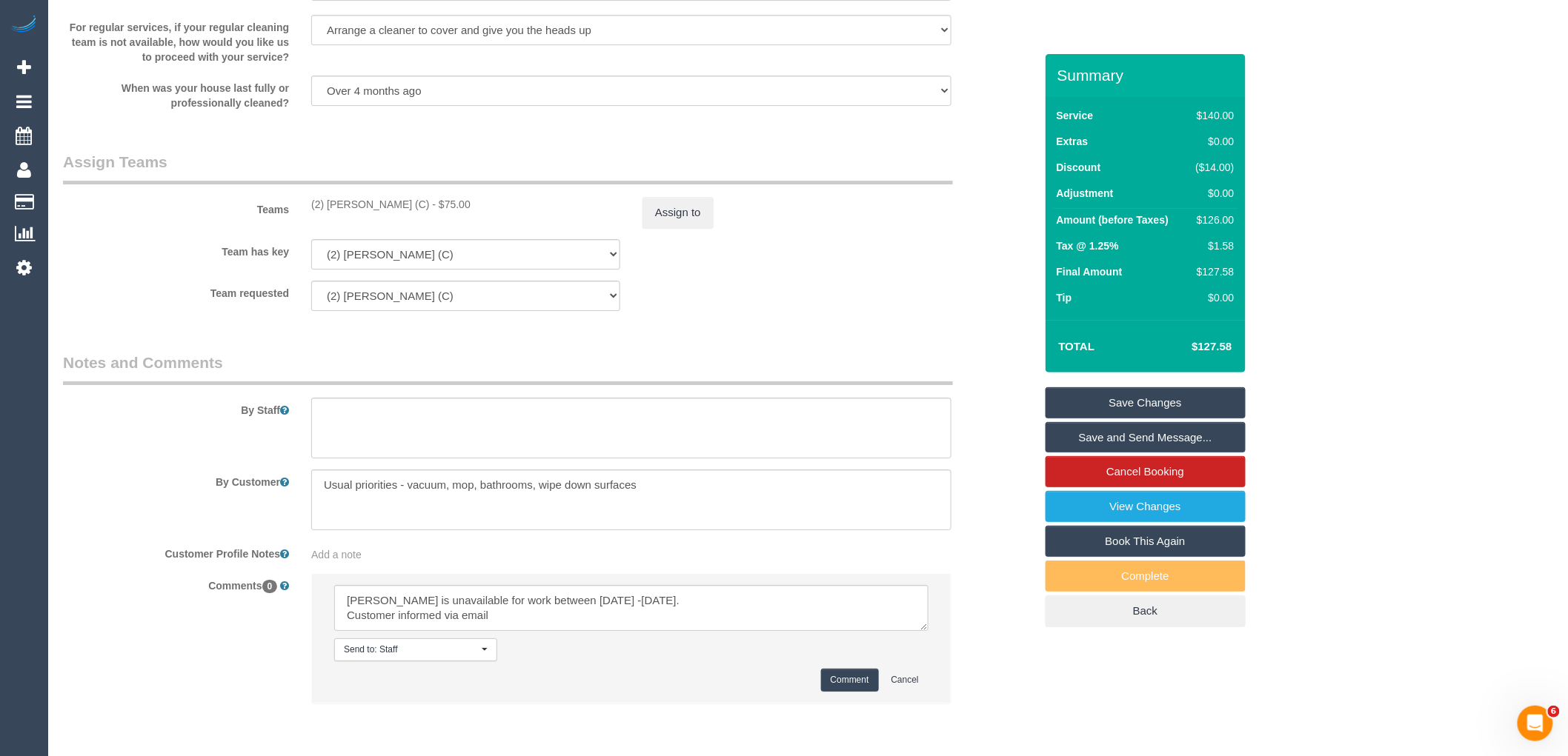
click at [836, 689] on button "Comment" at bounding box center [849, 679] width 58 height 23
click at [680, 213] on button "Assign to" at bounding box center [678, 213] width 71 height 32
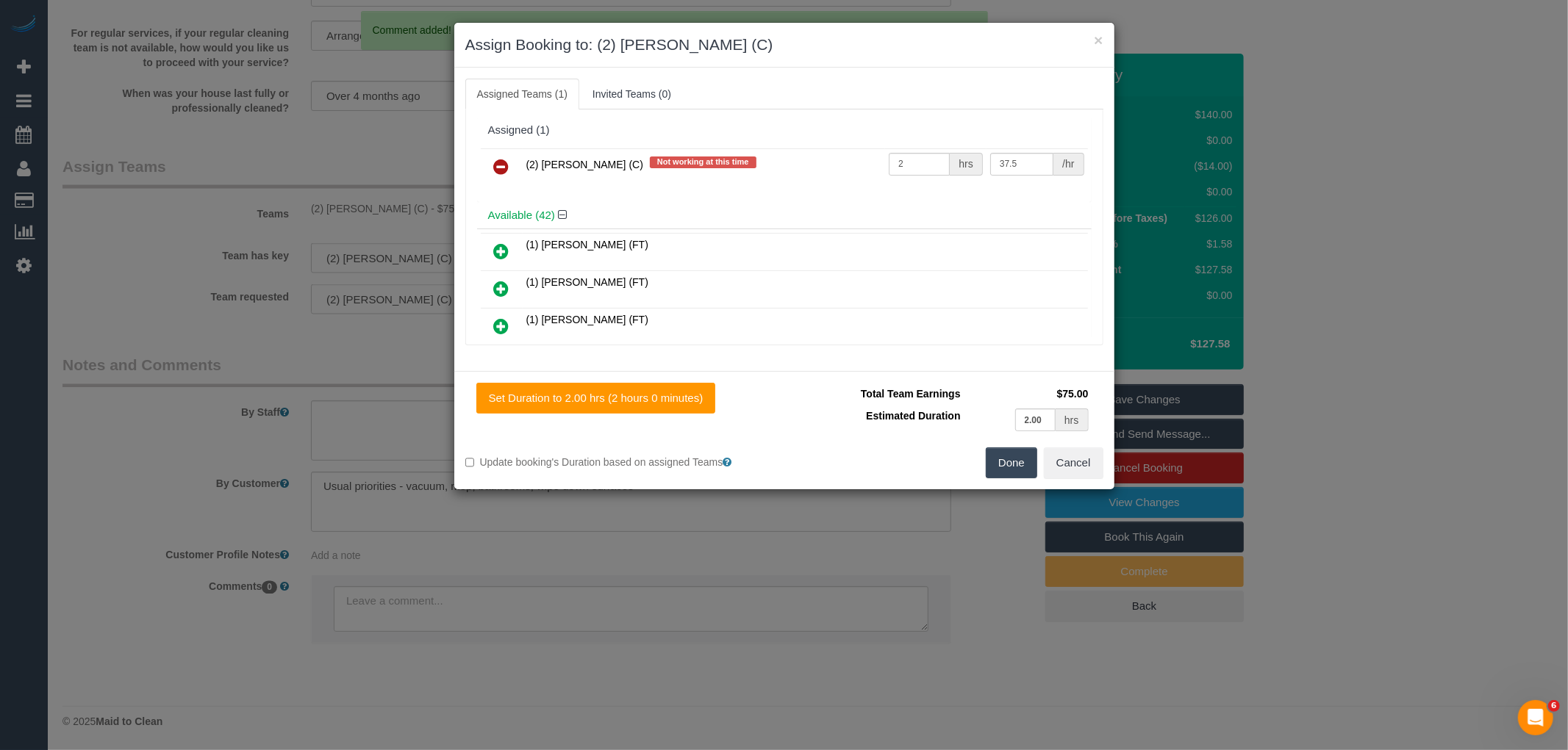
click at [502, 156] on link at bounding box center [501, 167] width 34 height 29
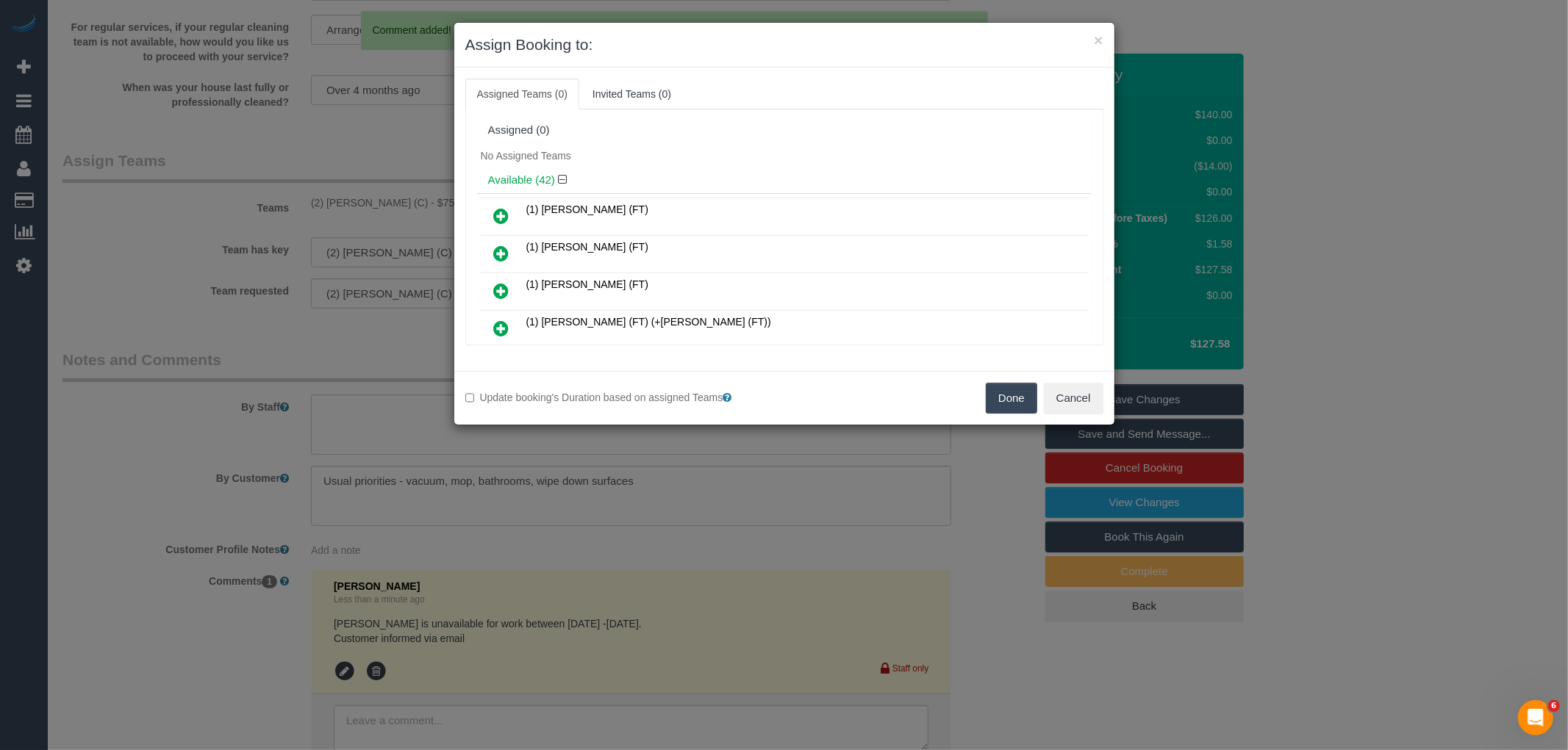
click at [1007, 394] on button "Done" at bounding box center [1011, 398] width 52 height 31
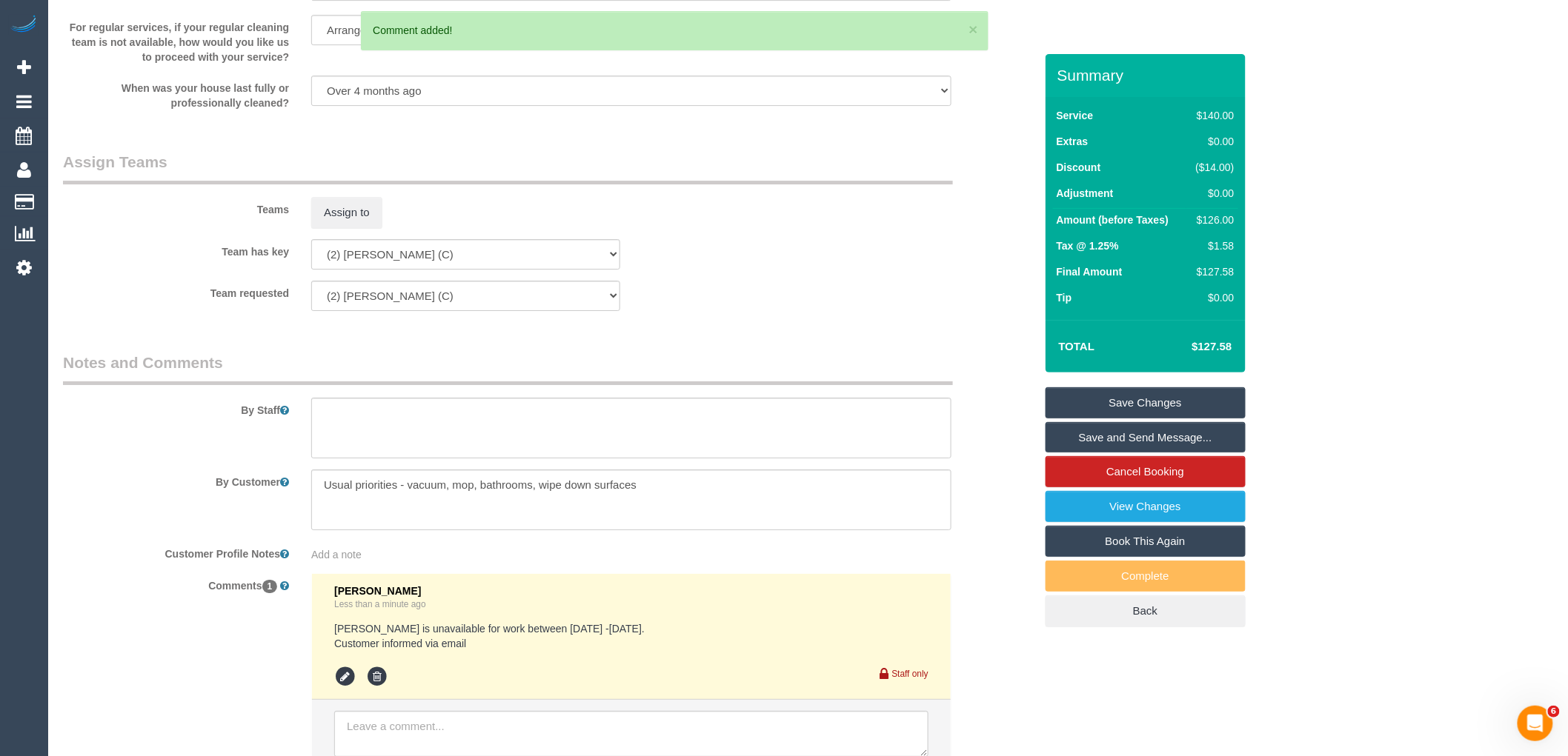
click at [1146, 404] on link "Save Changes" at bounding box center [1144, 403] width 200 height 32
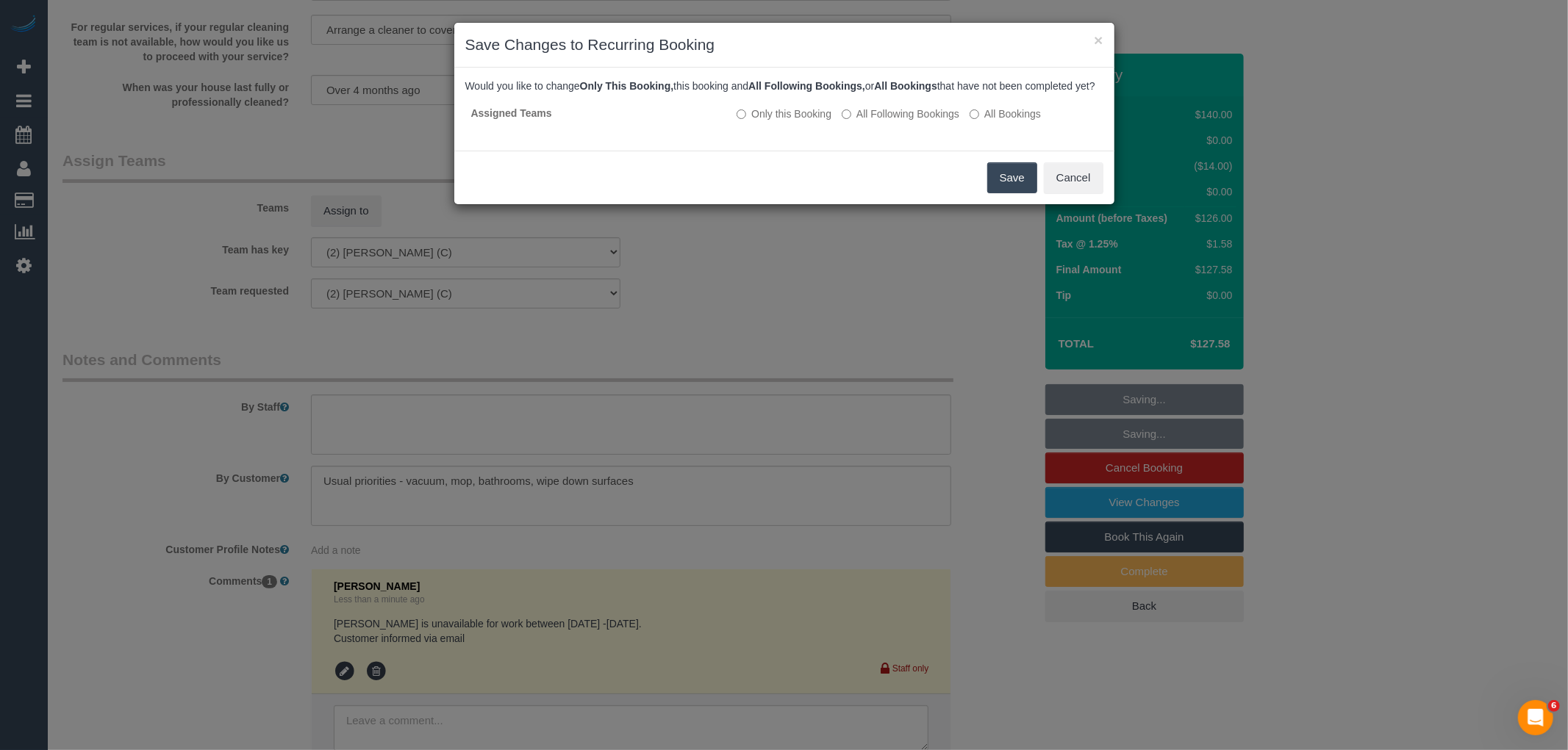
click at [1035, 193] on button "Save" at bounding box center [1011, 178] width 50 height 31
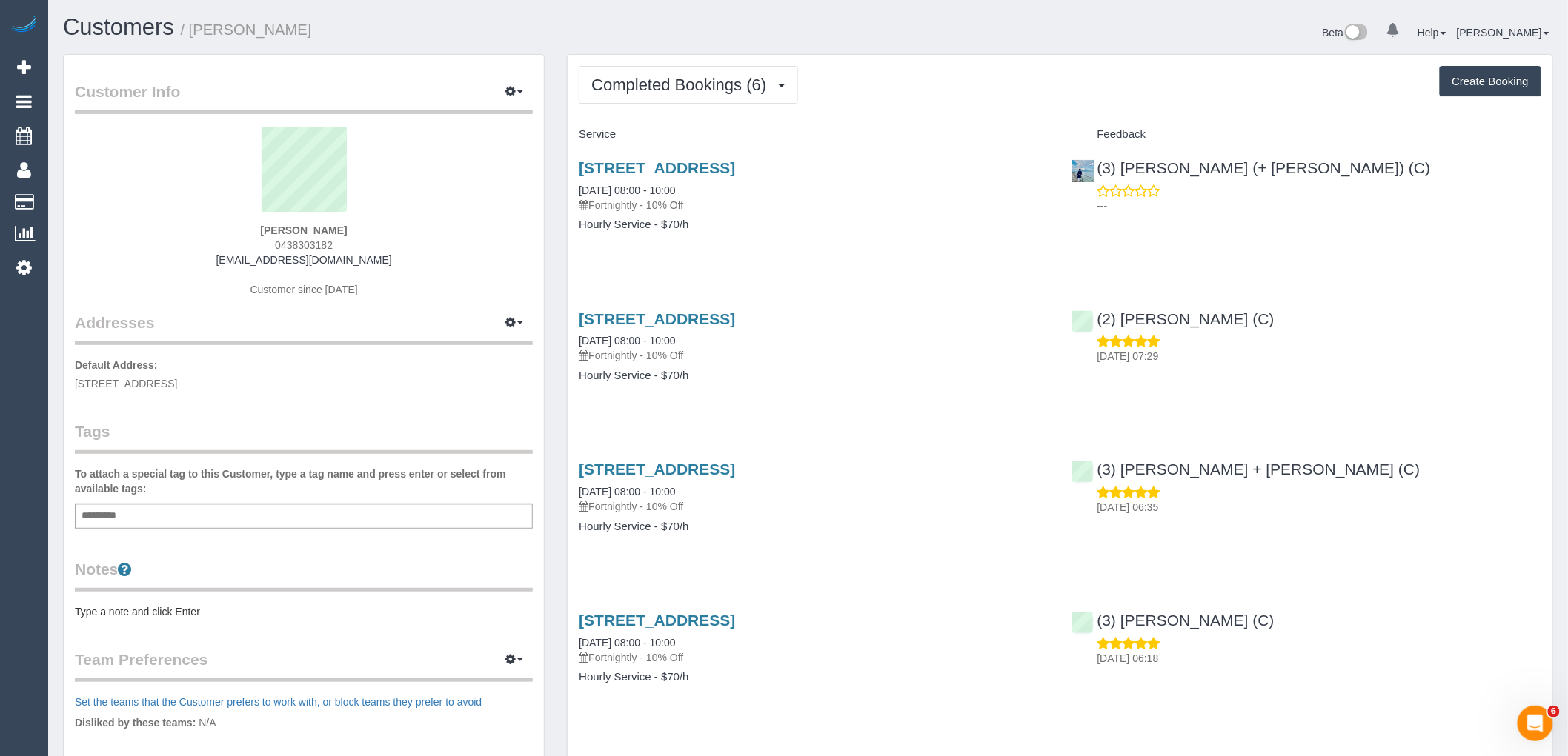
drag, startPoint x: 427, startPoint y: 249, endPoint x: 375, endPoint y: 254, distance: 52.2
click at [375, 254] on div "[PERSON_NAME] 0438303182 [EMAIL_ADDRESS][DOMAIN_NAME] Customer since [DATE]" at bounding box center [303, 220] width 458 height 185
click at [327, 239] on span "0438303182" at bounding box center [303, 245] width 58 height 12
drag, startPoint x: 396, startPoint y: 256, endPoint x: 13, endPoint y: 259, distance: 383.0
click at [108, 256] on div "[PERSON_NAME] 0438303182 [EMAIL_ADDRESS][DOMAIN_NAME] Customer since [DATE]" at bounding box center [303, 220] width 458 height 185
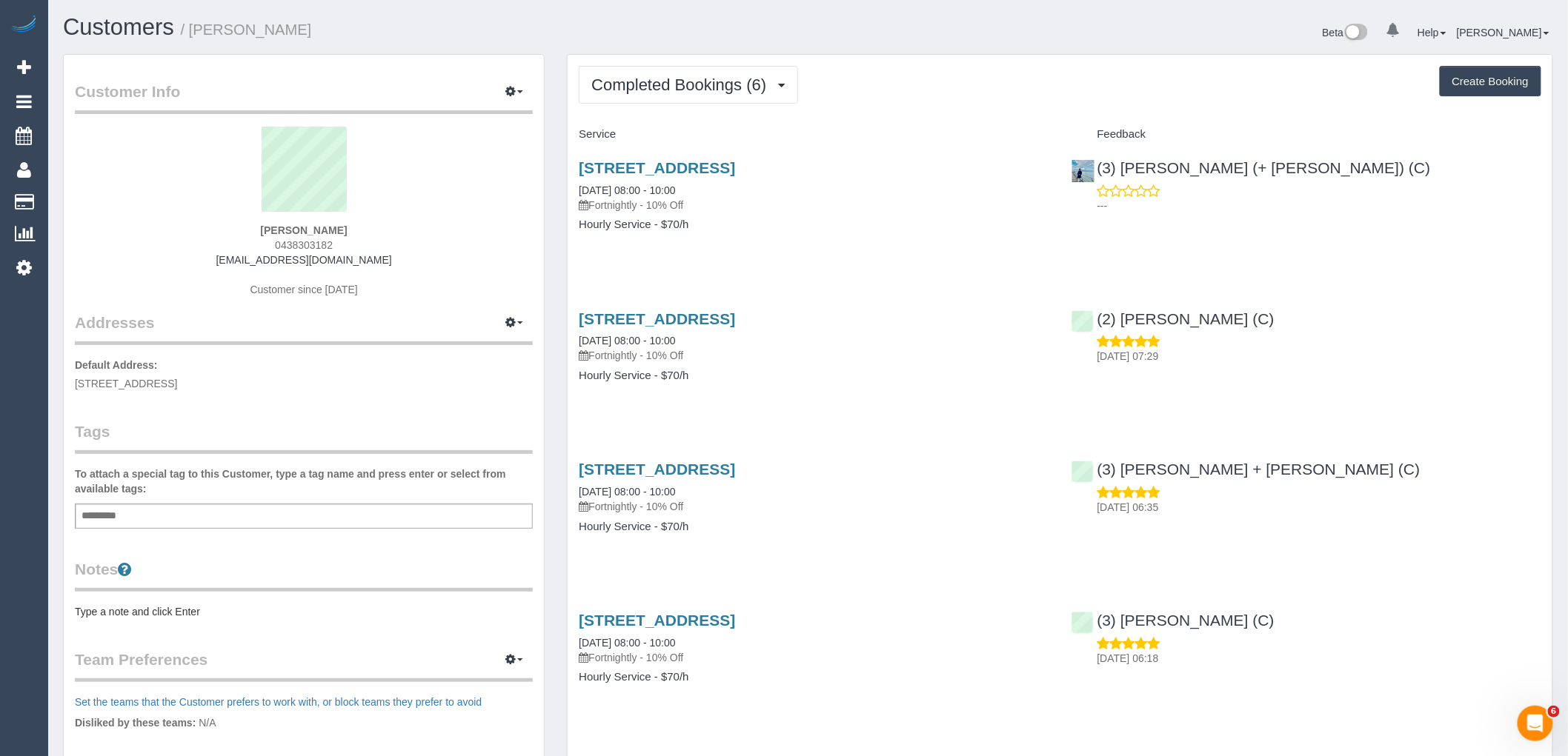
copy link "[EMAIL_ADDRESS][DOMAIN_NAME]"
click at [708, 88] on span "Completed Bookings (6)" at bounding box center [682, 85] width 182 height 19
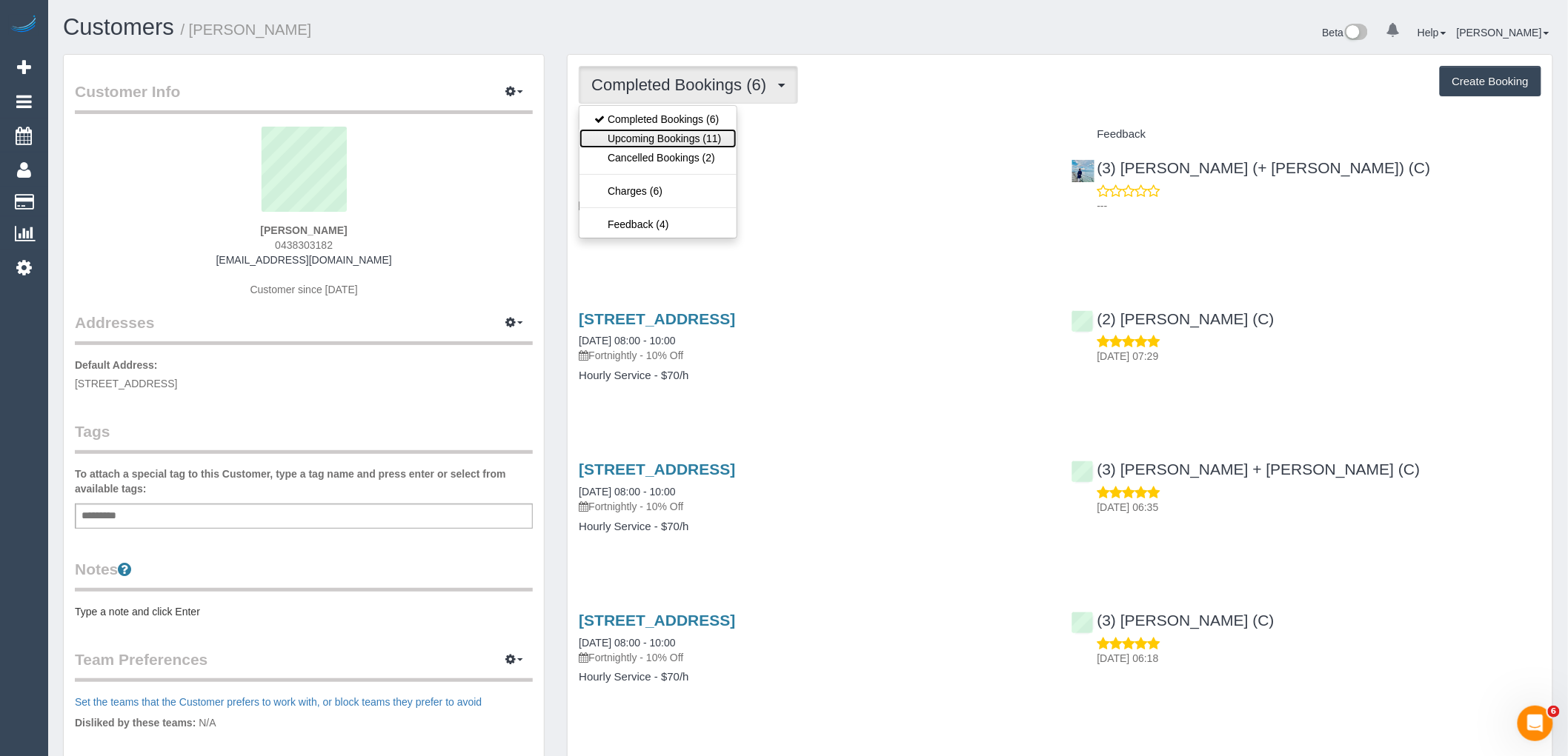
click at [682, 142] on link "Upcoming Bookings (11)" at bounding box center [657, 139] width 157 height 20
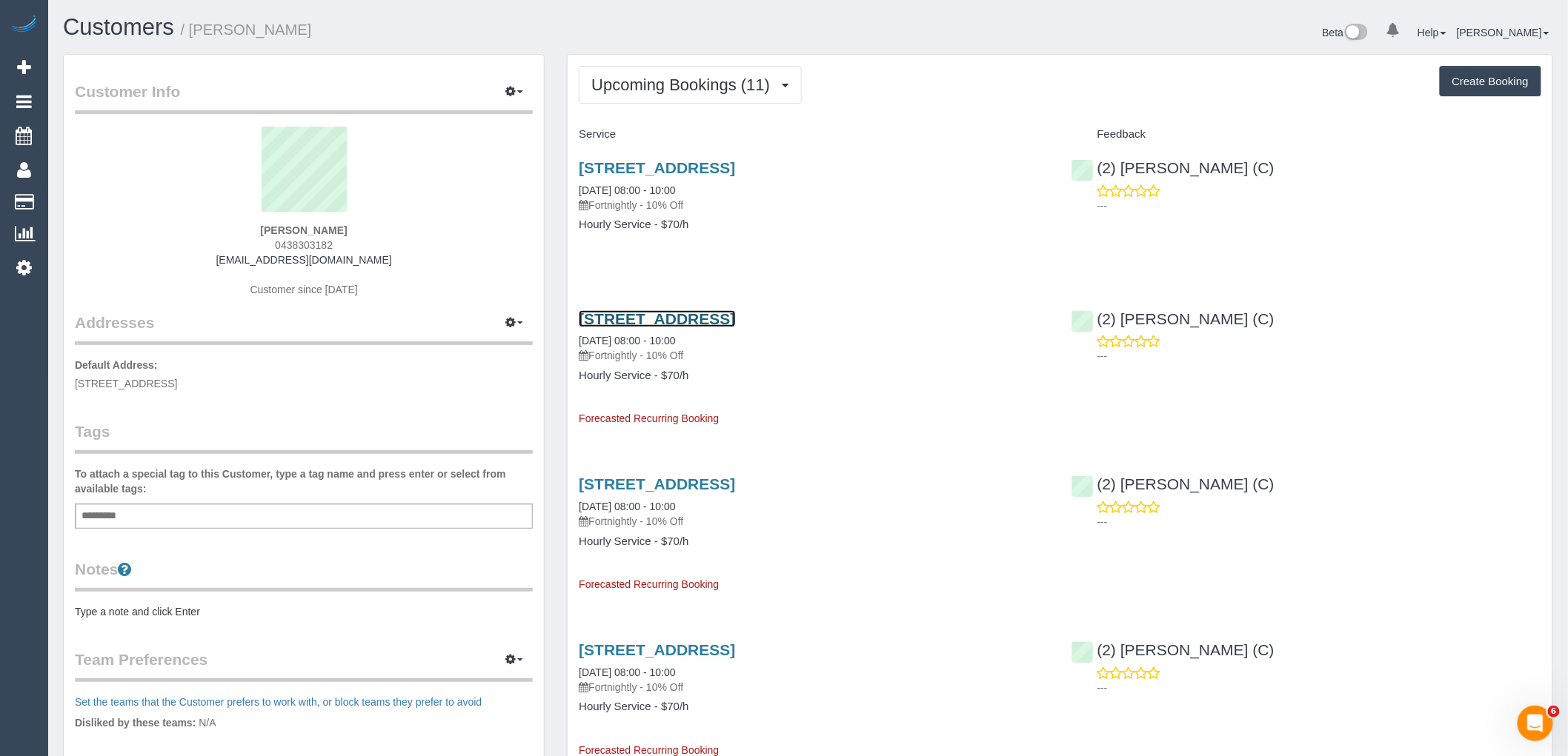
click at [658, 324] on link "[STREET_ADDRESS]" at bounding box center [656, 318] width 157 height 17
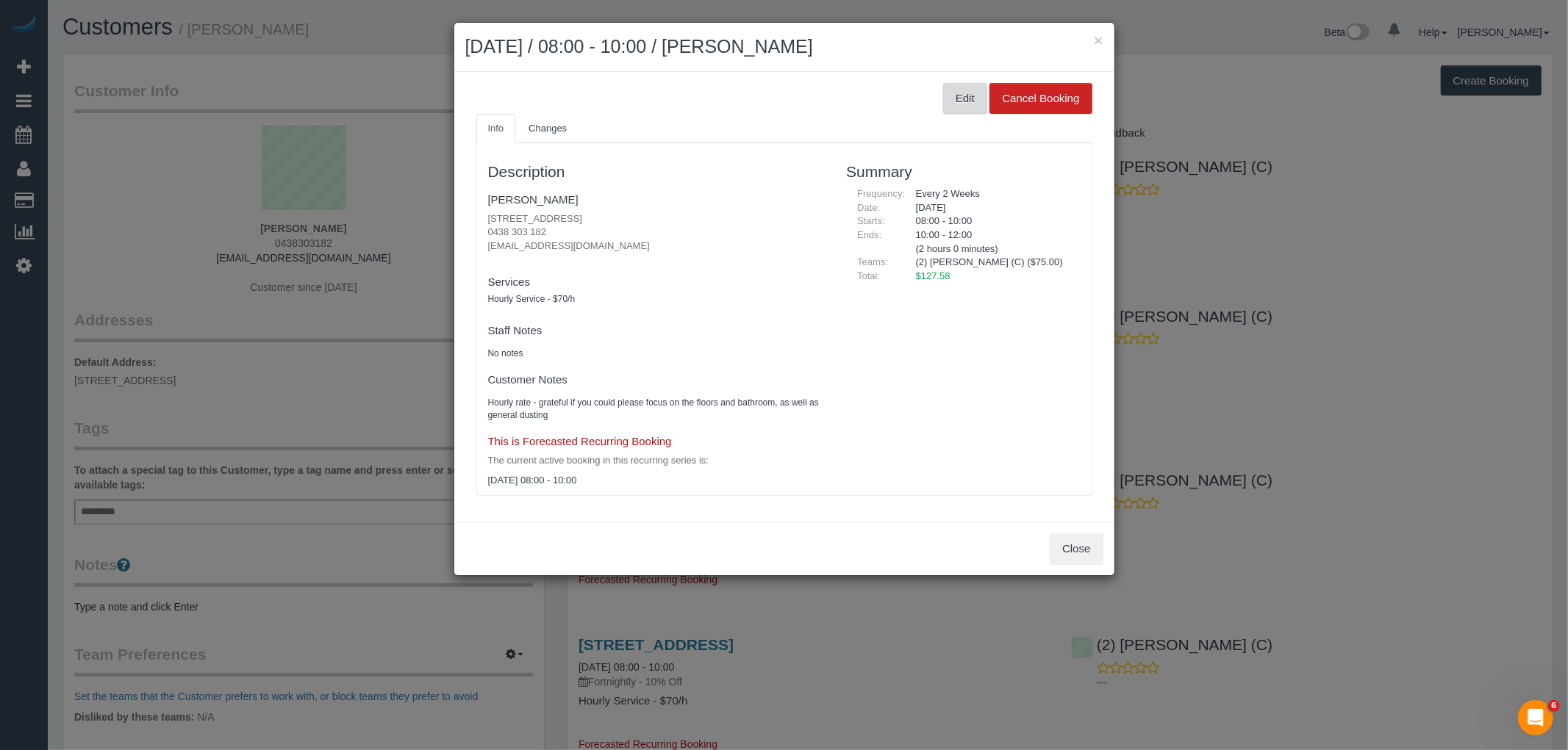
click at [963, 100] on button "Edit" at bounding box center [964, 99] width 44 height 31
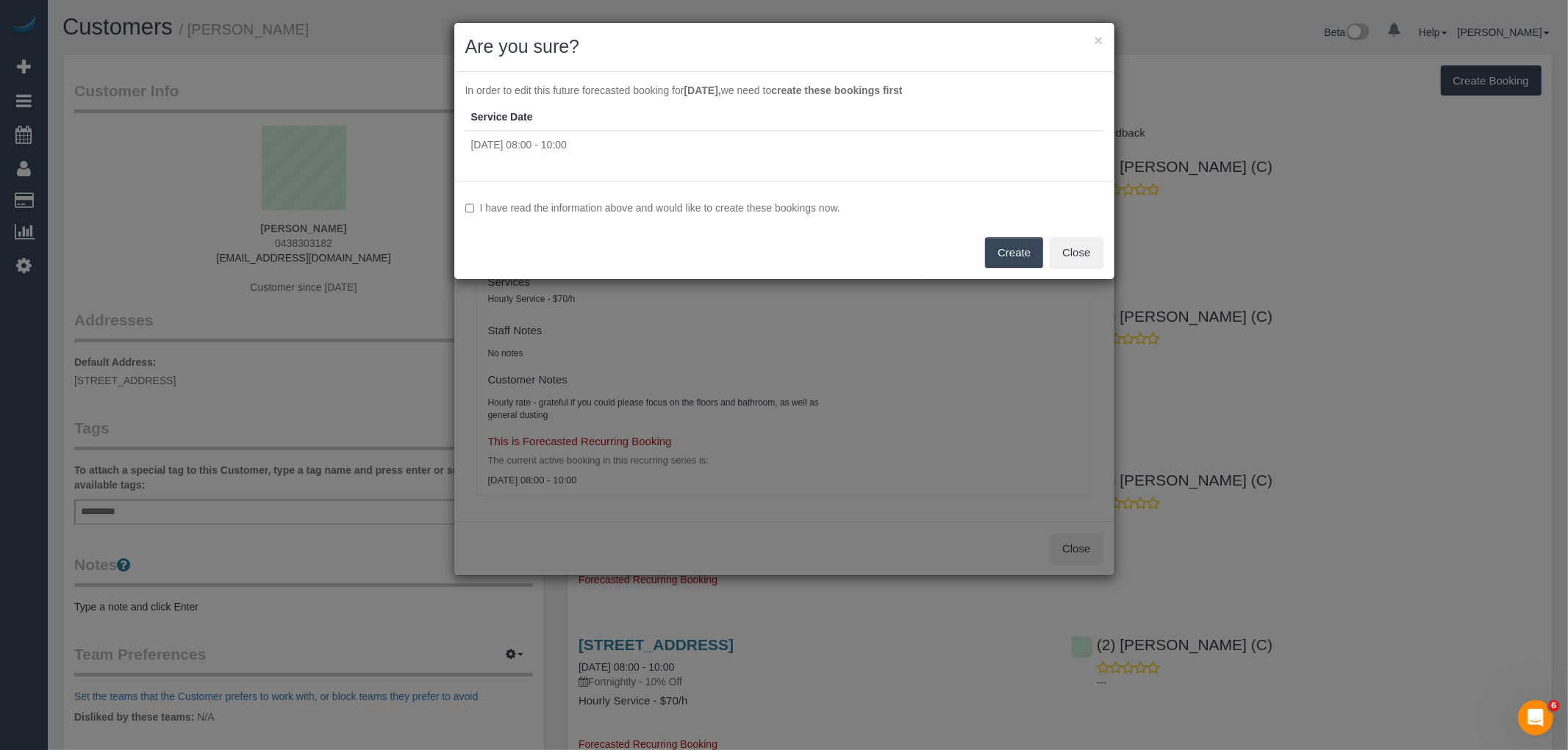
click at [614, 206] on label "I have read the information above and would like to create these bookings now." at bounding box center [784, 207] width 638 height 15
click at [1023, 248] on button "Create" at bounding box center [1013, 253] width 58 height 31
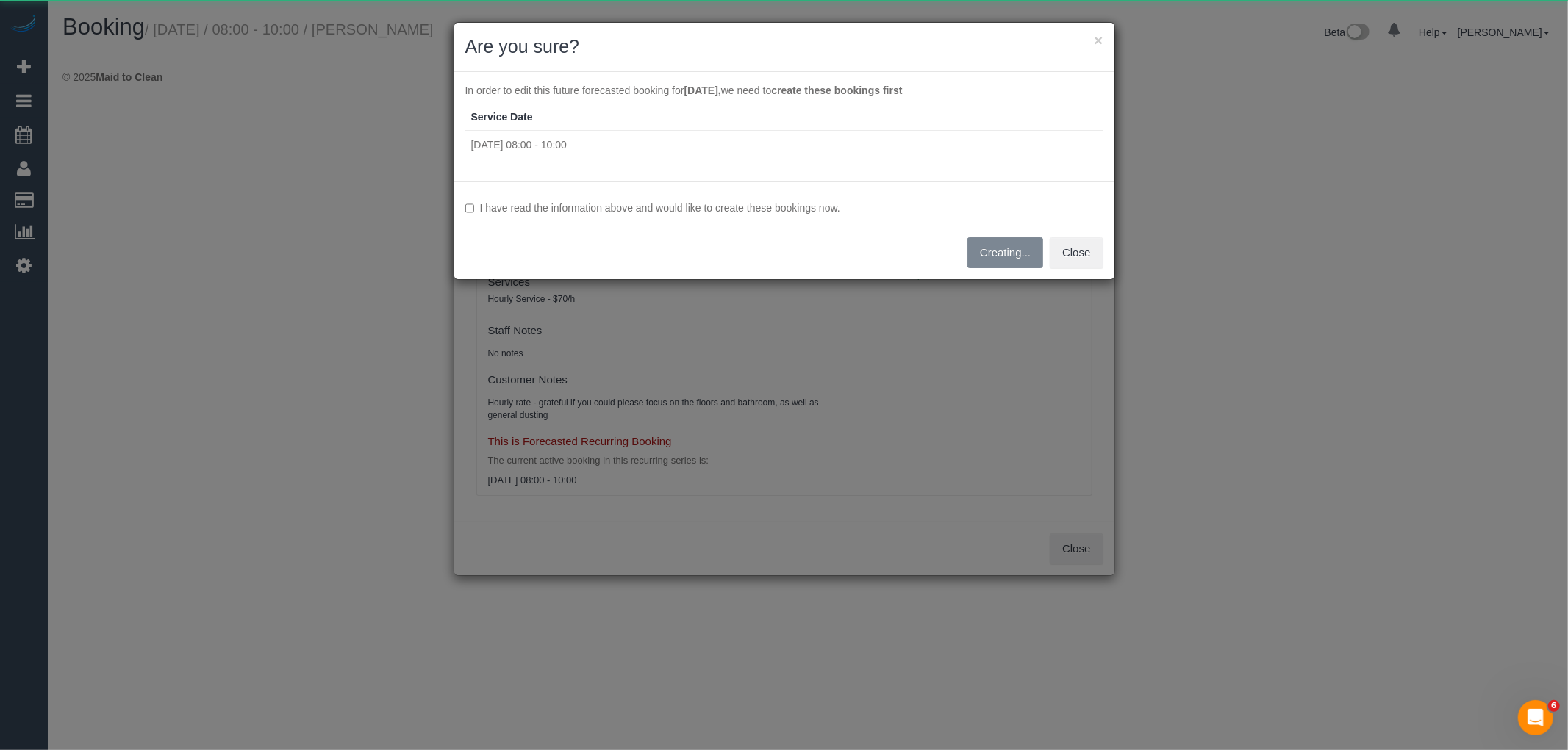
select select "VIC"
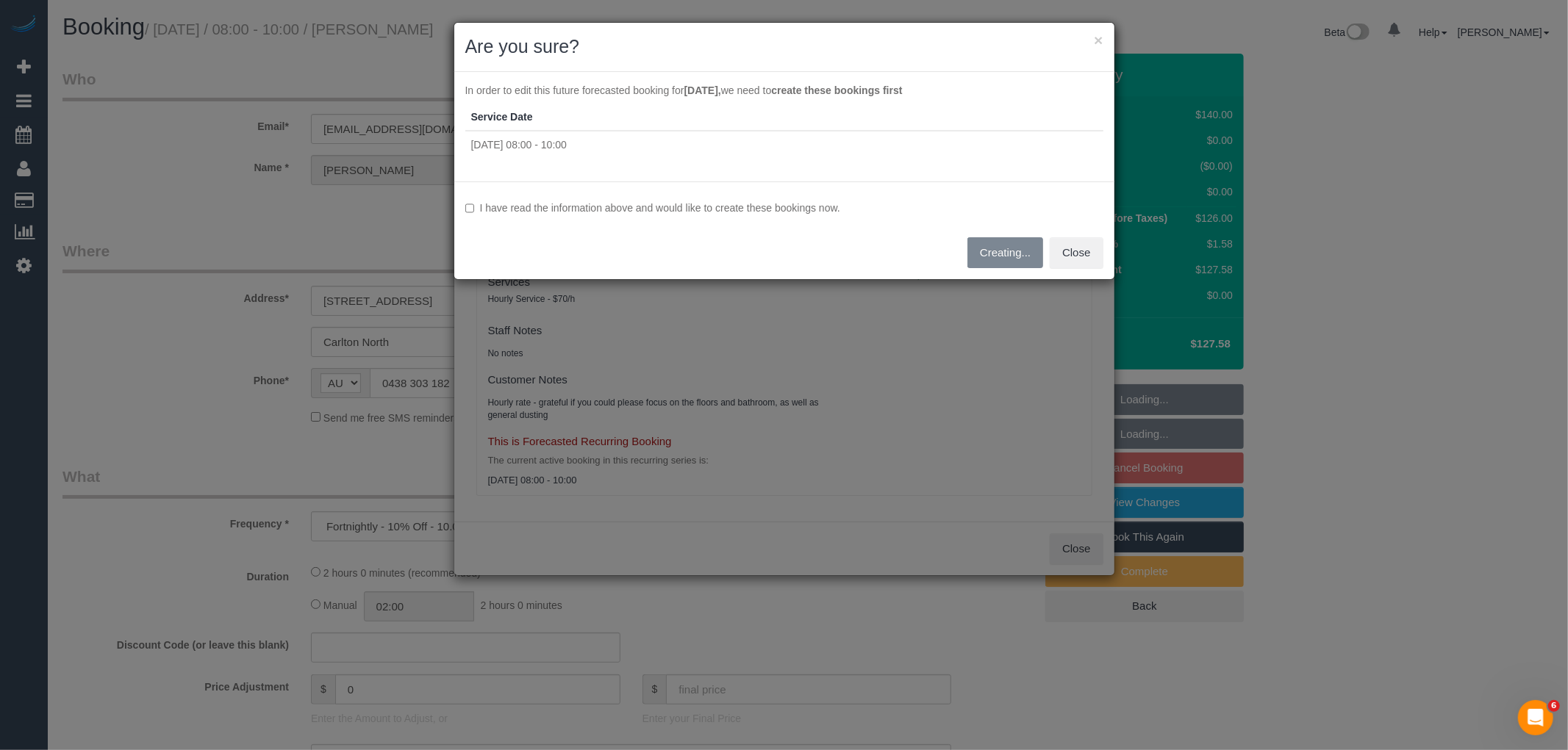
select select "object:1395"
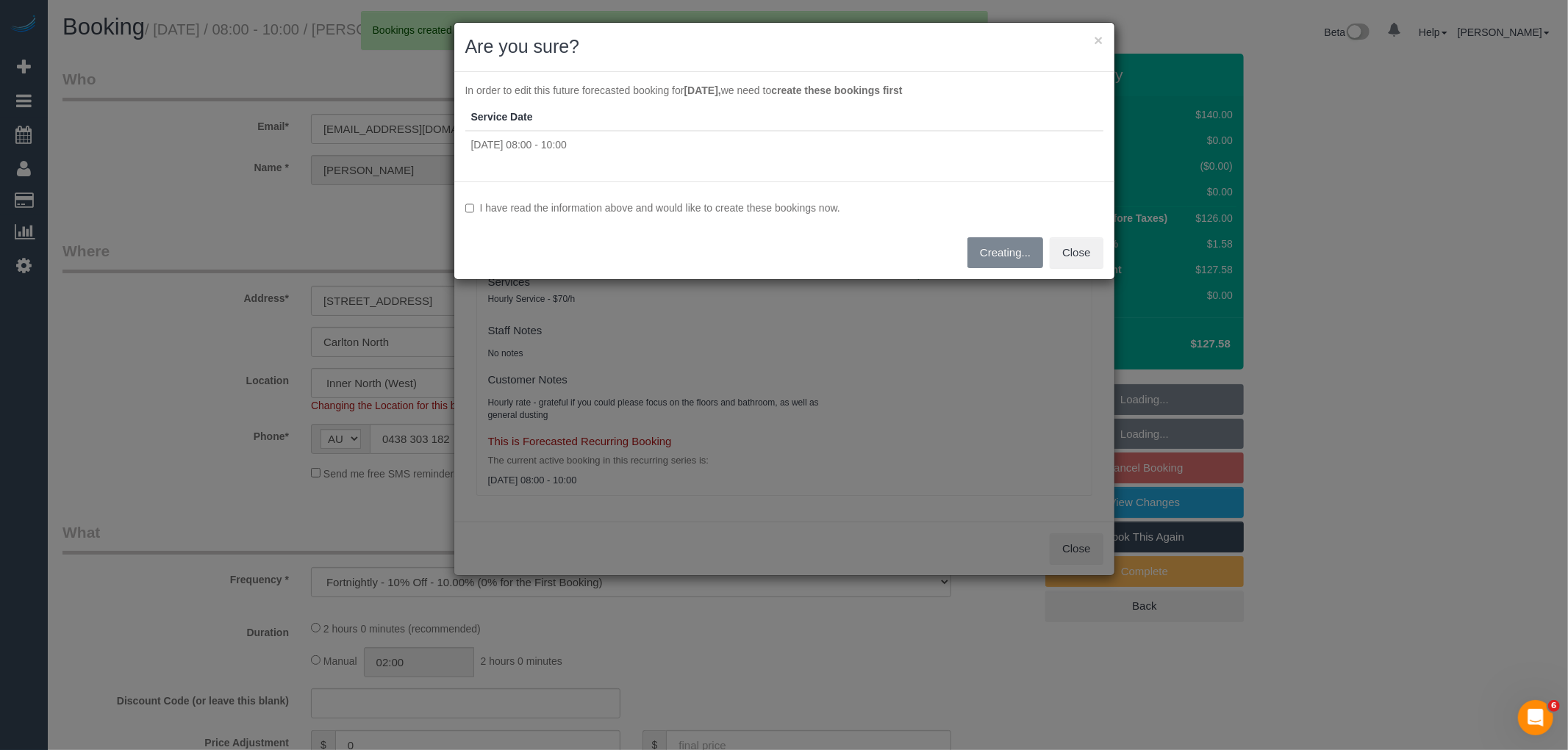
select select "spot2"
select select "number:27"
select select "number:14"
select select "number:19"
select select "number:22"
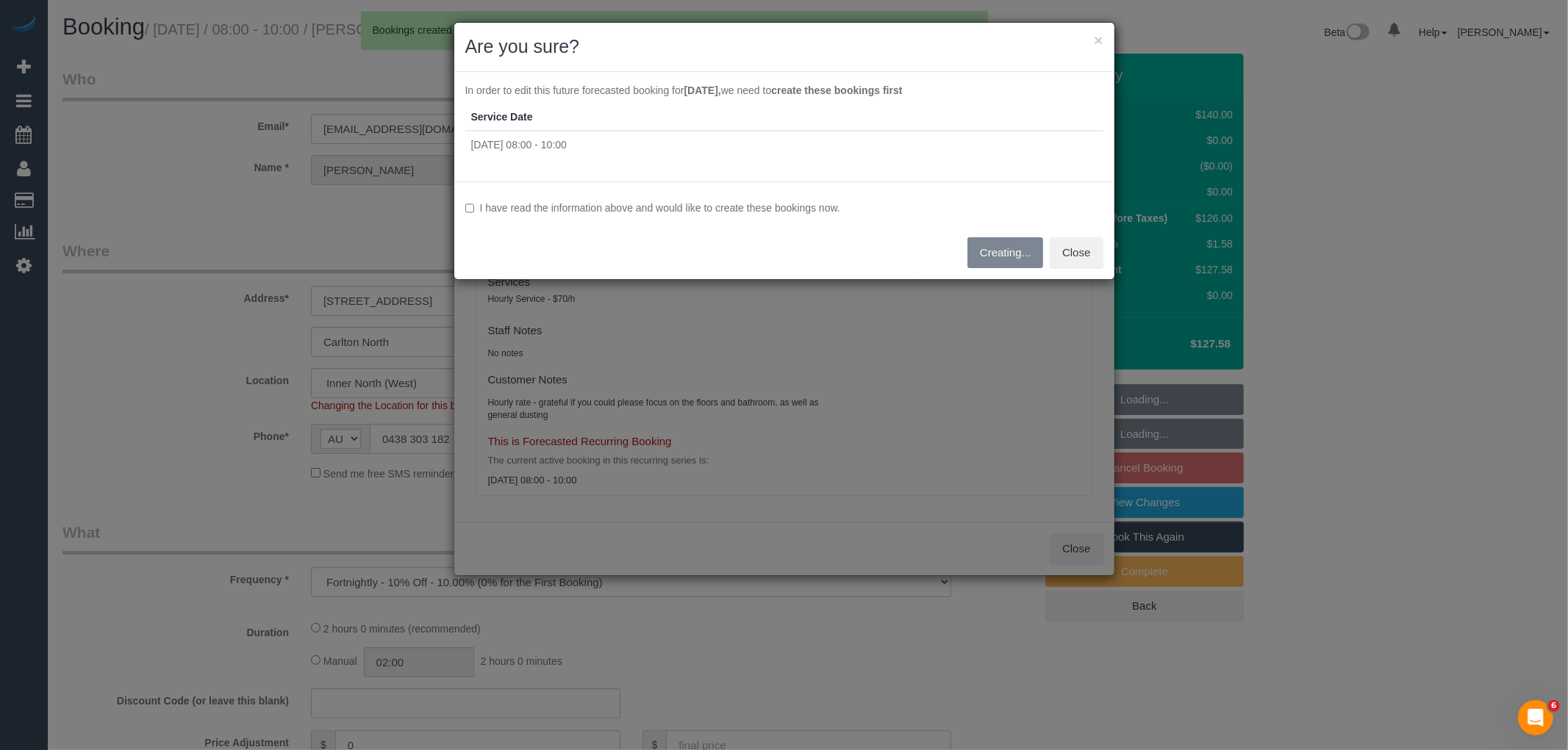
select select "number:33"
select select "number:13"
select select "string:stripe-pm_1RSwlg2GScqysDRVktHhPMKS"
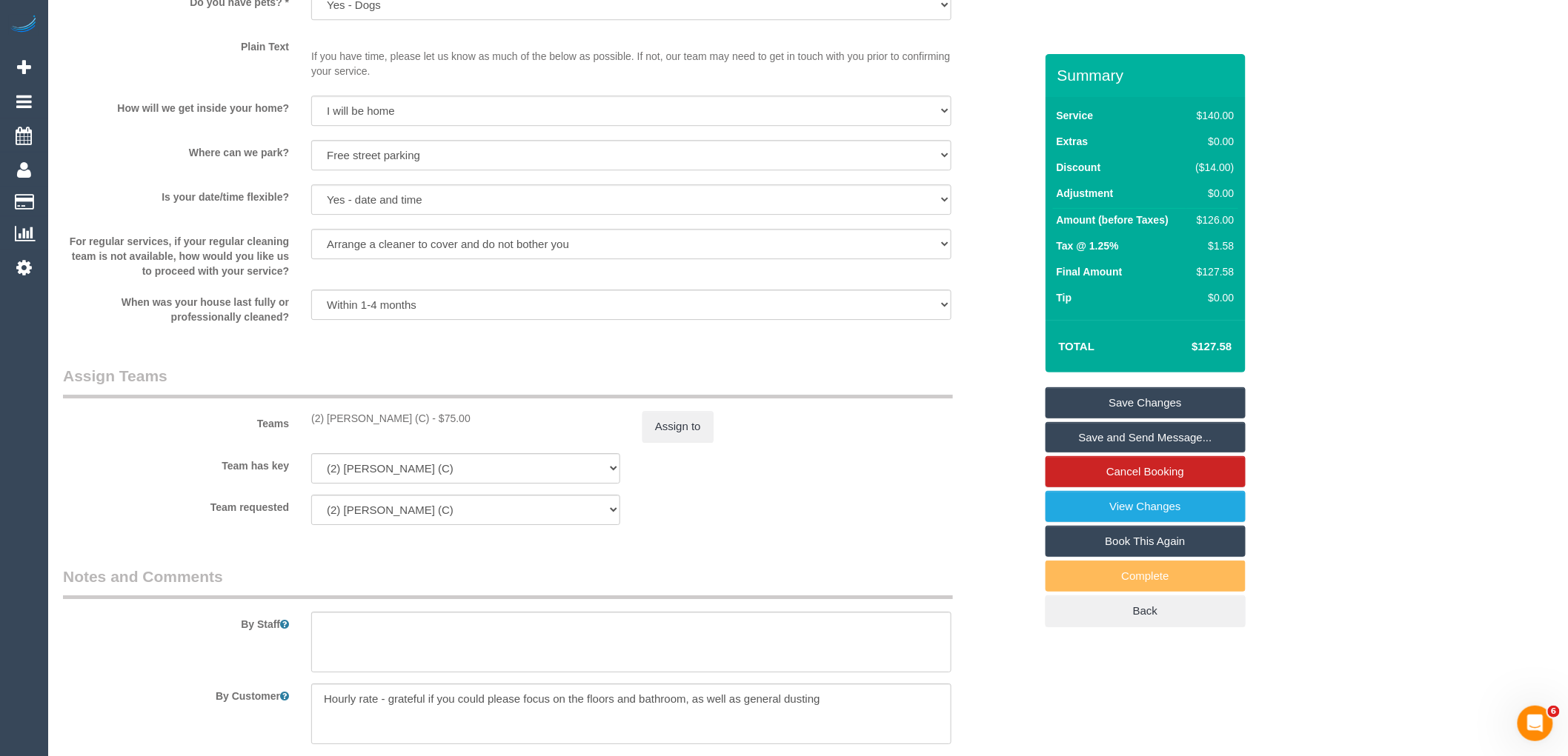
scroll to position [2028, 0]
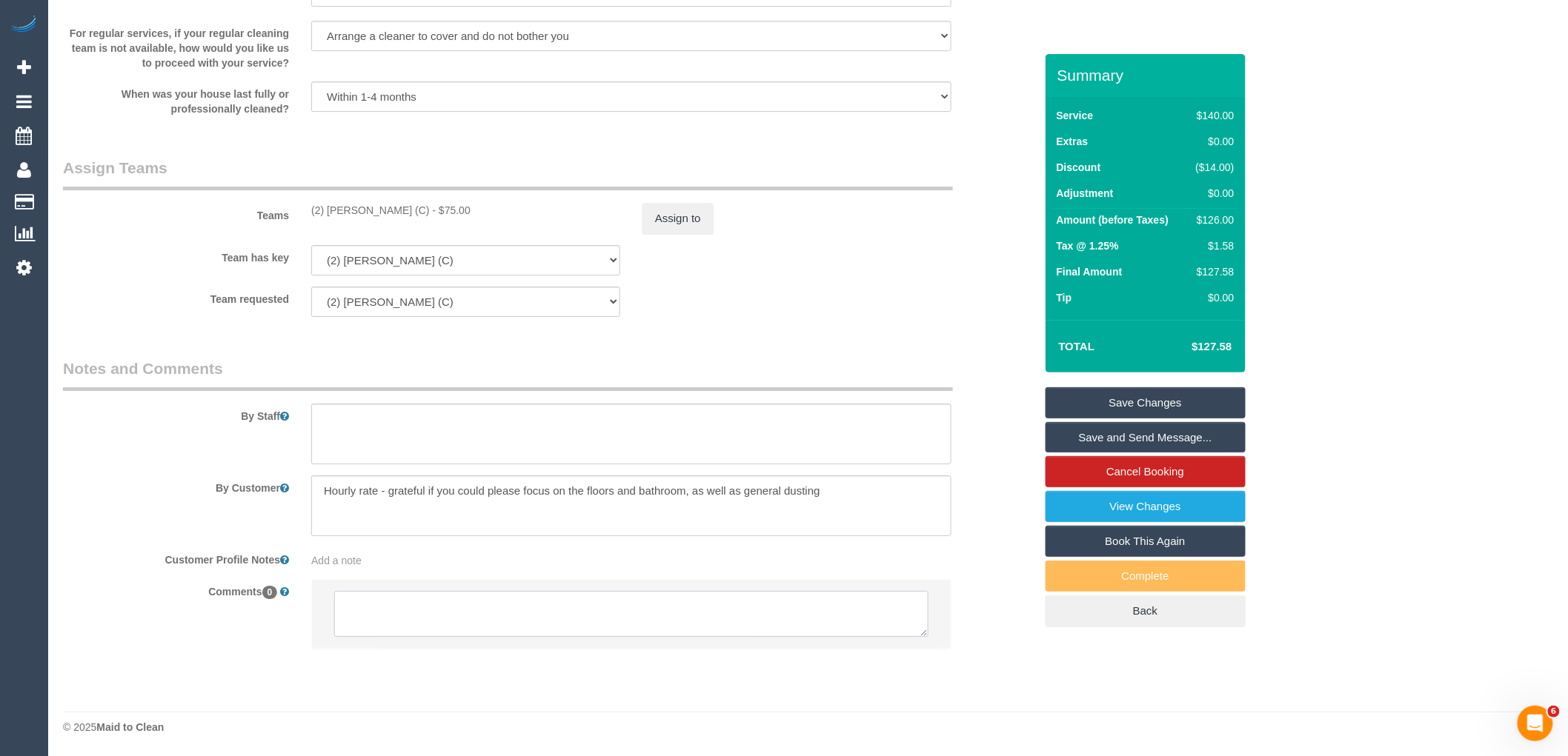
click at [493, 597] on textarea at bounding box center [630, 613] width 594 height 46
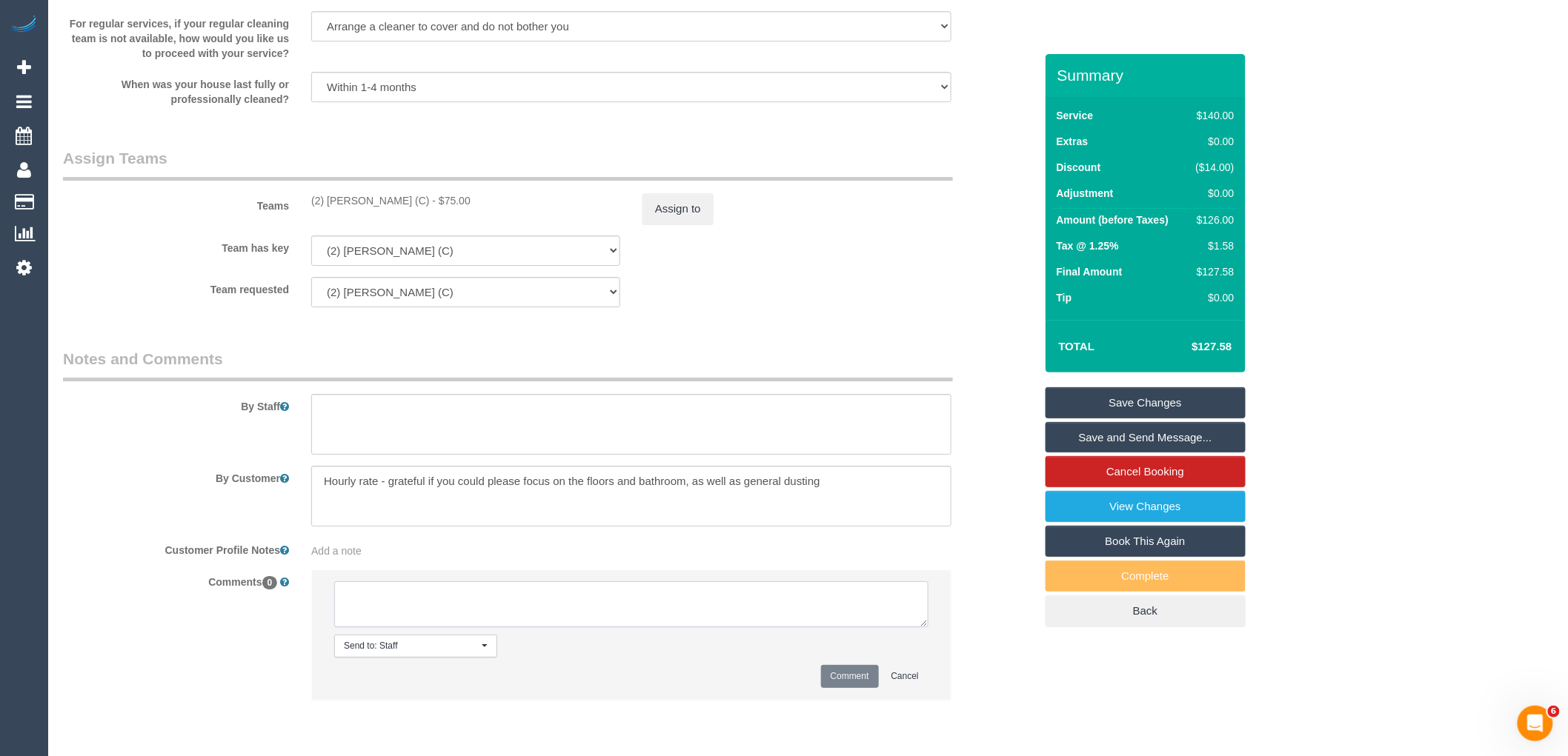
paste textarea "[PERSON_NAME] is unavailable for work between [DATE] -[DATE]. Customer informed…"
drag, startPoint x: 441, startPoint y: 626, endPoint x: 399, endPoint y: 617, distance: 43.0
click at [399, 617] on textarea at bounding box center [630, 604] width 594 height 46
type textarea "[PERSON_NAME] is unavailable for work between [DATE] -[DATE]. Customer not cont…"
click at [839, 684] on button "Comment" at bounding box center [849, 676] width 58 height 23
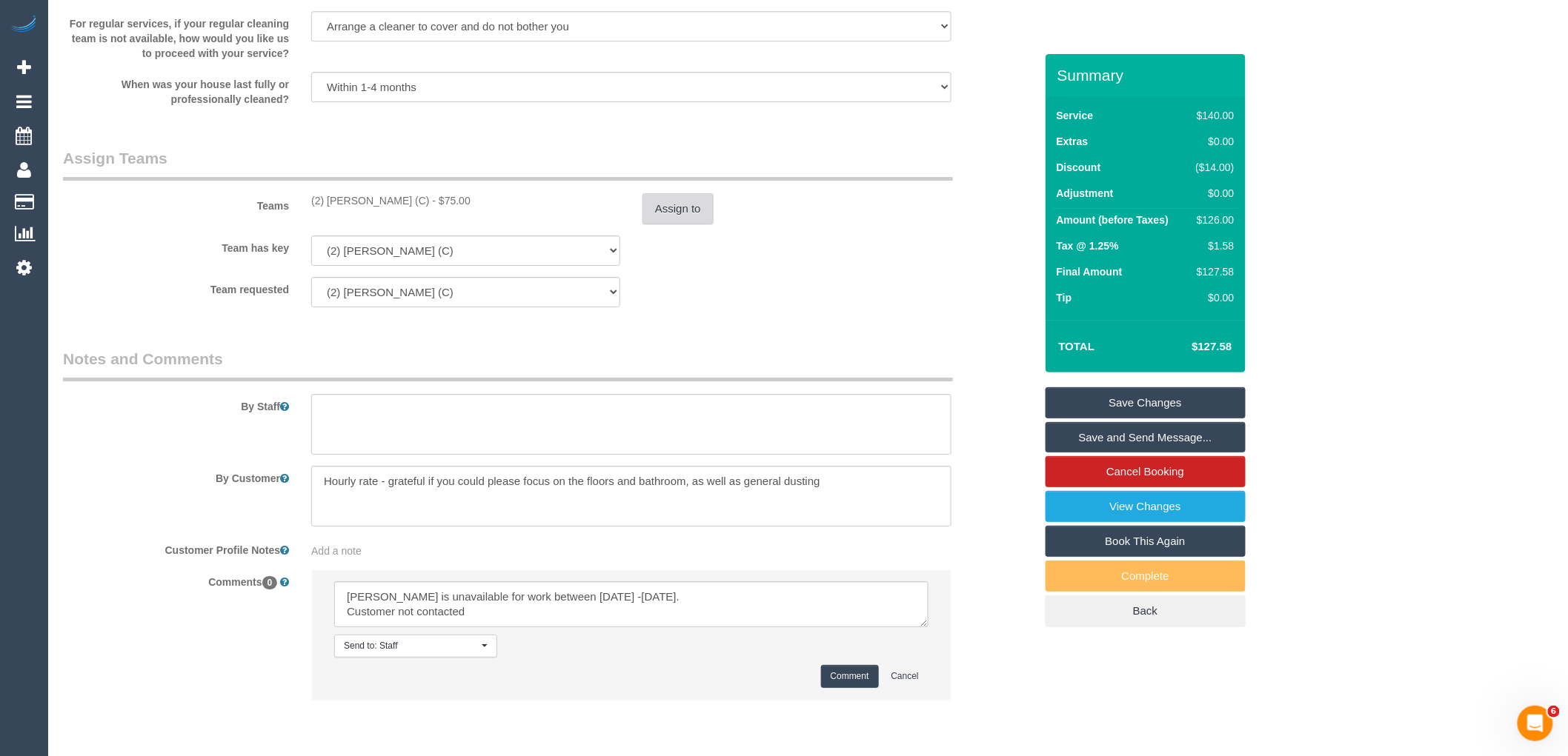
click at [667, 224] on button "Assign to" at bounding box center [678, 209] width 71 height 32
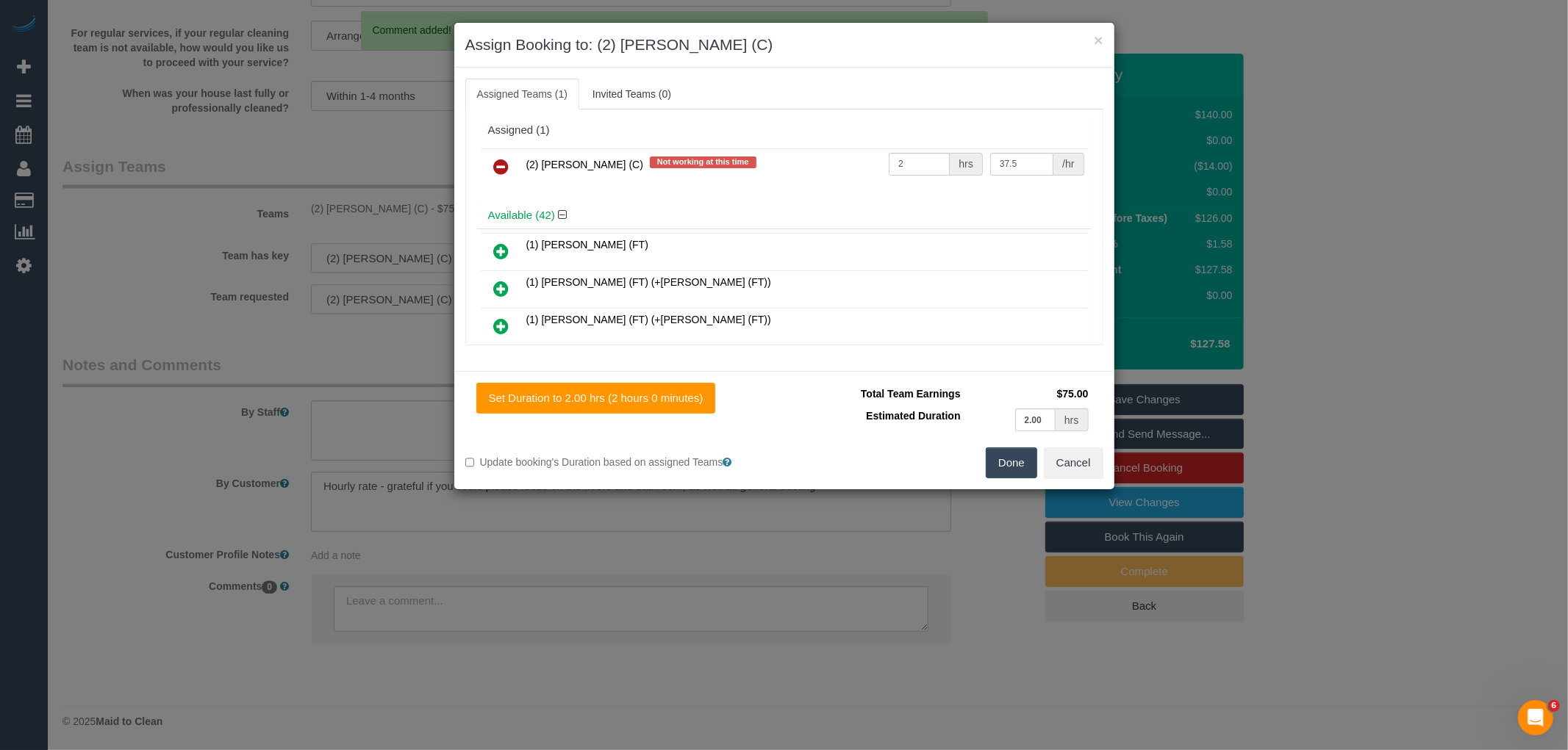
click at [504, 159] on icon at bounding box center [502, 167] width 16 height 18
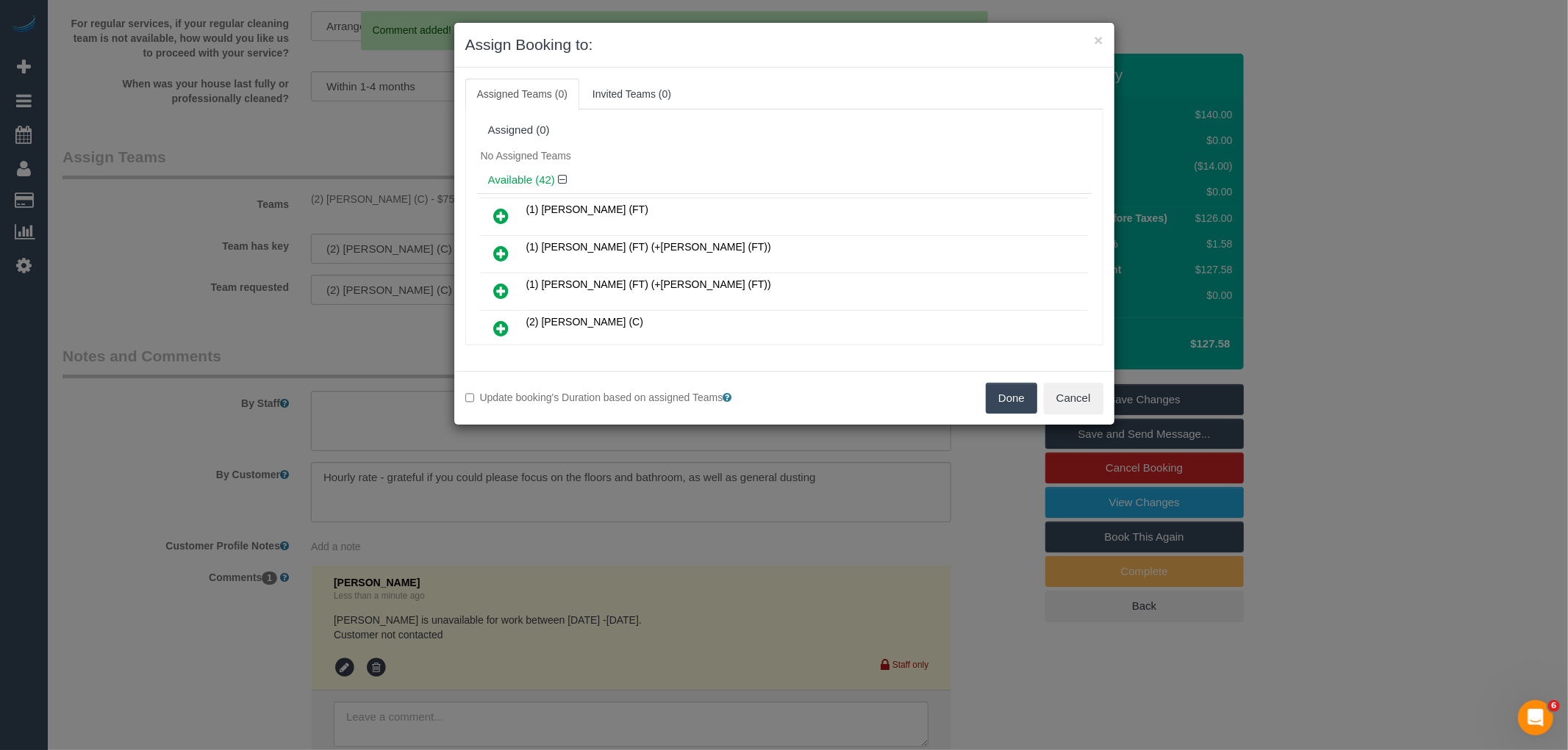
click at [1004, 398] on button "Done" at bounding box center [1011, 398] width 52 height 31
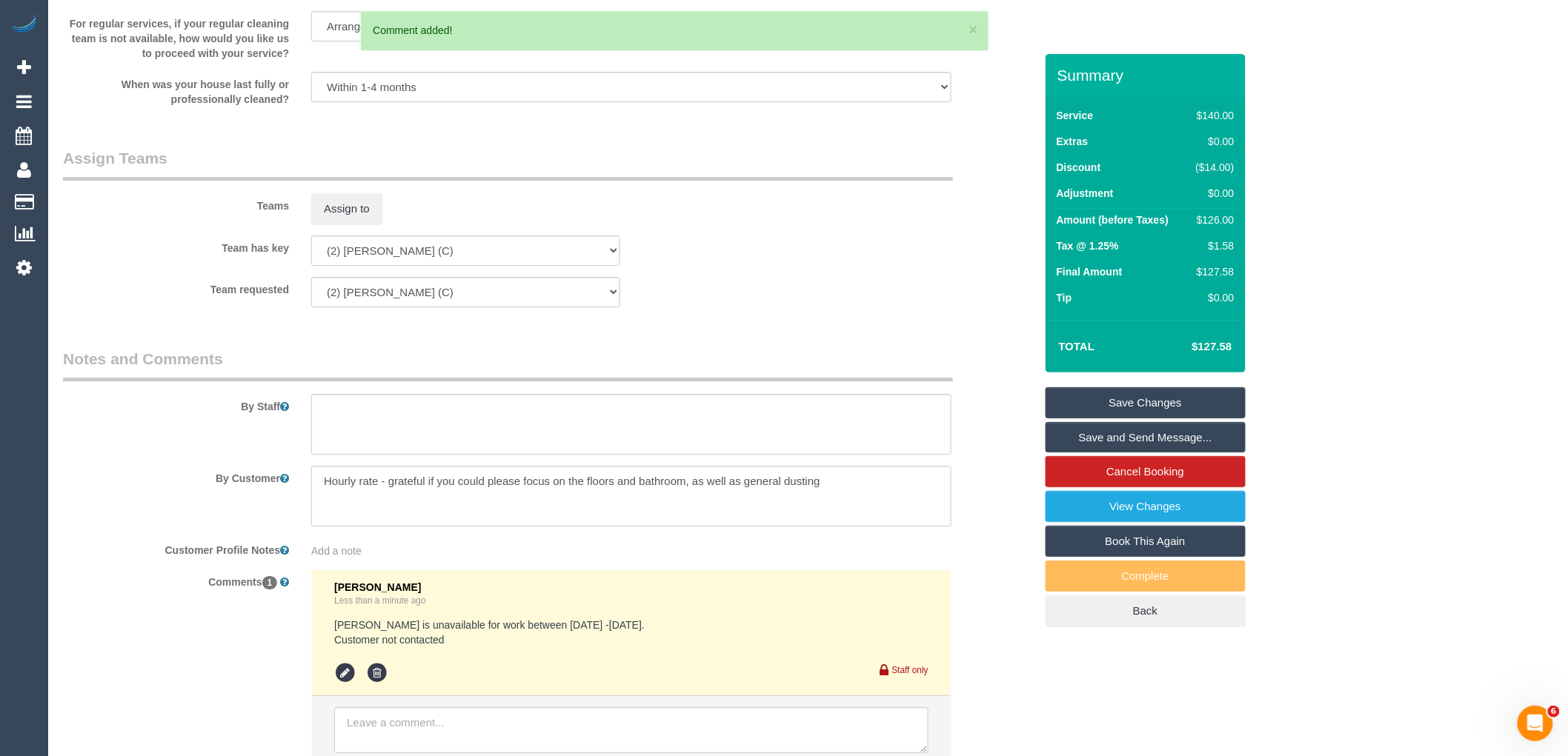
click at [1138, 394] on link "Save Changes" at bounding box center [1144, 403] width 200 height 32
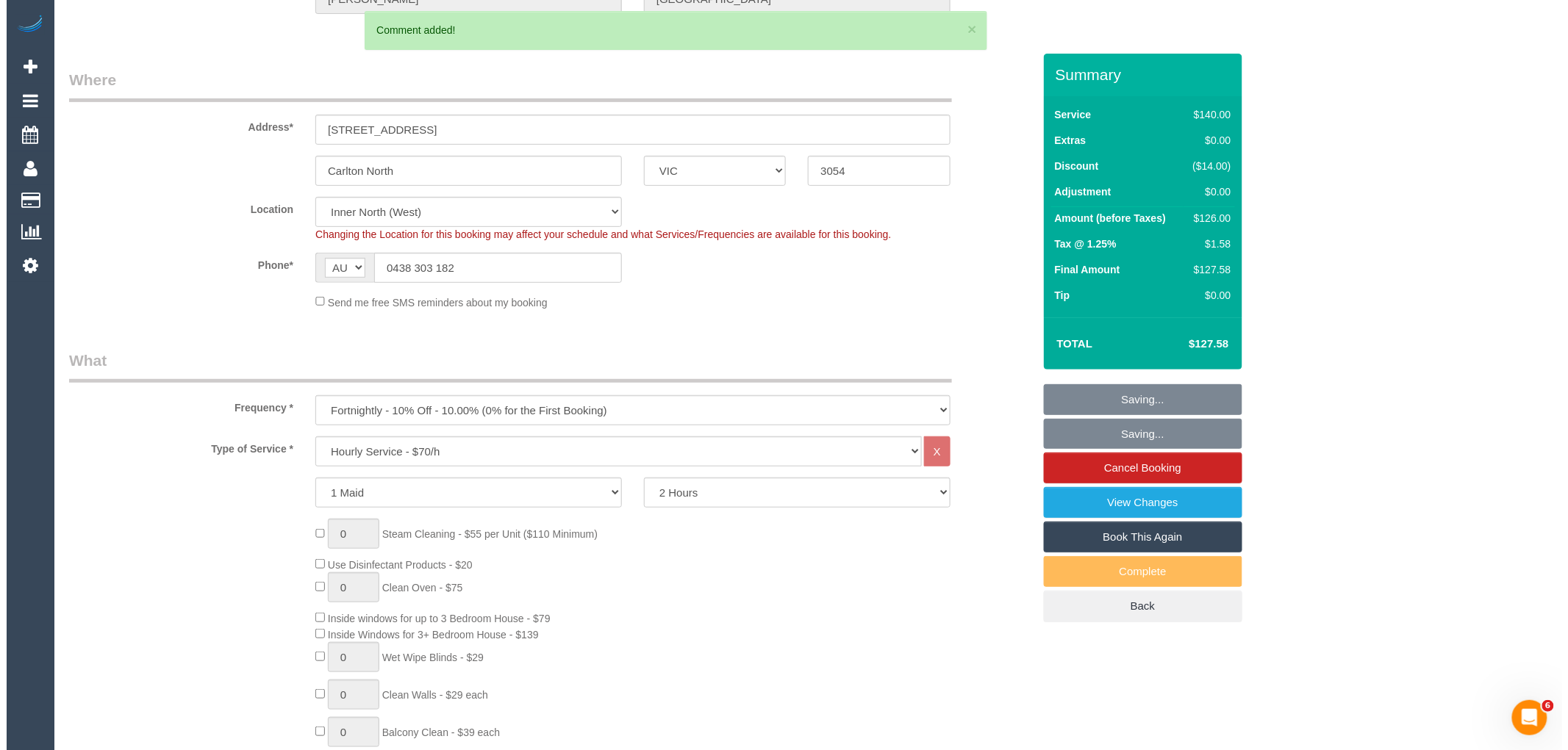
scroll to position [0, 0]
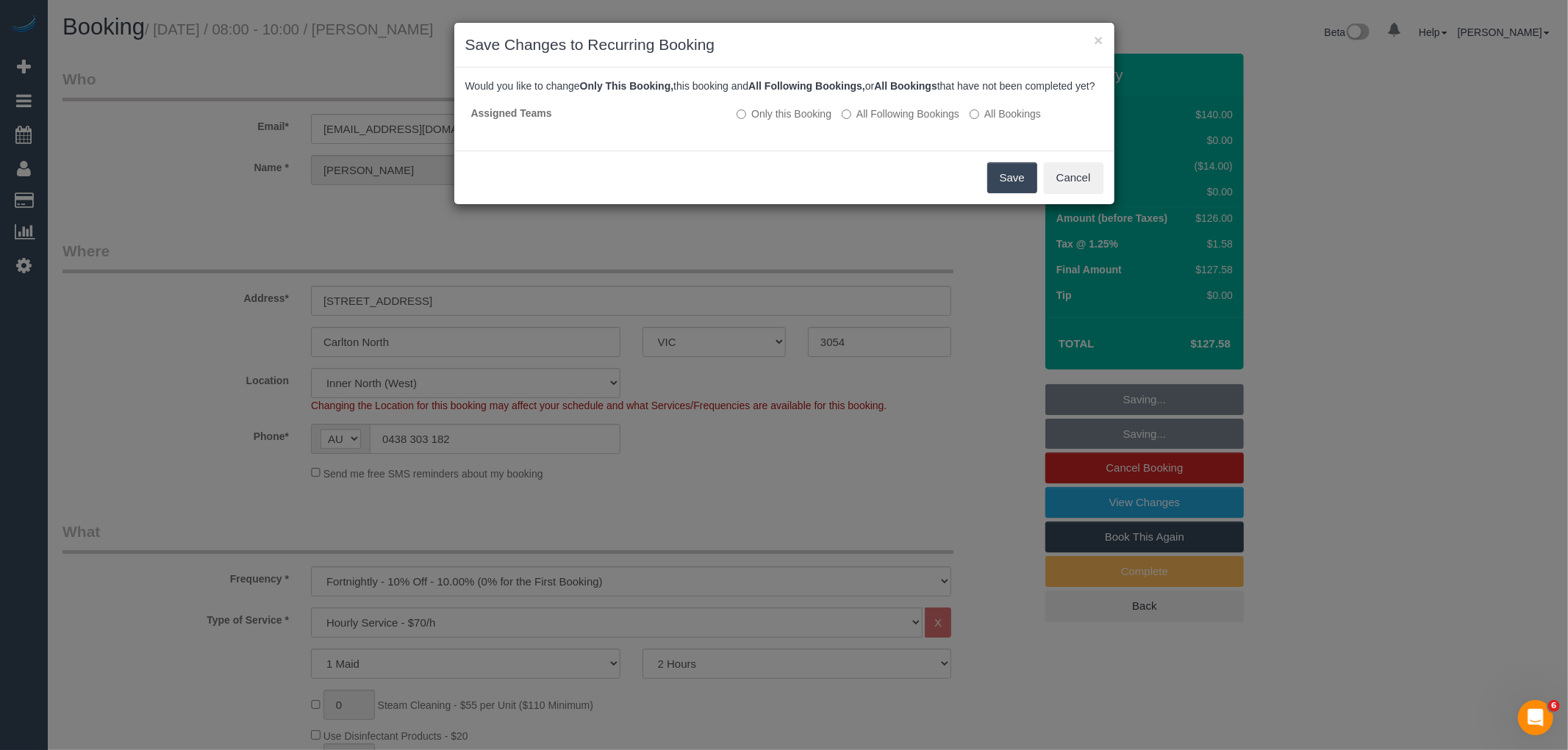
click at [1007, 188] on button "Save" at bounding box center [1011, 178] width 50 height 31
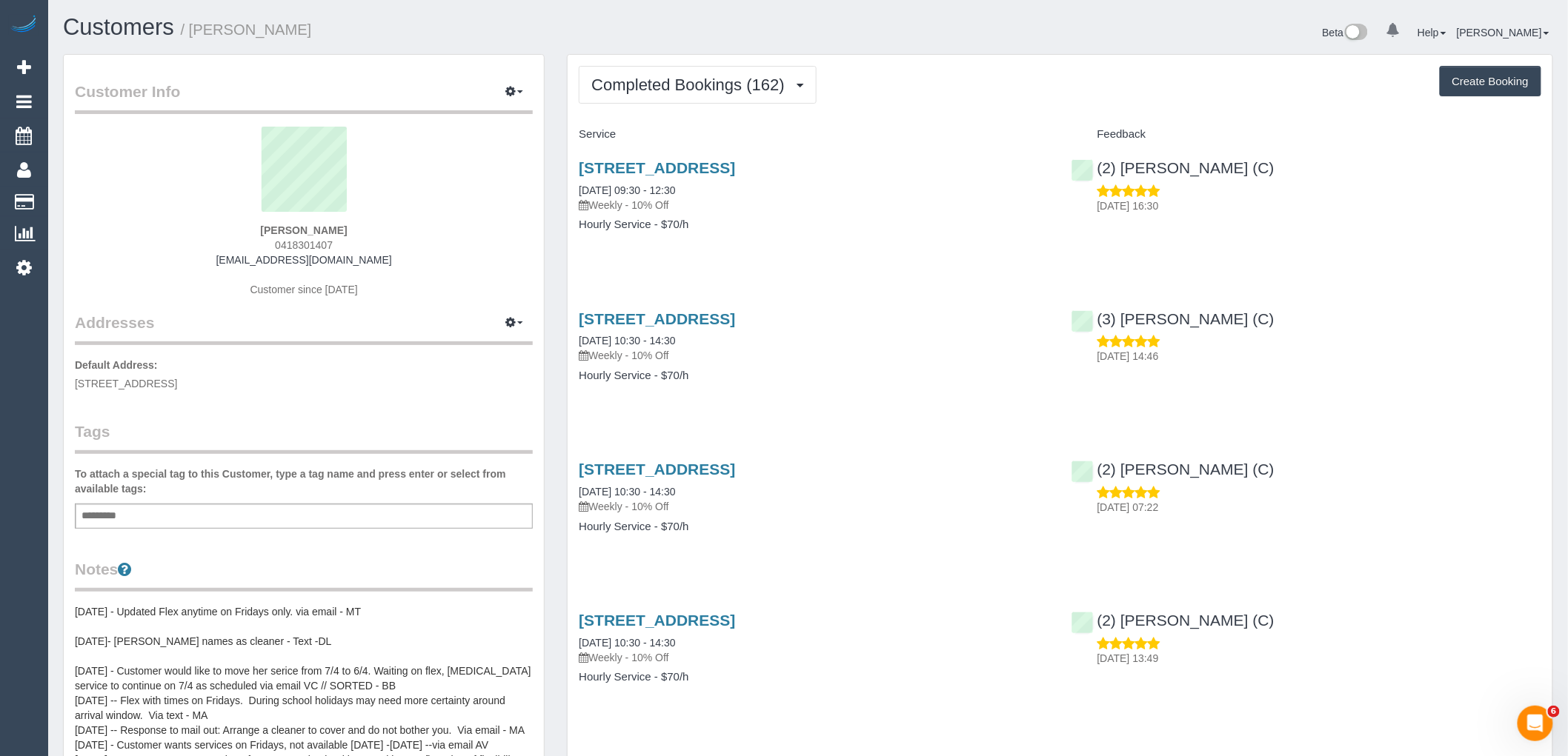
drag, startPoint x: 209, startPoint y: 262, endPoint x: 33, endPoint y: 271, distance: 176.2
click at [161, 262] on div "[PERSON_NAME] 0418301407 [EMAIL_ADDRESS][DOMAIN_NAME] Customer since [DATE]" at bounding box center [303, 220] width 458 height 185
copy link "[EMAIL_ADDRESS][DOMAIN_NAME]"
click at [740, 86] on span "Completed Bookings (162)" at bounding box center [690, 85] width 200 height 19
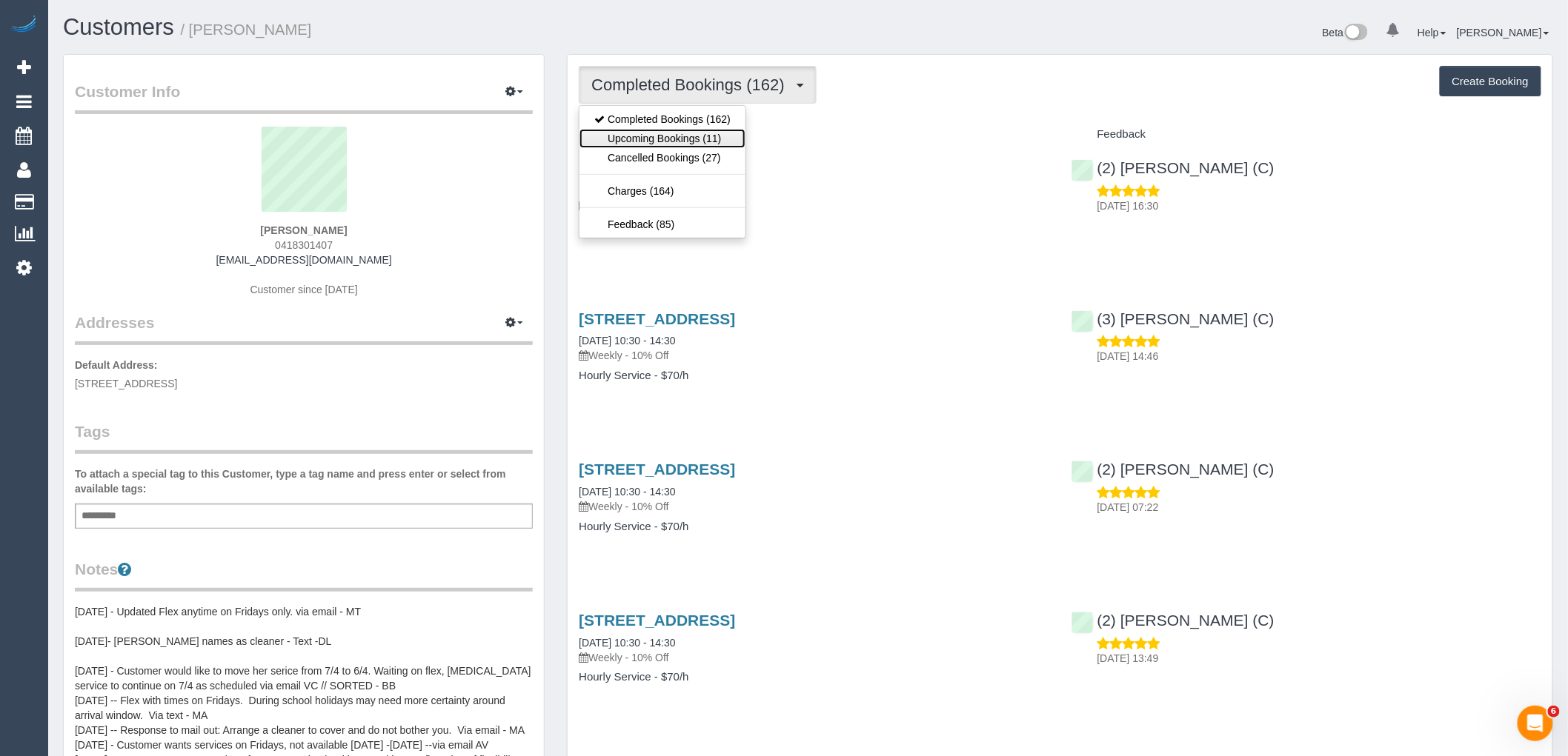
click at [716, 144] on link "Upcoming Bookings (11)" at bounding box center [662, 139] width 166 height 20
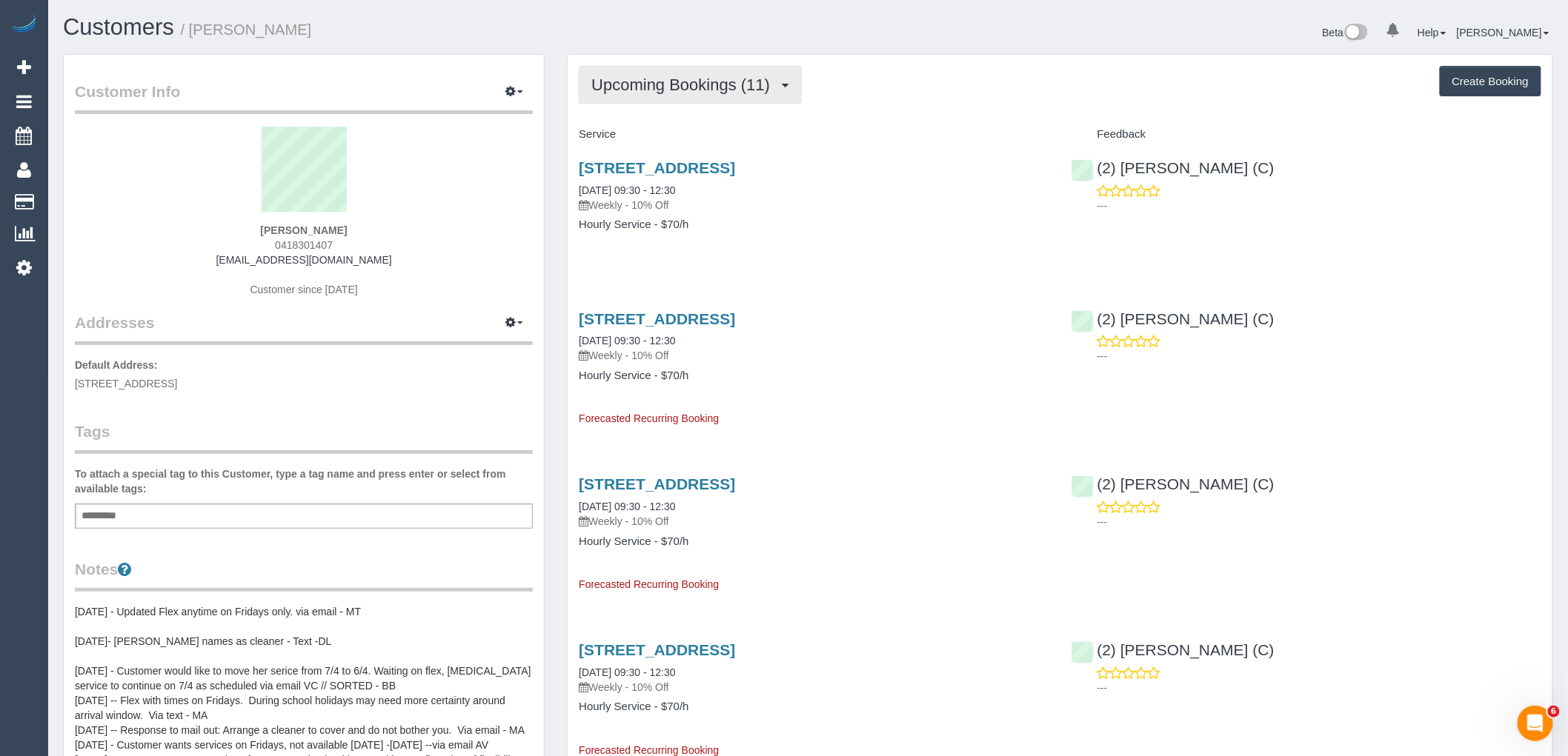
click at [677, 100] on button "Upcoming Bookings (11)" at bounding box center [689, 85] width 223 height 37
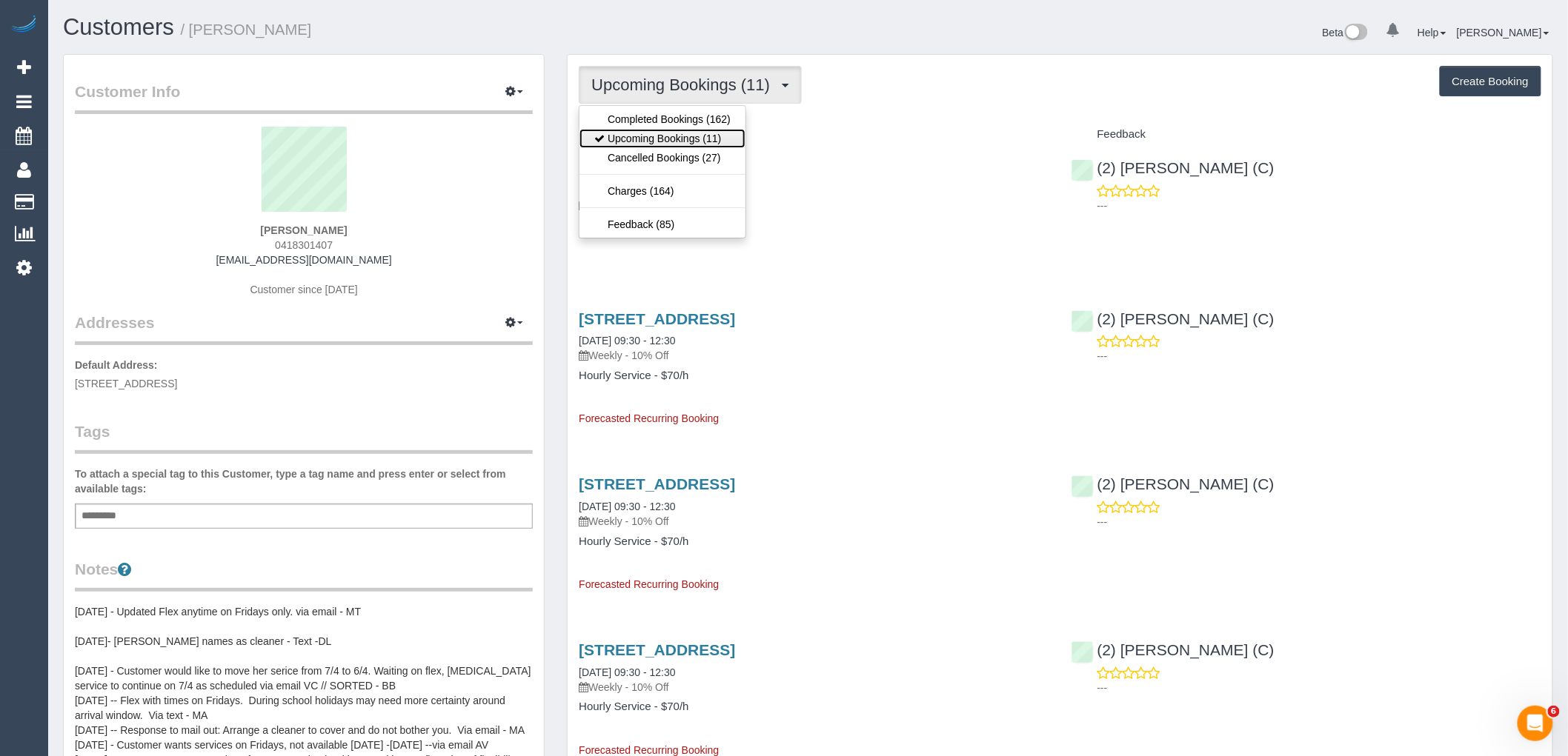
click at [679, 139] on link "Upcoming Bookings (11)" at bounding box center [662, 139] width 166 height 20
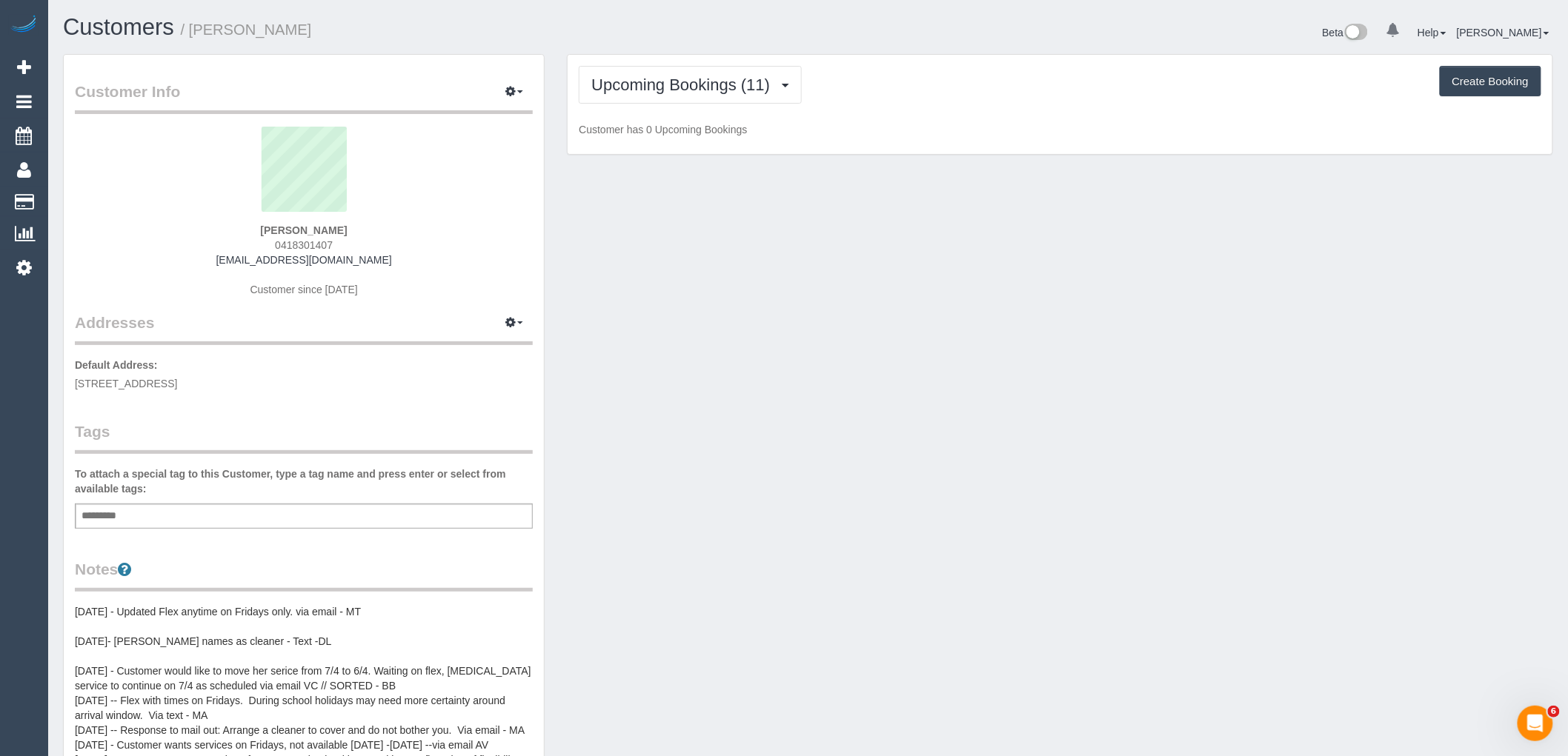
click at [833, 119] on div "Upcoming Bookings (11) Completed Bookings (162) Upcoming Bookings (11) Cancelle…" at bounding box center [1060, 105] width 985 height 100
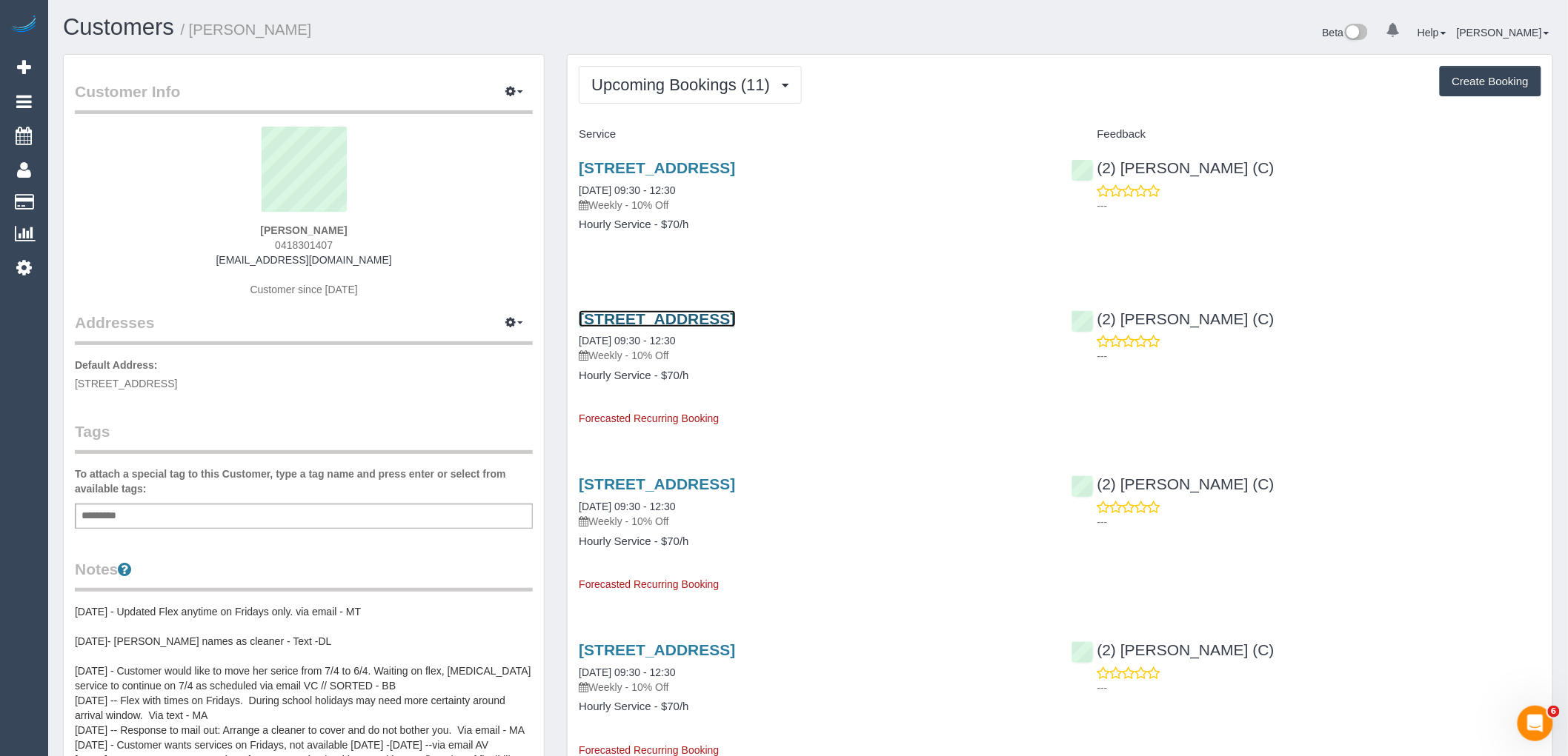
click at [639, 315] on link "[STREET_ADDRESS]" at bounding box center [656, 318] width 157 height 17
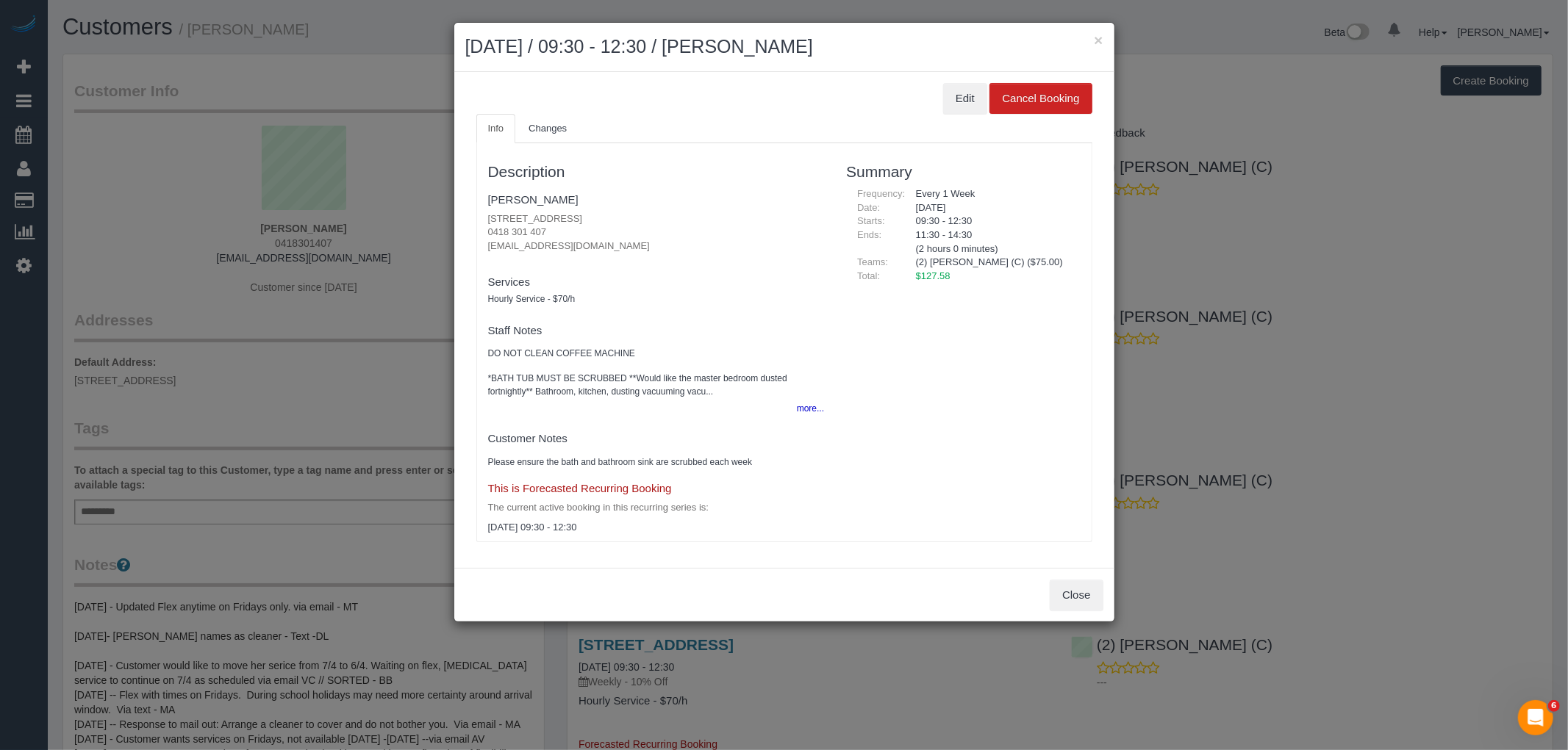
click at [933, 104] on div "Edit Cancel Booking" at bounding box center [784, 99] width 615 height 31
click at [966, 94] on button "Edit" at bounding box center [964, 99] width 44 height 31
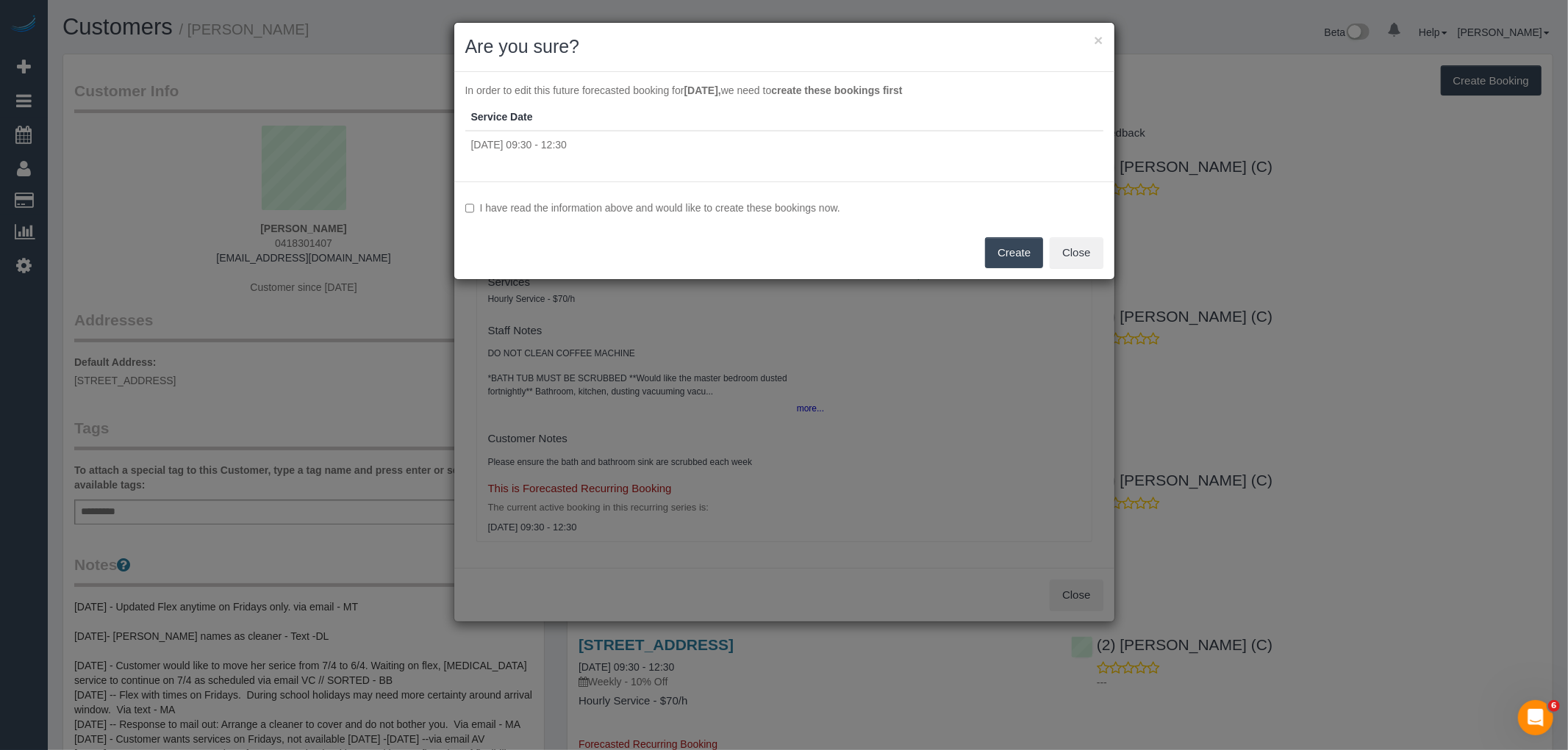
click at [645, 213] on label "I have read the information above and would like to create these bookings now." at bounding box center [784, 207] width 638 height 15
click at [657, 201] on label "I have read the information above and would like to create these bookings now." at bounding box center [784, 207] width 638 height 15
click at [676, 206] on label "I have read the information above and would like to create these bookings now." at bounding box center [784, 207] width 638 height 15
click at [1030, 251] on button "Create" at bounding box center [1013, 253] width 58 height 31
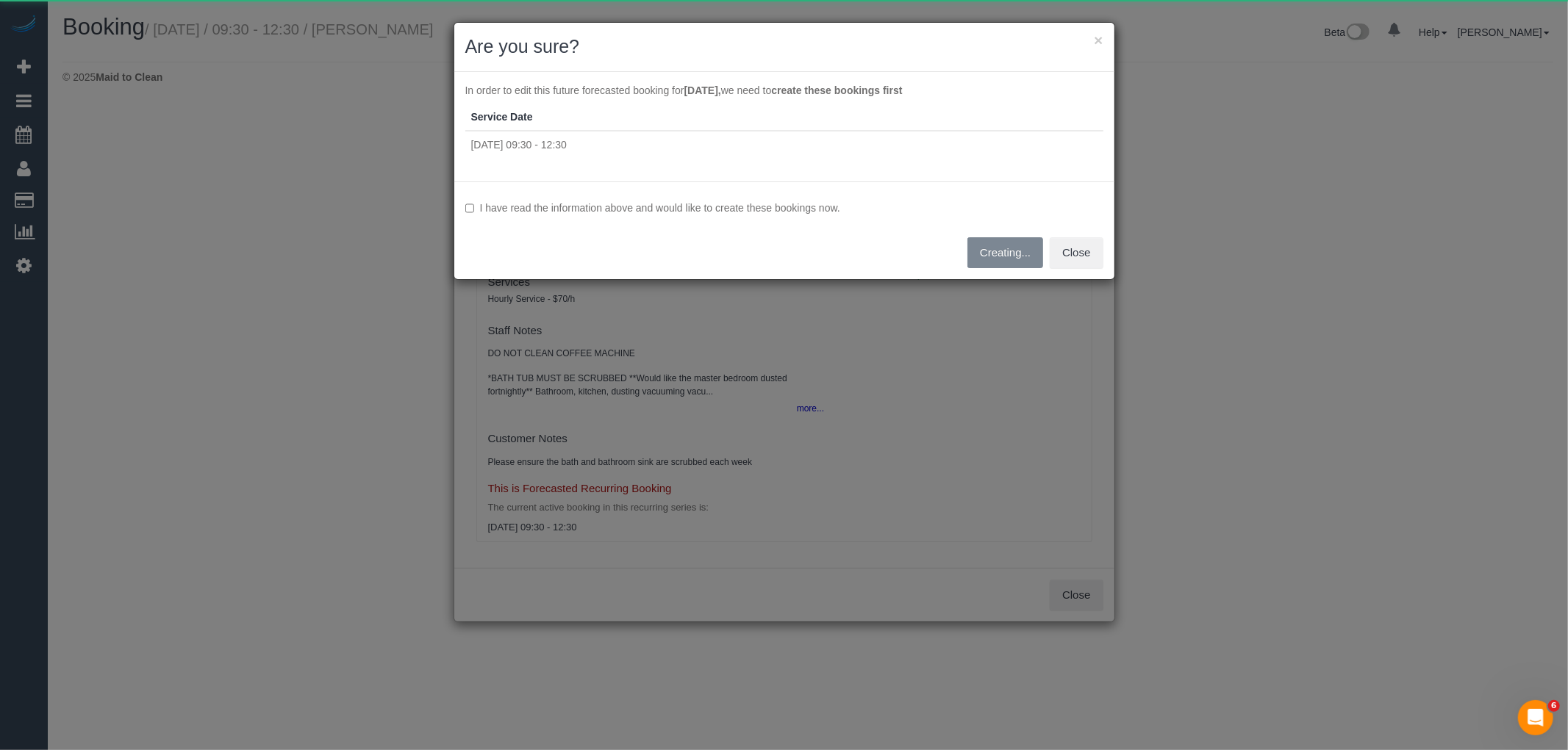
select select "VIC"
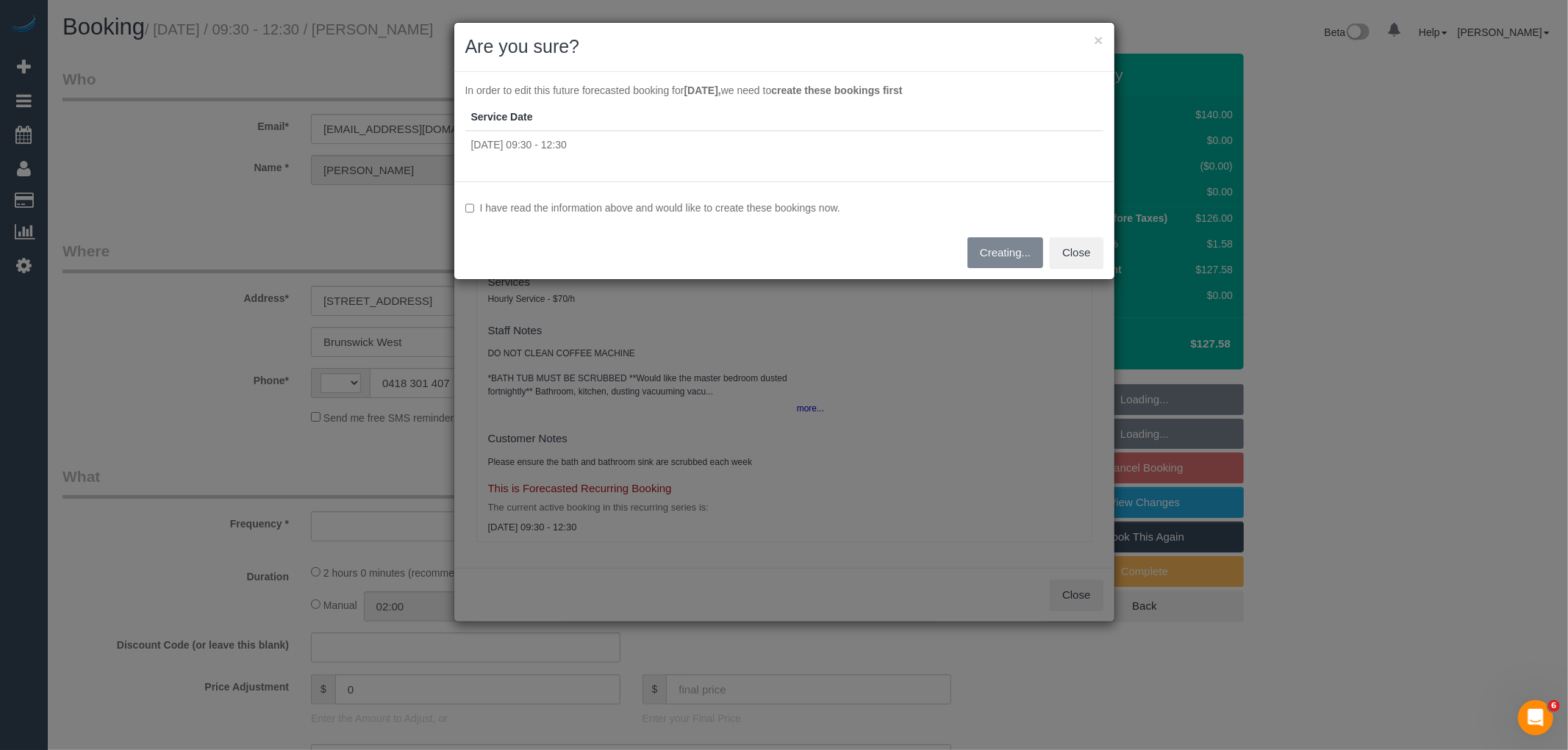
select select "string:AU"
select select "object:2673"
select select "string:stripe-pm_1J9OVB2GScqysDRVuVg5vArm"
select select "number:27"
select select "number:16"
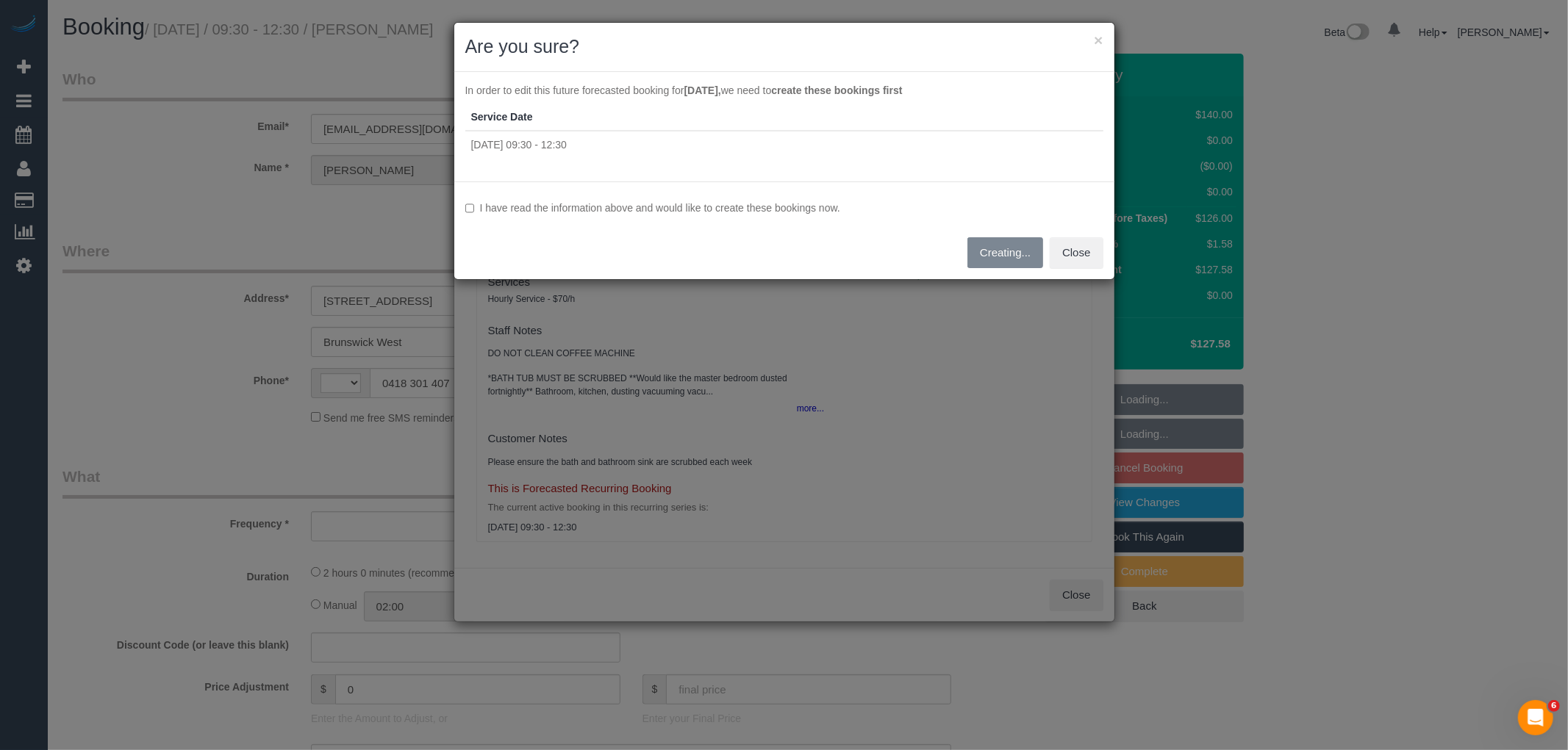
select select "number:19"
select select "number:22"
select select "number:33"
select select "number:12"
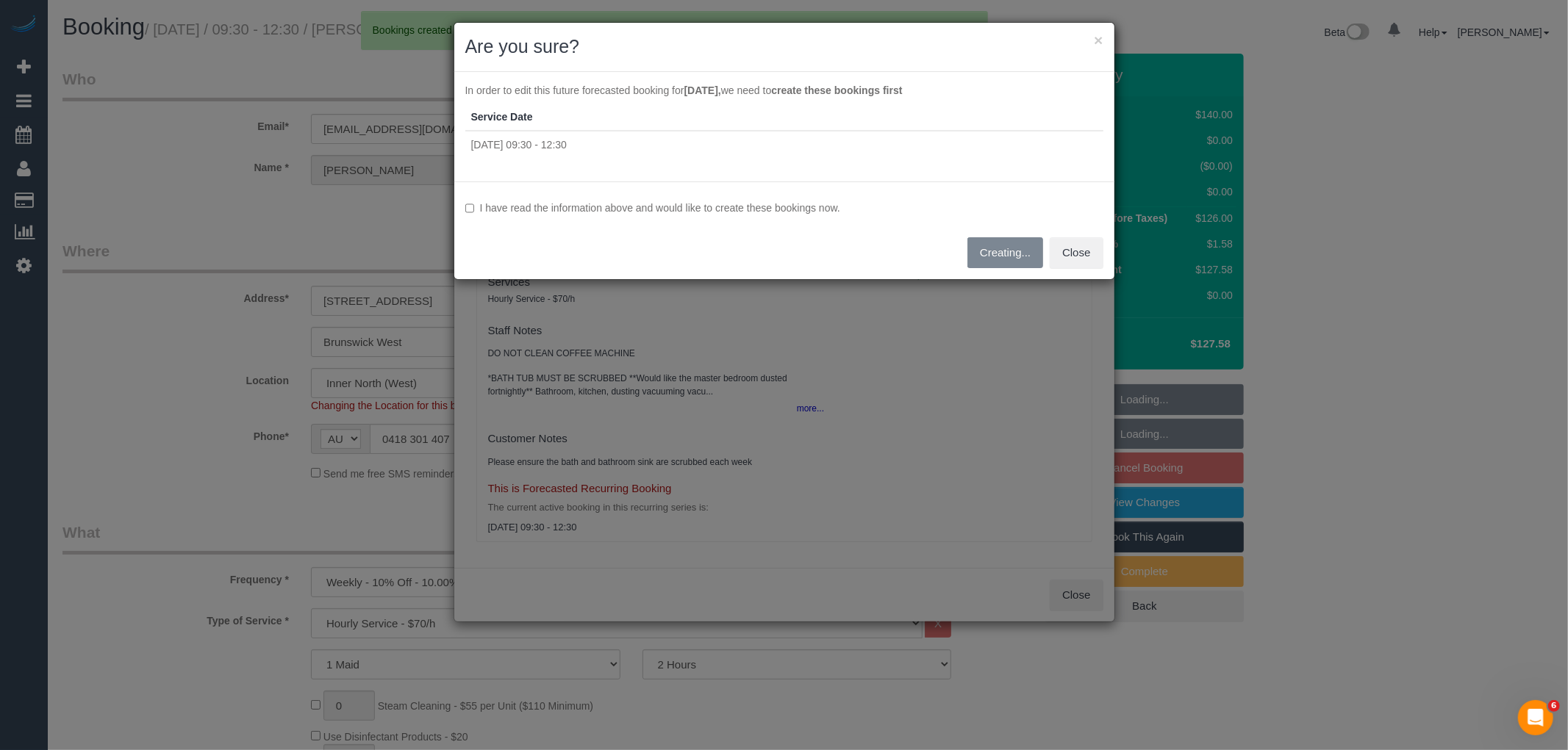
select select "object:3749"
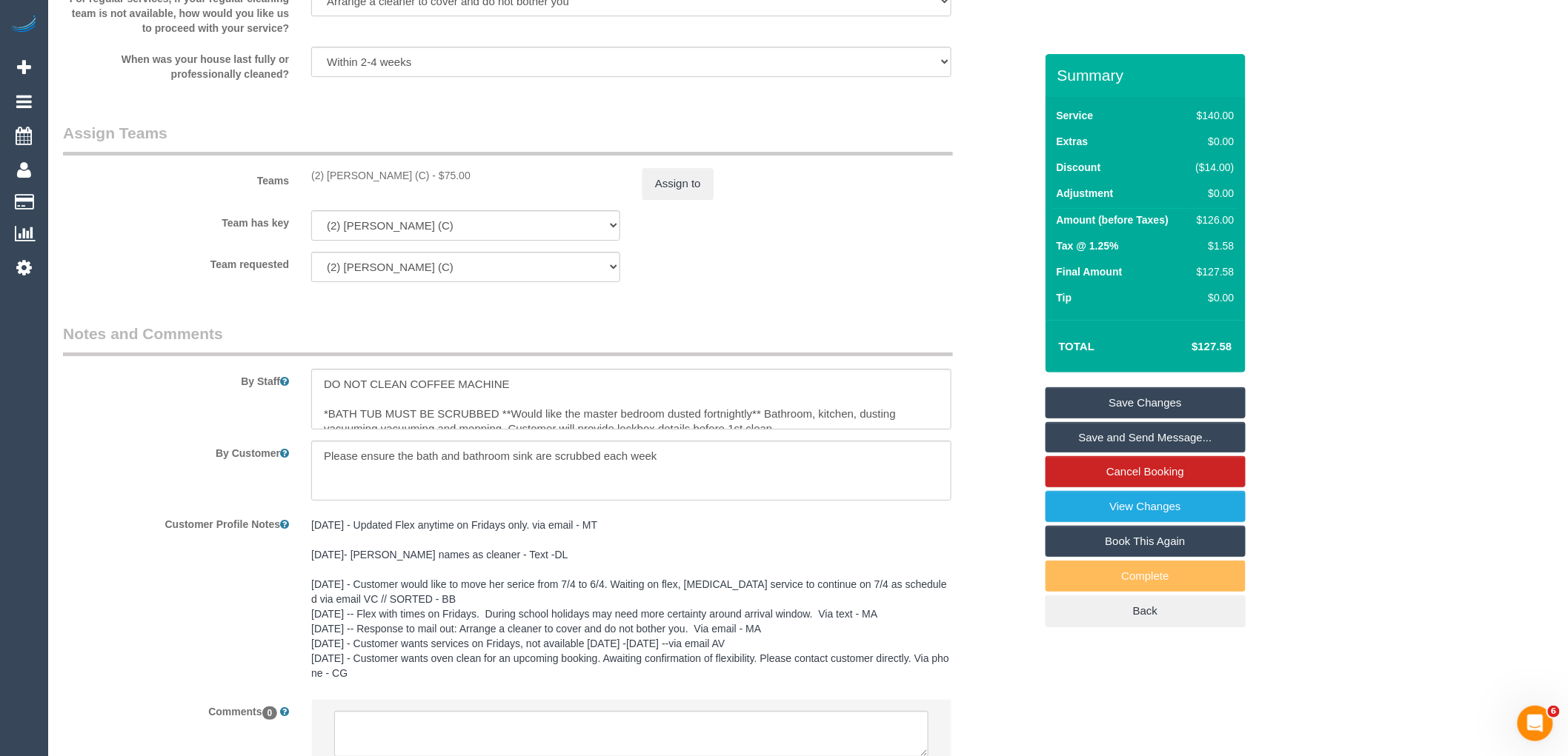
scroll to position [2264, 0]
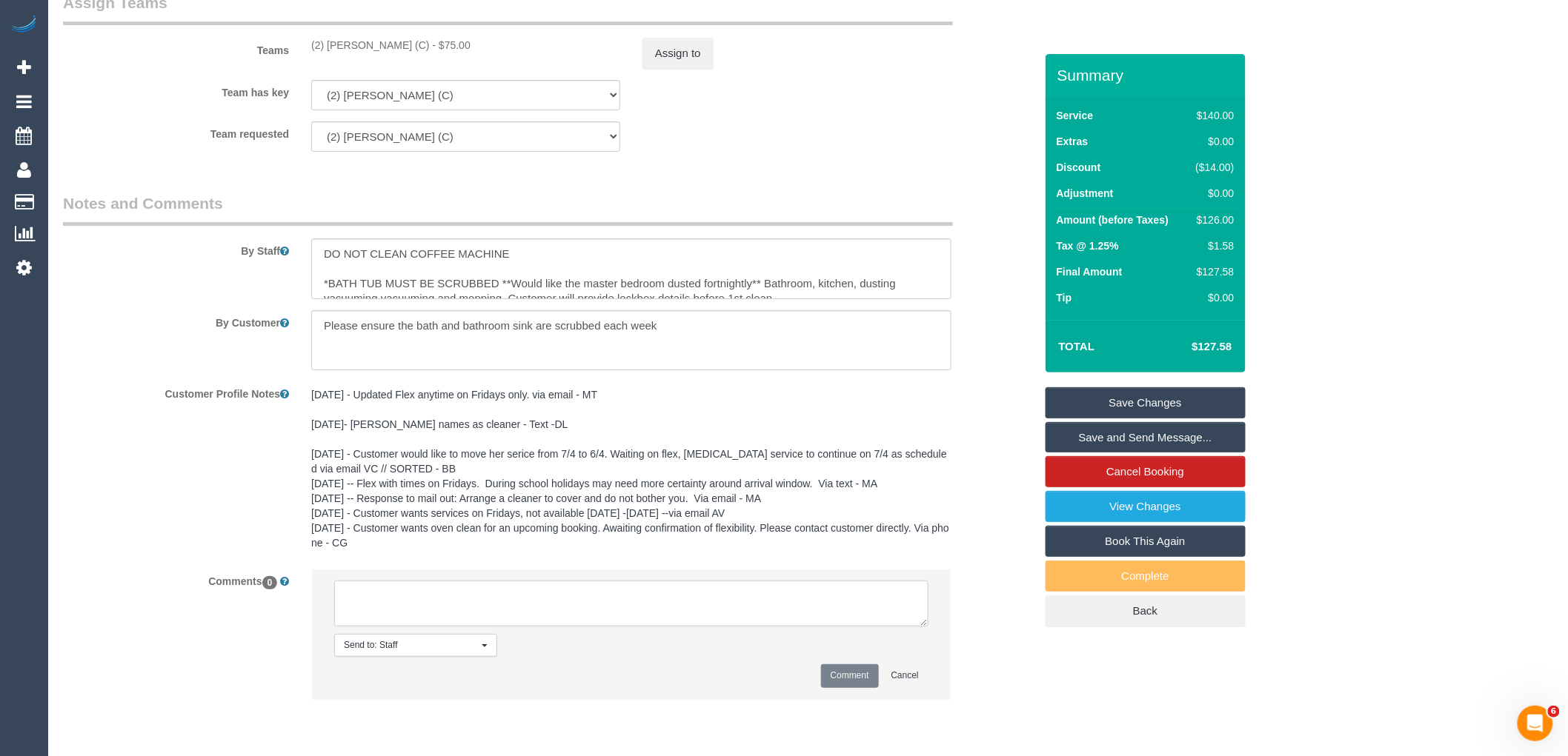
click at [531, 608] on textarea at bounding box center [630, 603] width 594 height 46
paste textarea "[PERSON_NAME] is unavailable for work between [DATE] -[DATE]. Customer informed…"
drag, startPoint x: 519, startPoint y: 623, endPoint x: 398, endPoint y: 617, distance: 121.1
click at [398, 617] on textarea at bounding box center [630, 603] width 594 height 46
type textarea "[PERSON_NAME] is unavailable for work between [DATE] -[DATE]. Customer not cont…"
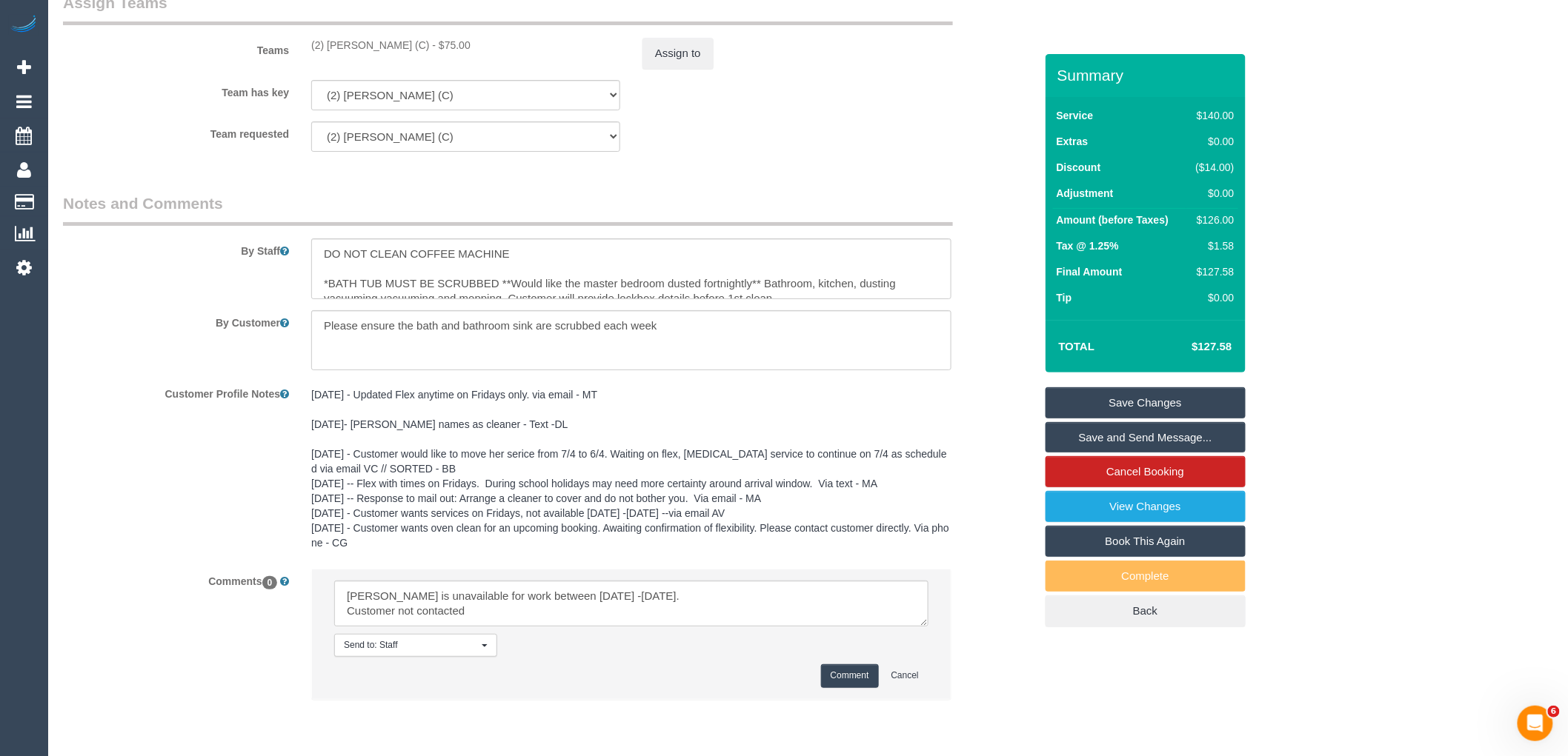
click at [863, 687] on button "Comment" at bounding box center [849, 675] width 58 height 23
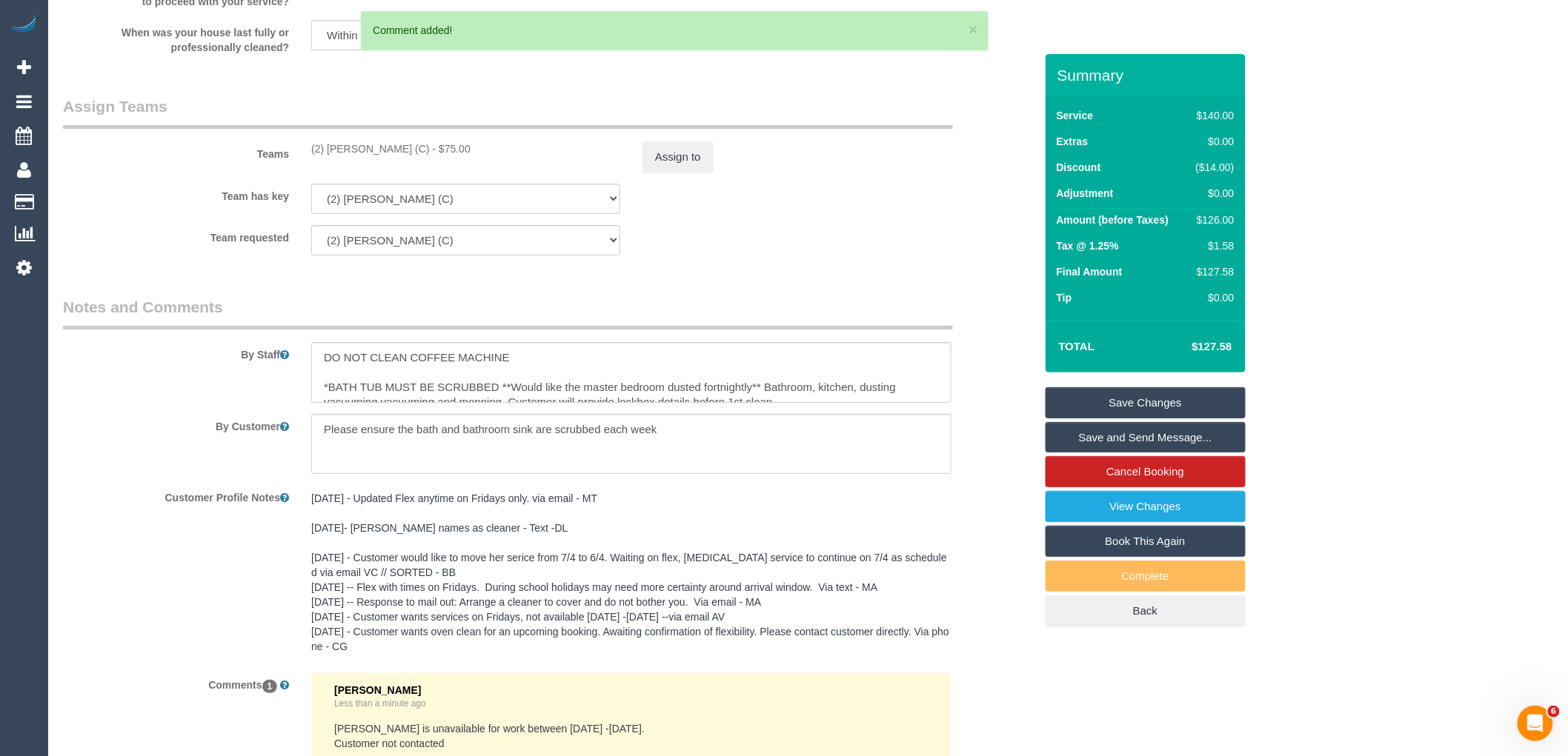
scroll to position [1935, 0]
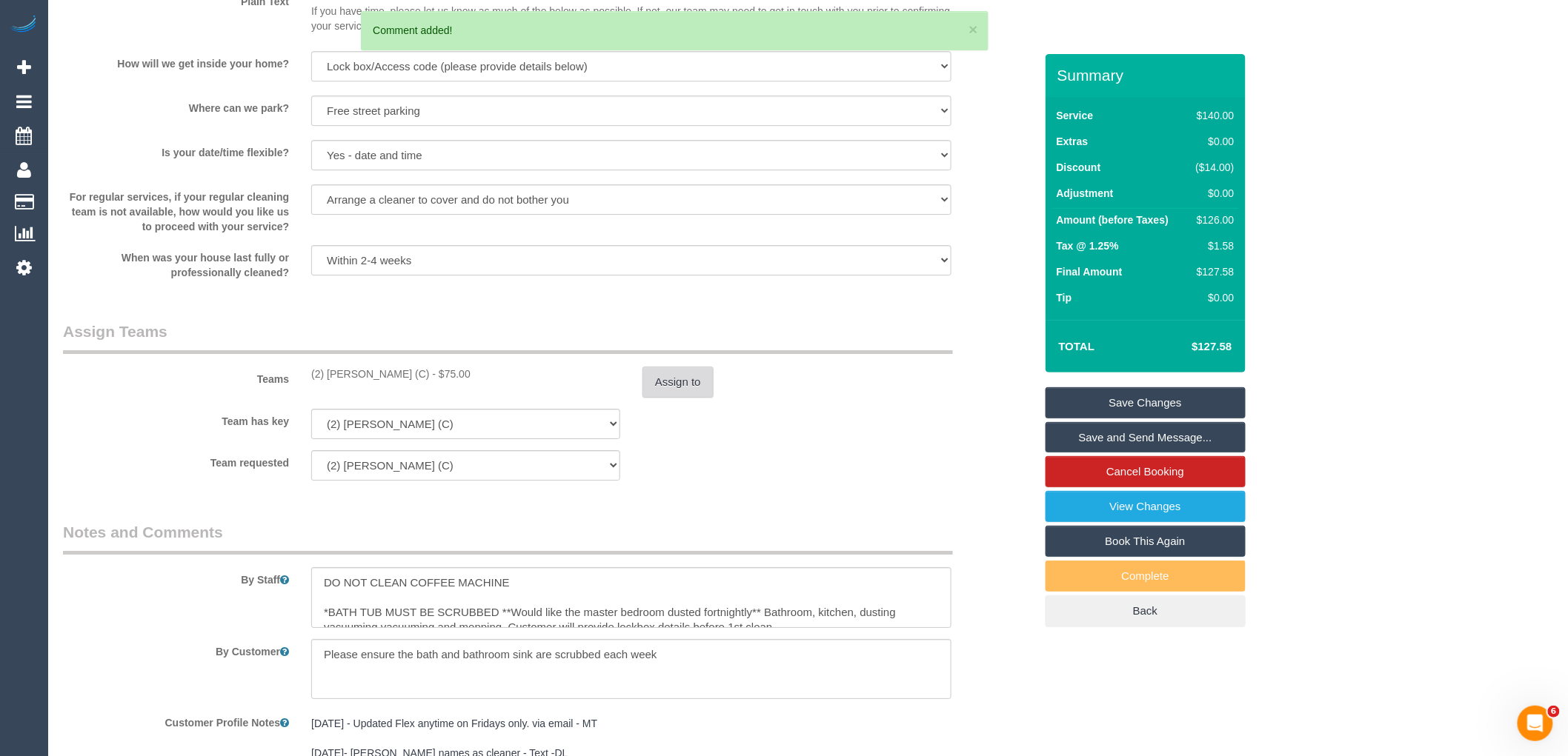
click at [698, 398] on button "Assign to" at bounding box center [678, 382] width 71 height 32
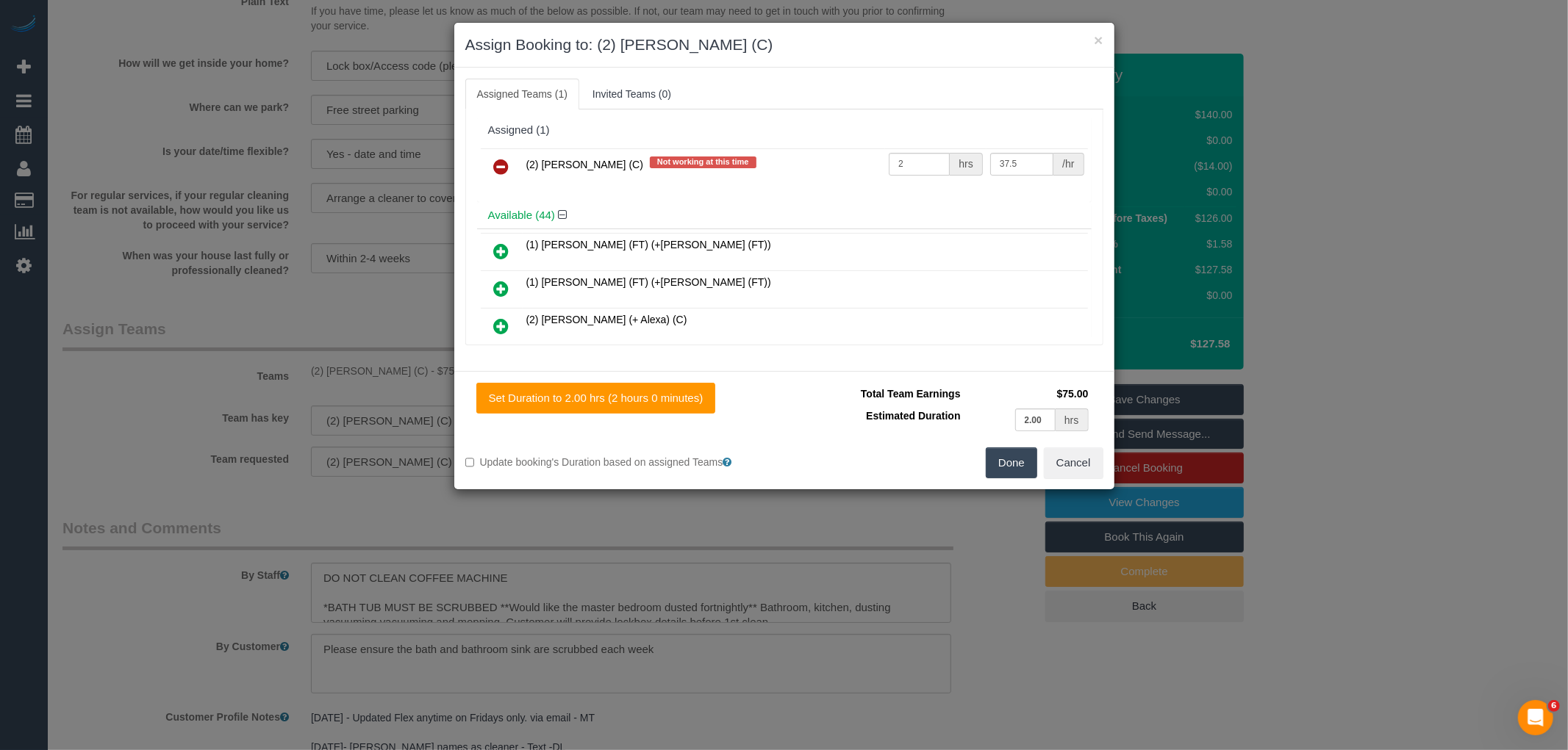
click at [496, 166] on icon at bounding box center [502, 167] width 16 height 18
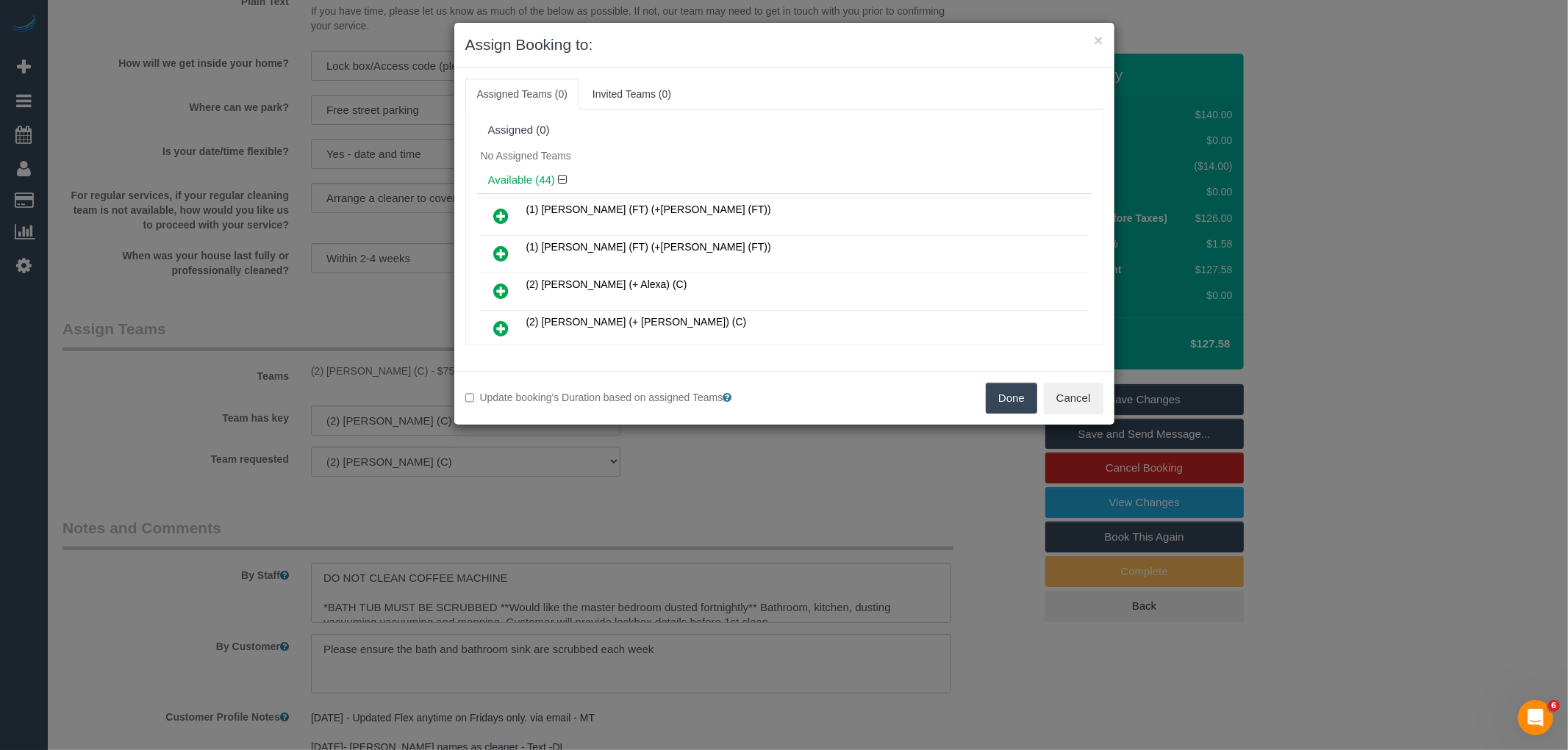
click at [1004, 400] on button "Done" at bounding box center [1011, 398] width 52 height 31
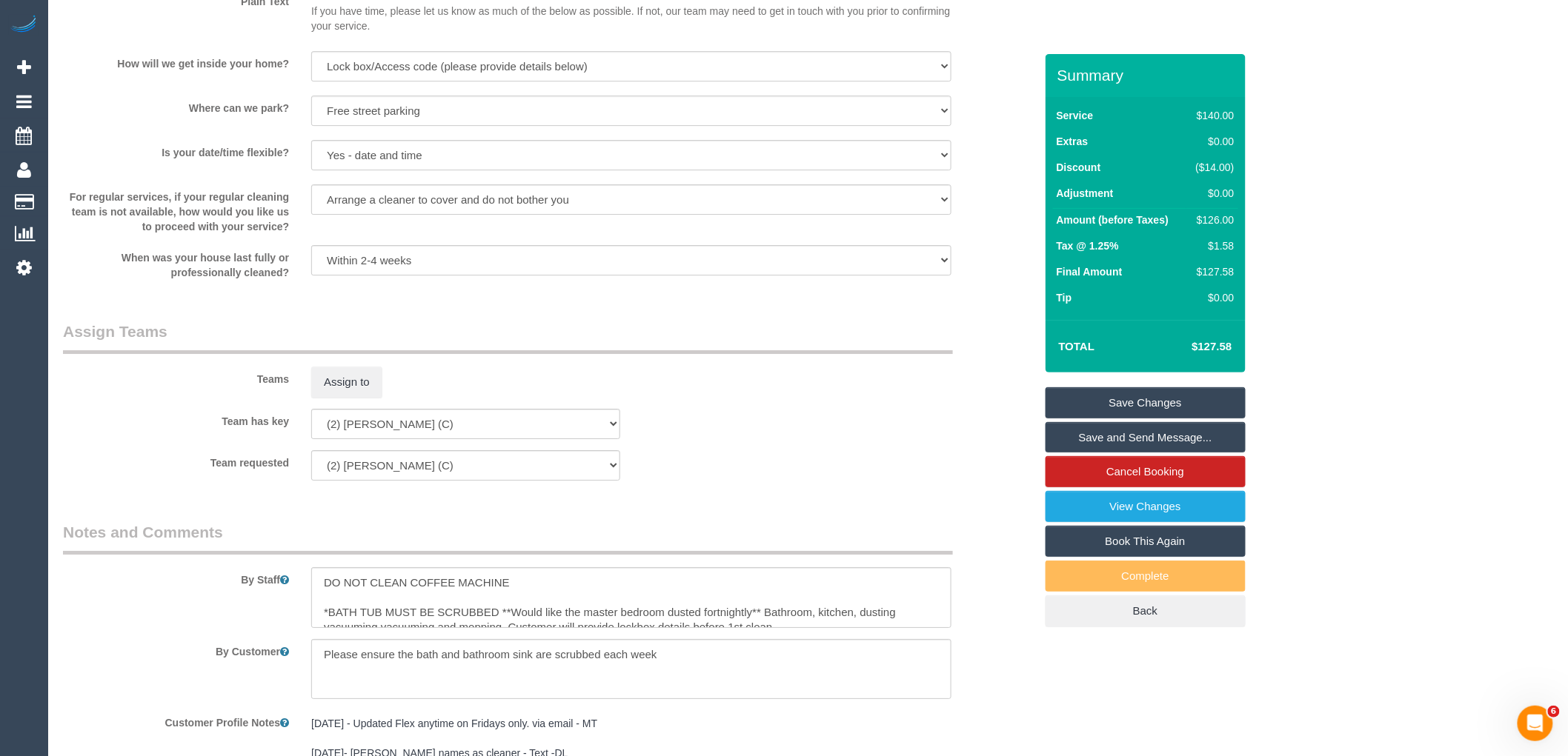
click at [1158, 400] on link "Save Changes" at bounding box center [1144, 403] width 200 height 32
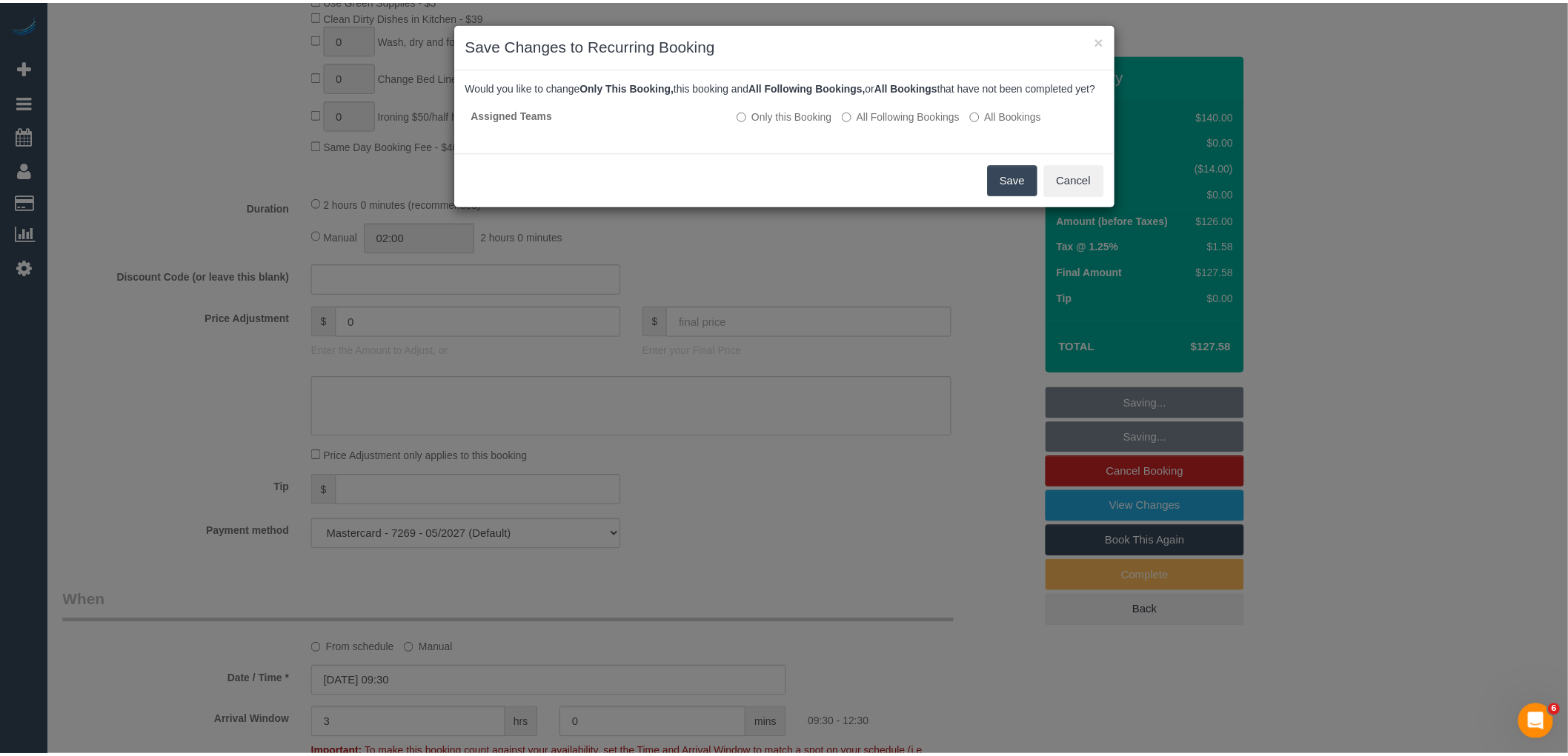
scroll to position [866, 0]
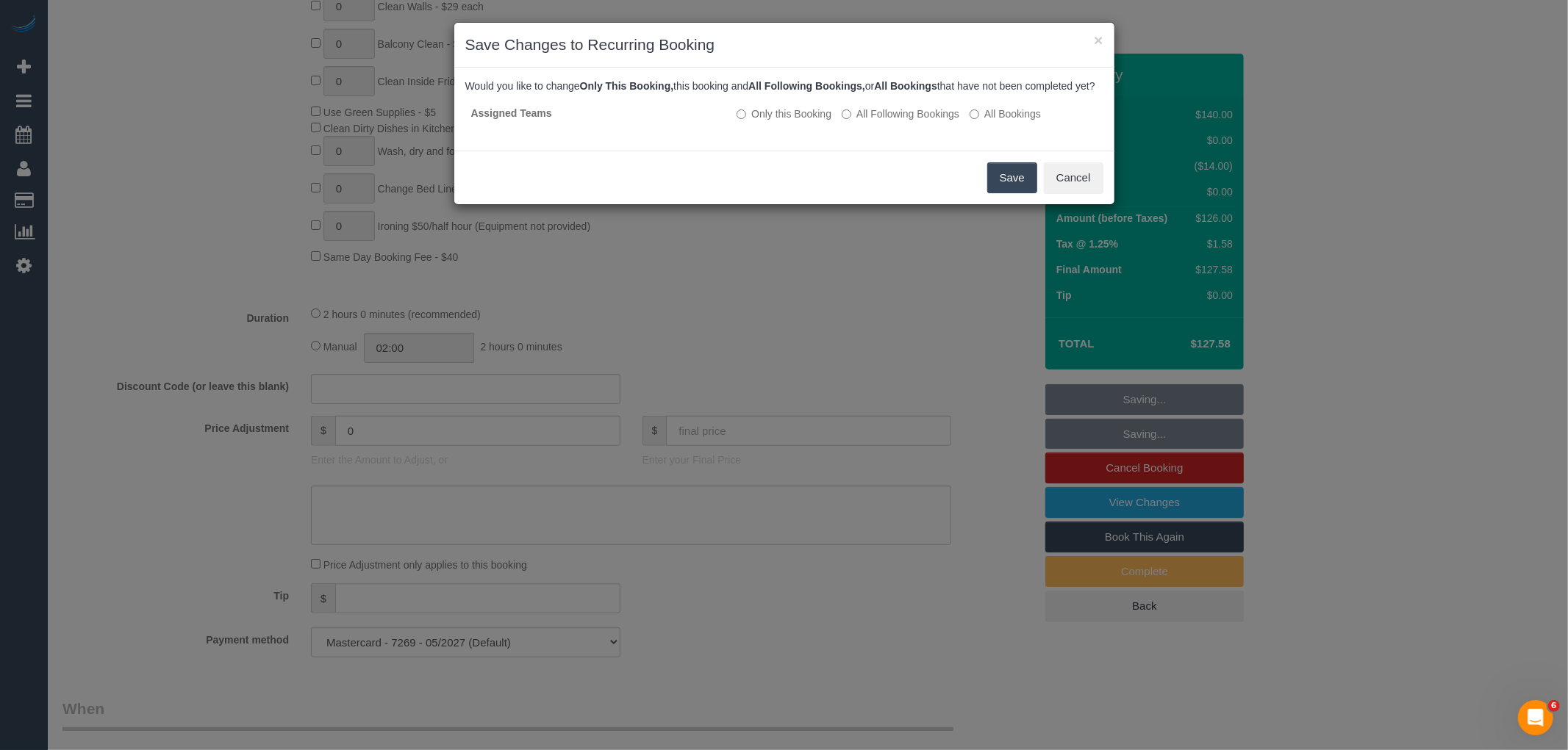
click at [1015, 184] on button "Save" at bounding box center [1011, 178] width 50 height 31
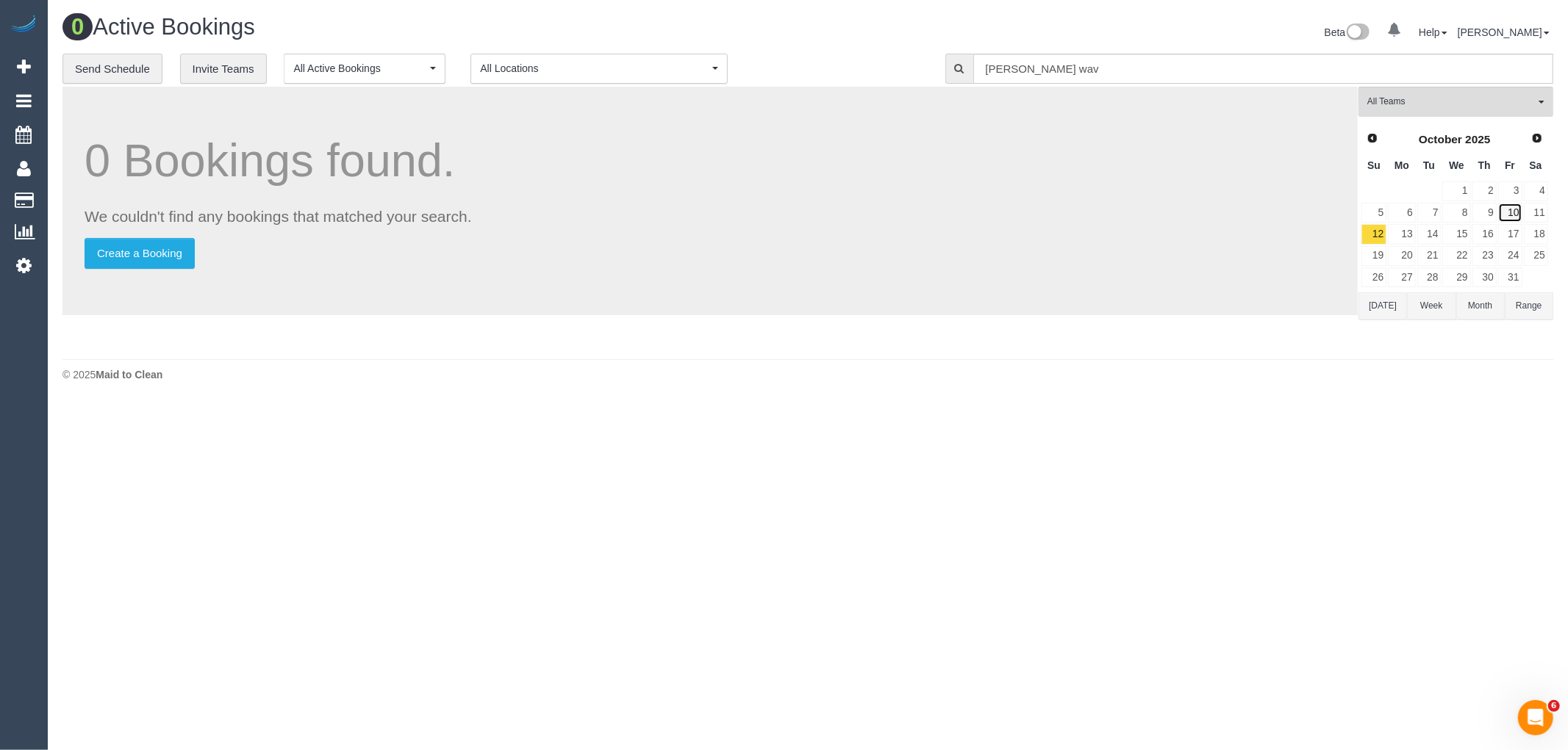
click at [1514, 214] on link "10" at bounding box center [1509, 213] width 24 height 20
click at [1540, 212] on link "11" at bounding box center [1535, 213] width 24 height 20
click at [1379, 230] on link "12" at bounding box center [1374, 233] width 25 height 20
click at [1465, 93] on button "(2) [PERSON_NAME] (C) All Teams" at bounding box center [1455, 102] width 194 height 30
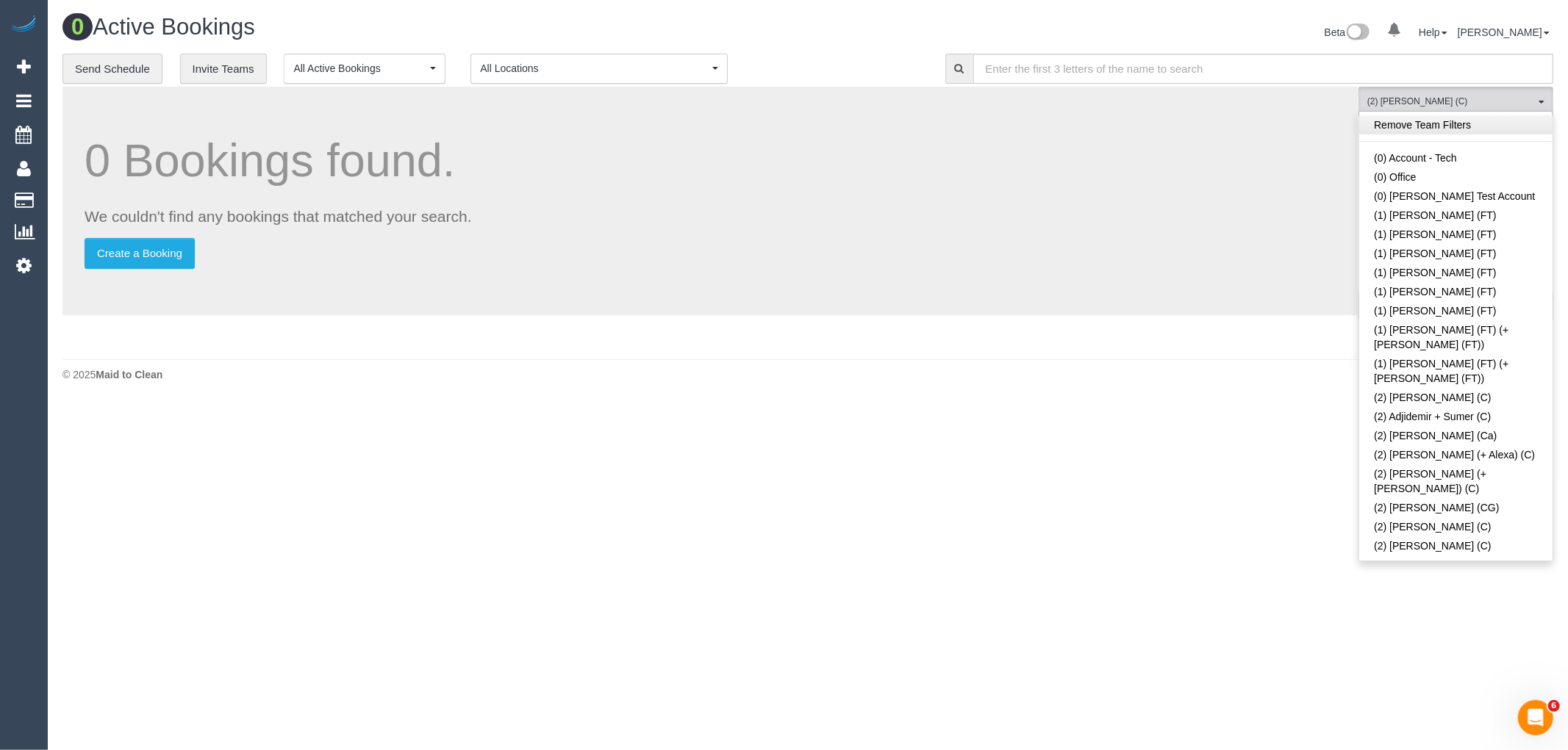
click at [1467, 132] on link "Remove Team Filters" at bounding box center [1456, 125] width 193 height 20
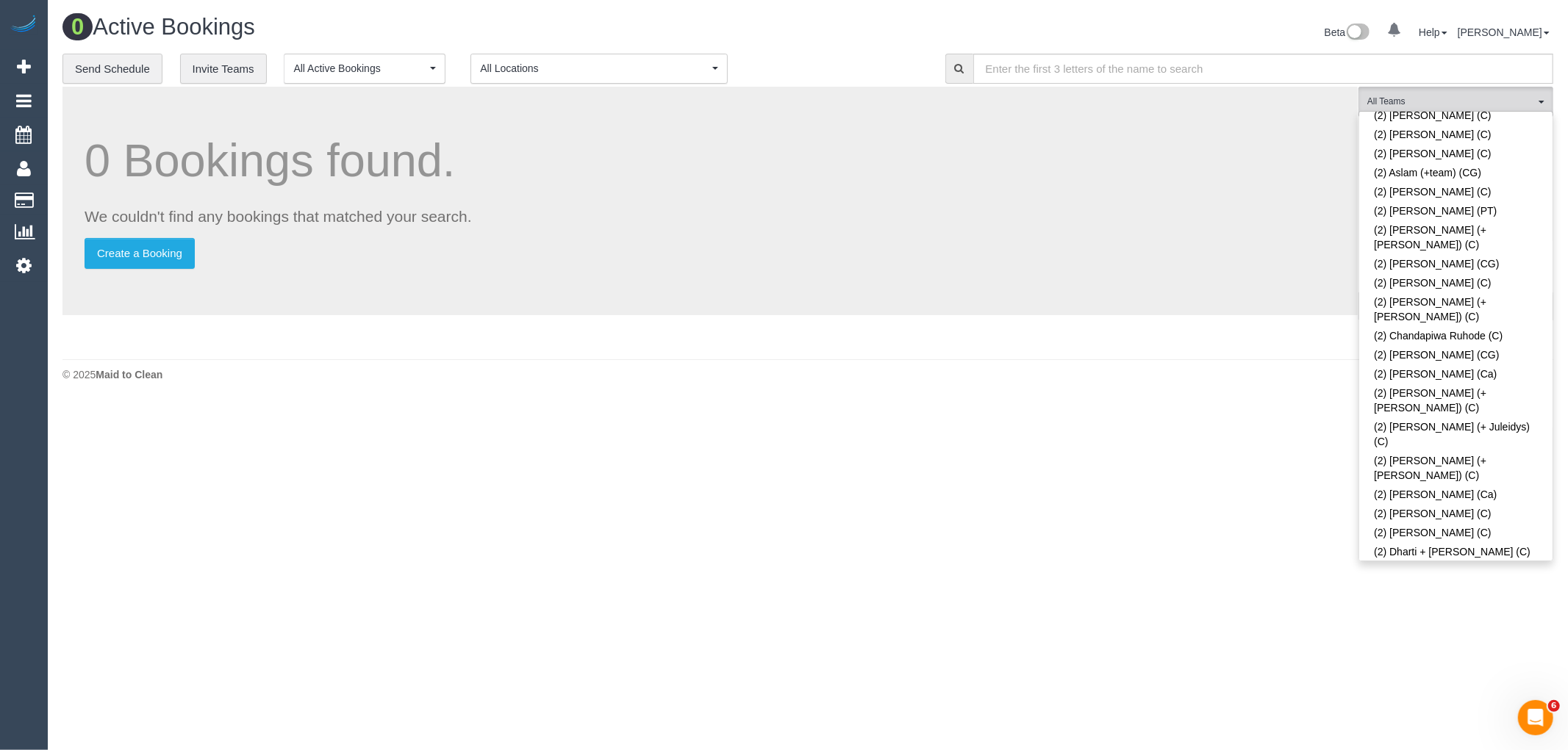
scroll to position [1896, 0]
click at [1445, 684] on link "(3) [PERSON_NAME] (+ [PERSON_NAME]) (C)" at bounding box center [1456, 700] width 193 height 34
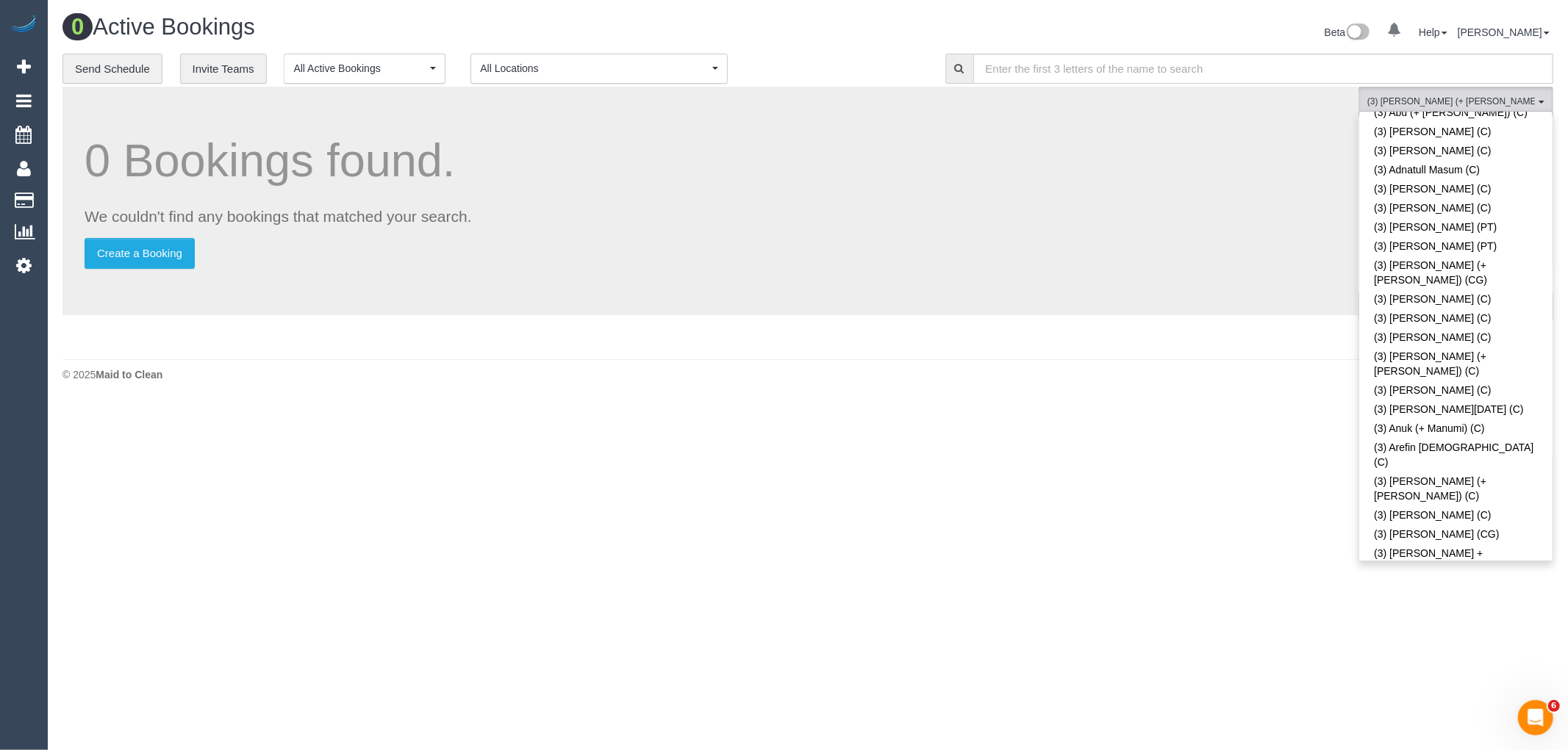
scroll to position [3535, 0]
click at [1185, 461] on body "0 Beta Your Notifications You have 0 alerts Add Booking Bookings Active Booking…" at bounding box center [784, 375] width 1568 height 750
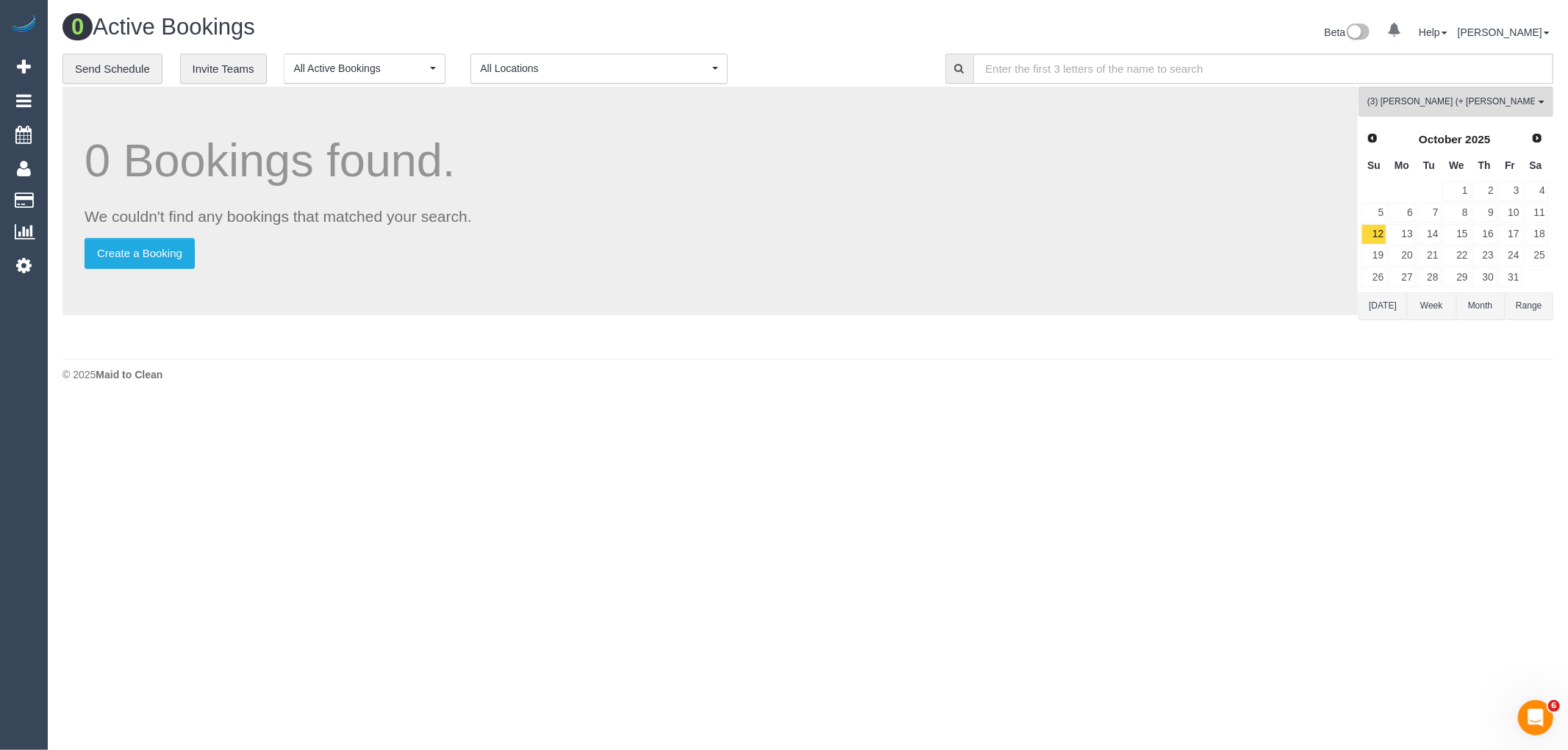
click at [1389, 310] on button "[DATE]" at bounding box center [1382, 306] width 49 height 27
click at [1527, 149] on div "Prev Next [DATE]" at bounding box center [1454, 140] width 189 height 25
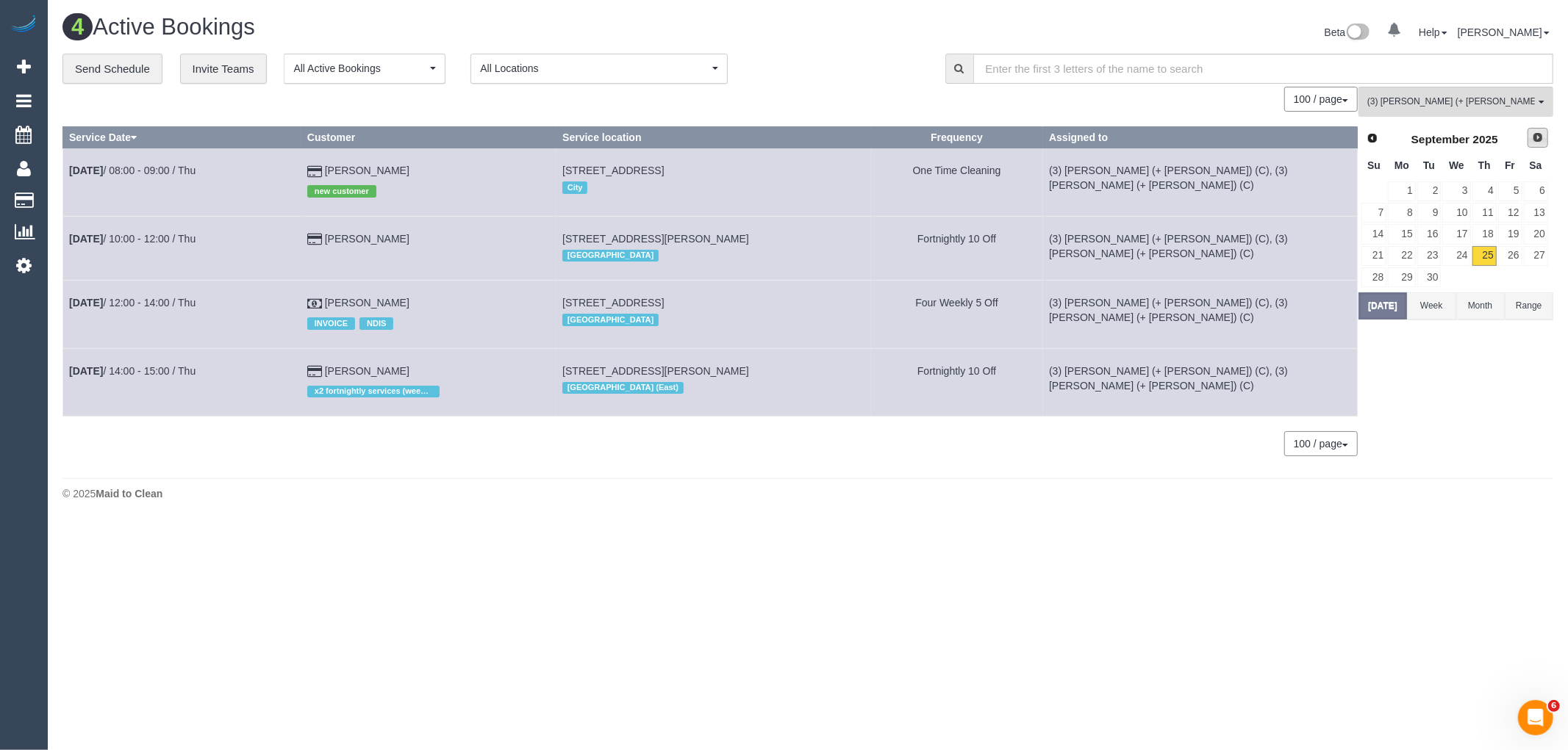
click at [1533, 143] on span "Next" at bounding box center [1538, 138] width 12 height 12
click at [1412, 213] on link "6" at bounding box center [1401, 213] width 27 height 20
